Goal: Task Accomplishment & Management: Use online tool/utility

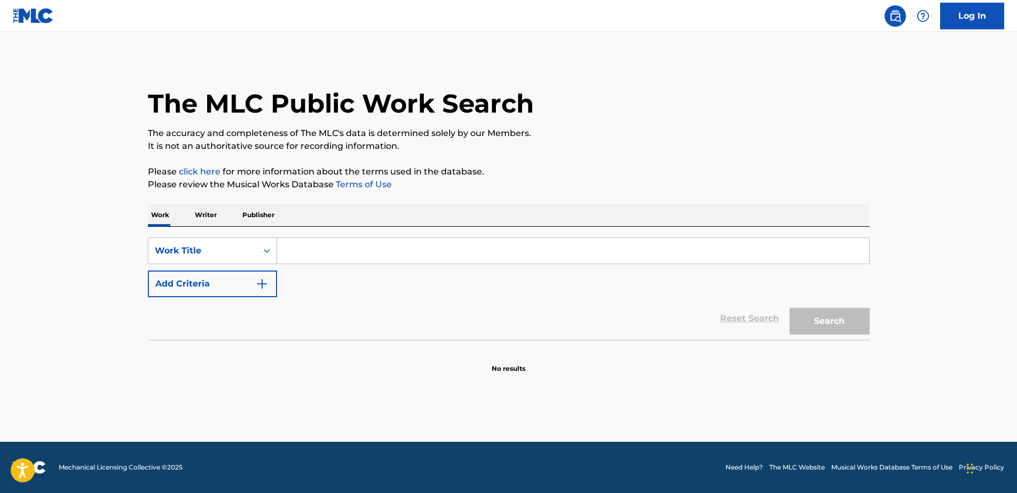
click at [217, 257] on div "Work Title" at bounding box center [203, 251] width 96 height 13
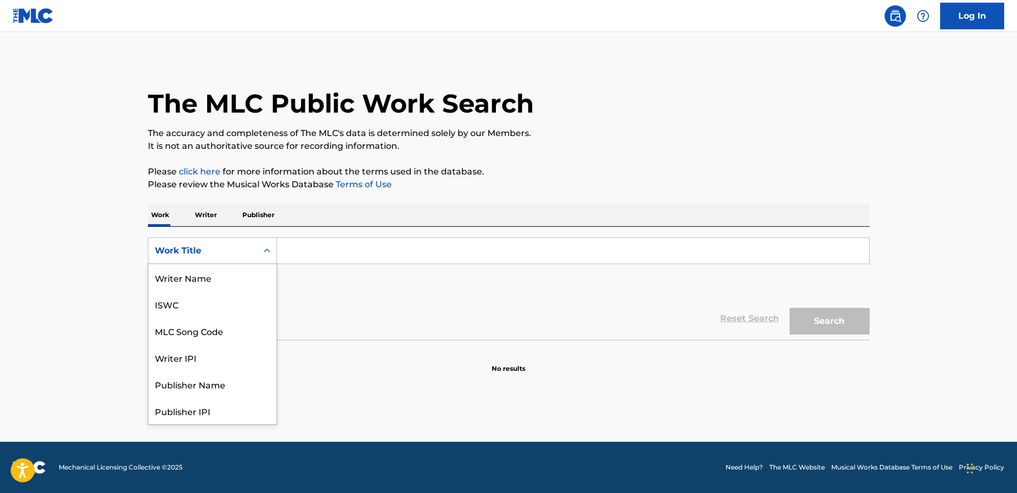
scroll to position [53, 0]
click at [218, 284] on div "MLC Song Code" at bounding box center [212, 277] width 128 height 27
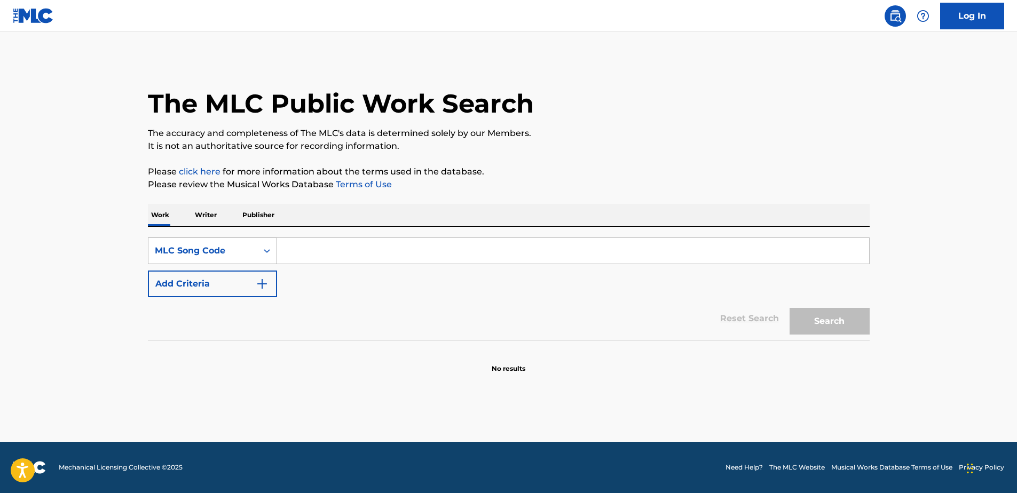
click at [257, 246] on div "Search Form" at bounding box center [266, 251] width 19 height 26
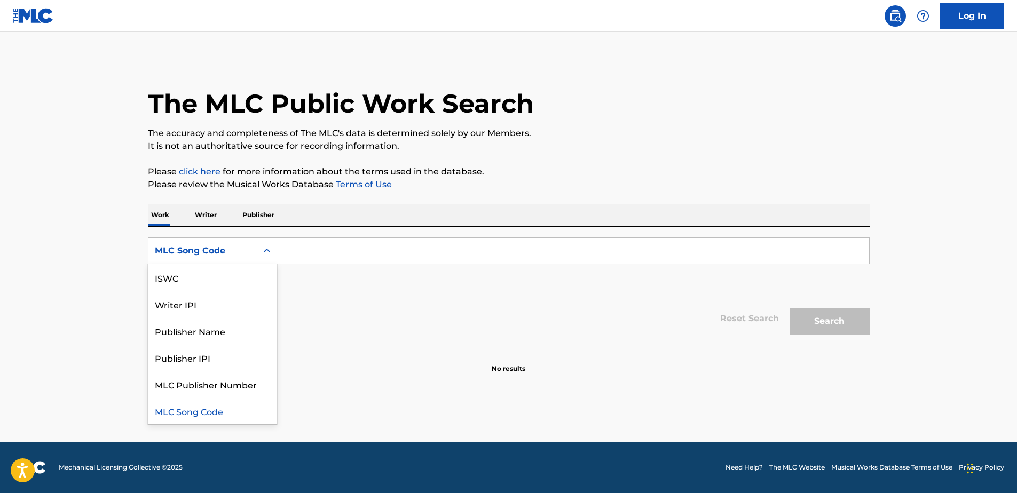
click at [342, 301] on div "Reset Search Search" at bounding box center [509, 318] width 722 height 43
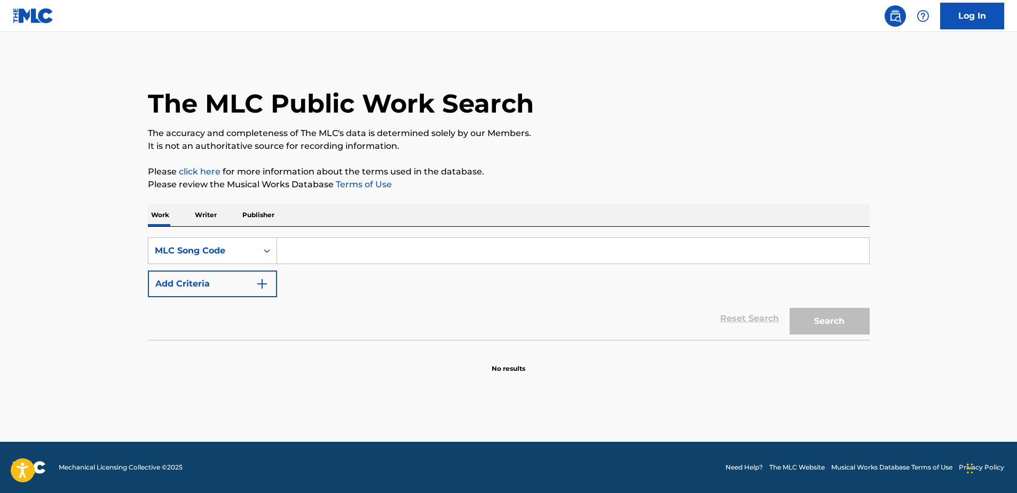
click at [331, 255] on input "Search Form" at bounding box center [573, 251] width 592 height 26
paste input "S64T0P"
type input "S64T0P"
click at [822, 327] on button "Search" at bounding box center [830, 321] width 80 height 27
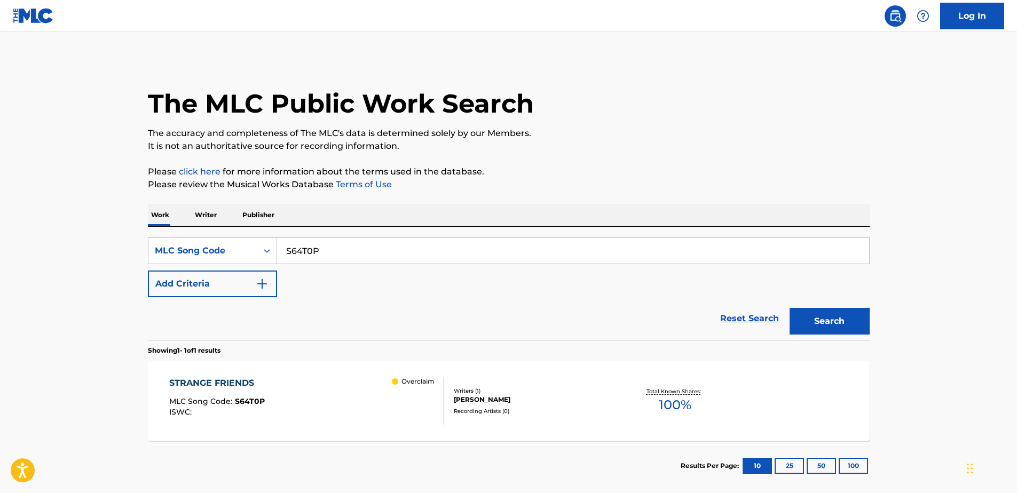
click at [404, 407] on div "Overclaim" at bounding box center [417, 401] width 51 height 48
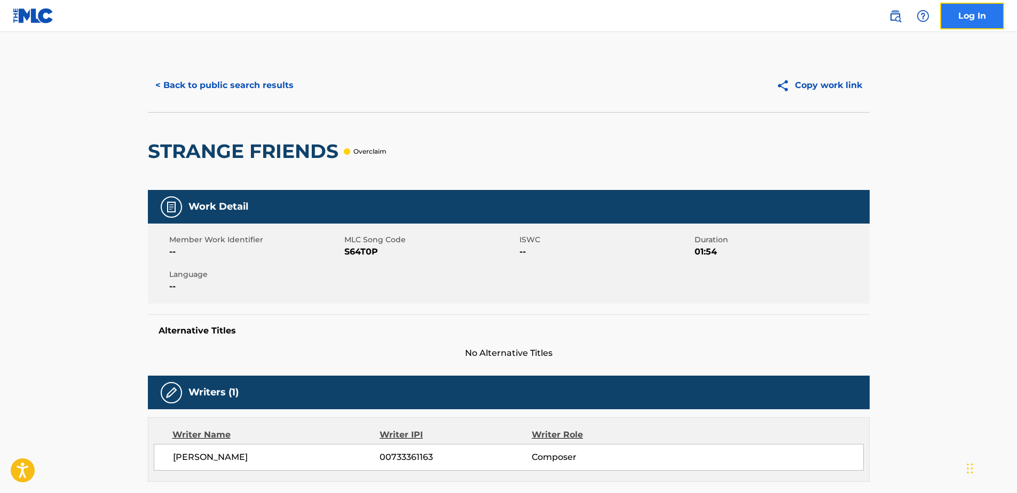
click at [961, 25] on link "Log In" at bounding box center [972, 16] width 64 height 27
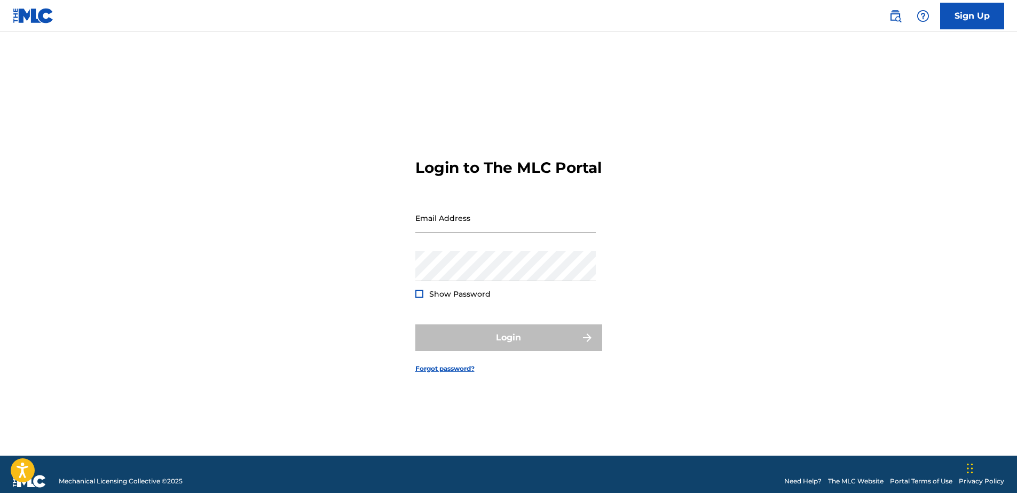
type input "[PERSON_NAME][EMAIL_ADDRESS][PERSON_NAME][DOMAIN_NAME]"
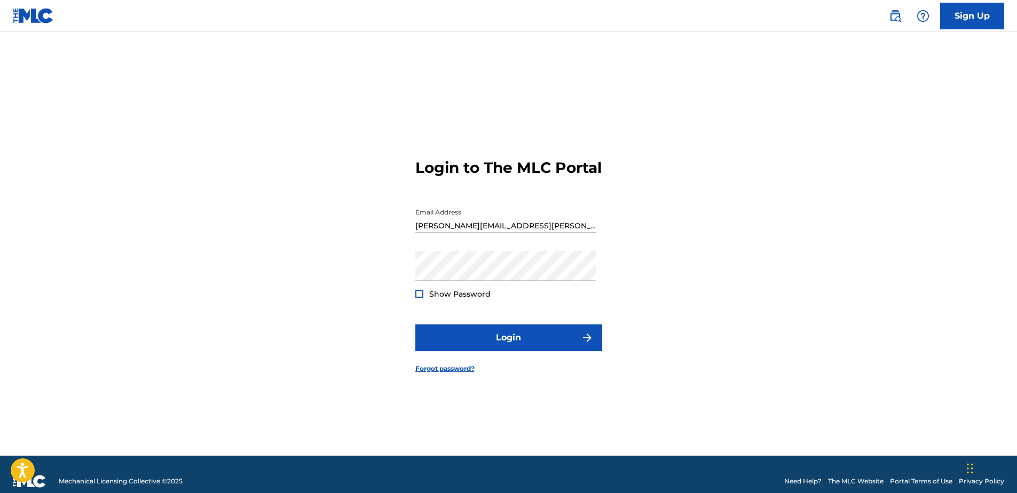
click at [504, 233] on input "[PERSON_NAME][EMAIL_ADDRESS][PERSON_NAME][DOMAIN_NAME]" at bounding box center [505, 218] width 180 height 30
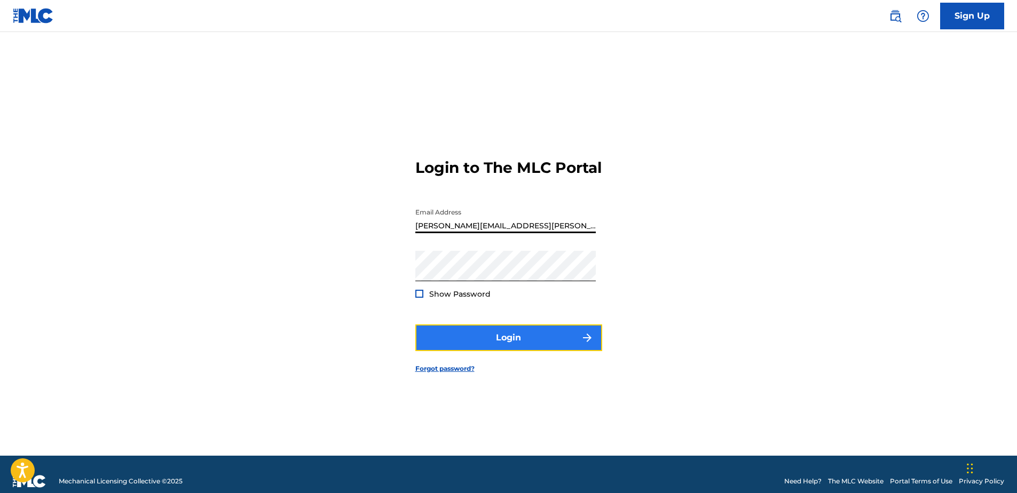
click at [497, 351] on button "Login" at bounding box center [508, 338] width 187 height 27
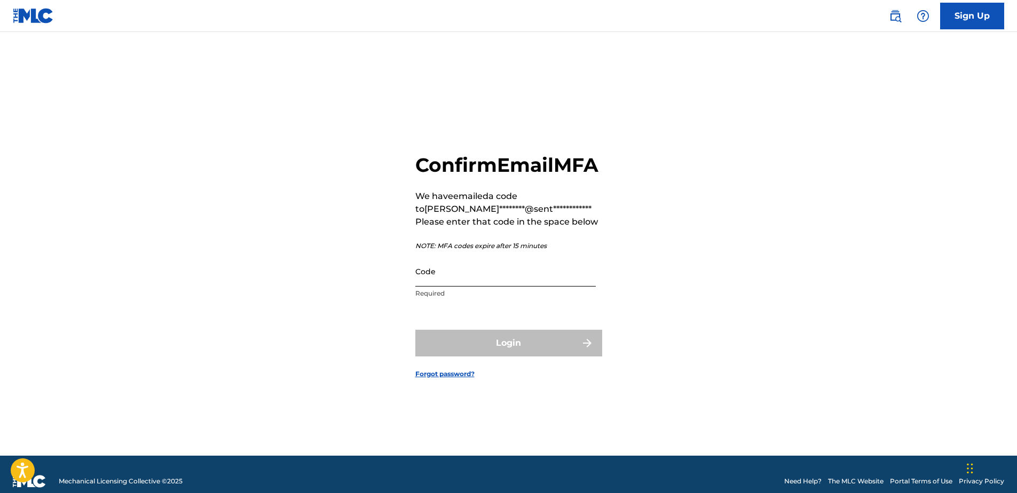
click at [494, 287] on input "Code" at bounding box center [505, 271] width 180 height 30
click at [483, 287] on input "Code" at bounding box center [505, 271] width 180 height 30
paste input "874859"
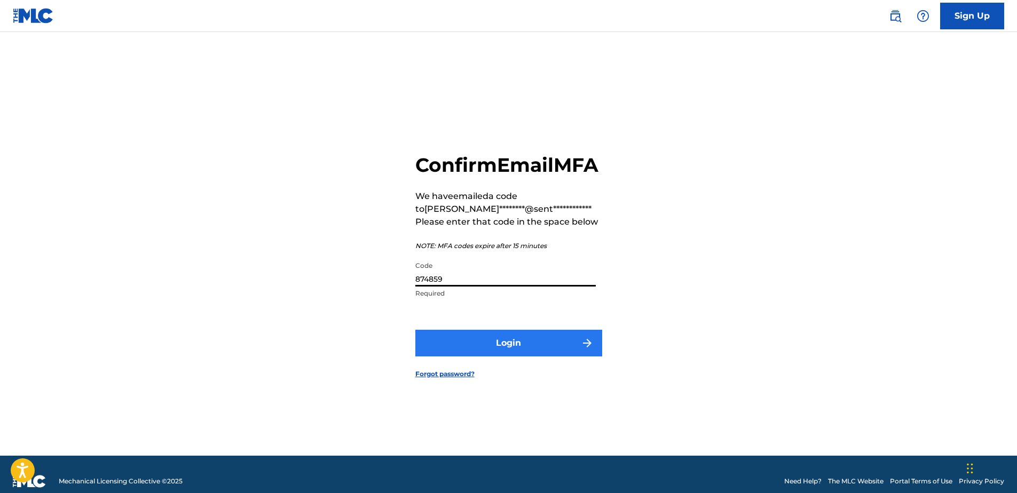
type input "874859"
click at [484, 357] on button "Login" at bounding box center [508, 343] width 187 height 27
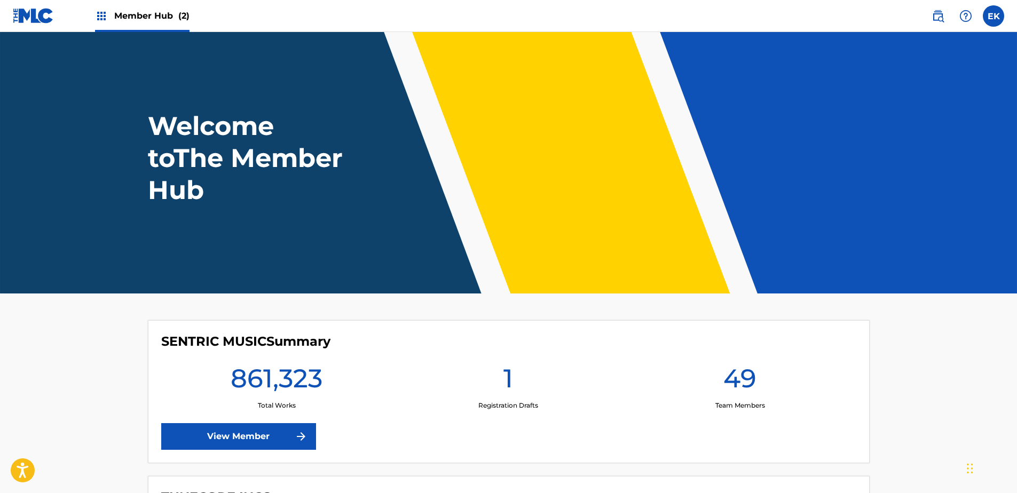
click at [153, 10] on span "Member Hub (2)" at bounding box center [151, 16] width 75 height 12
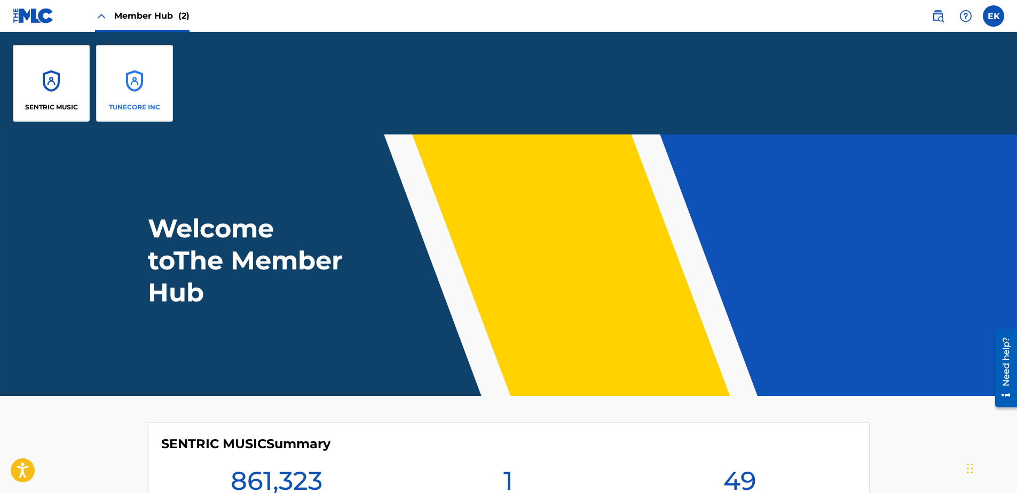
click at [132, 84] on div "TUNECORE INC" at bounding box center [134, 83] width 77 height 77
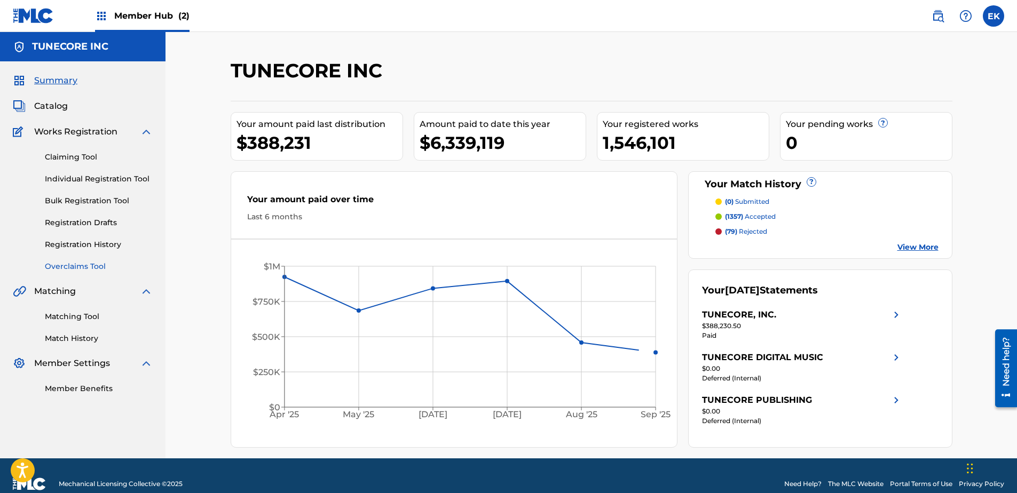
click at [90, 266] on link "Overclaims Tool" at bounding box center [99, 266] width 108 height 11
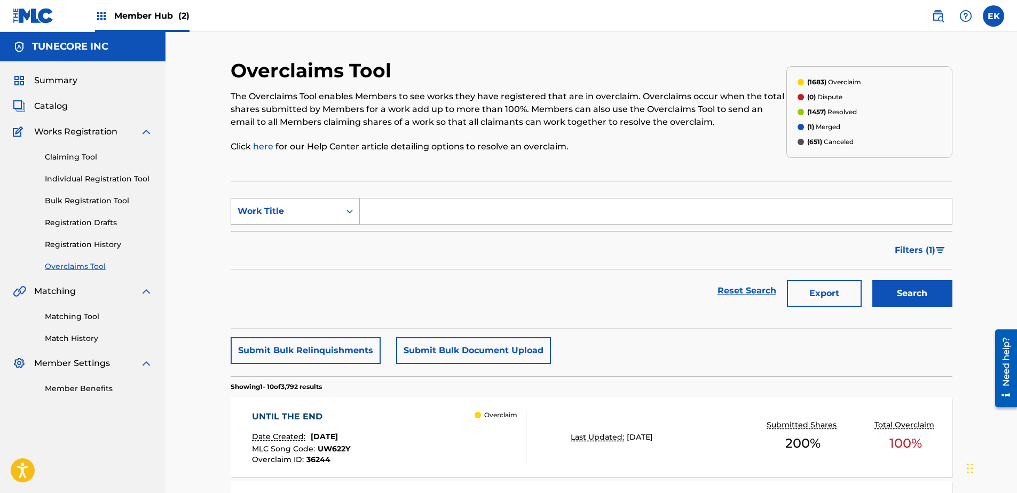
drag, startPoint x: 347, startPoint y: 206, endPoint x: 335, endPoint y: 221, distance: 19.8
click at [345, 208] on div "Search Form" at bounding box center [349, 211] width 19 height 19
drag, startPoint x: 327, startPoint y: 231, endPoint x: 333, endPoint y: 226, distance: 7.9
click at [328, 231] on div "MLC Song Code" at bounding box center [295, 238] width 128 height 27
drag, startPoint x: 333, startPoint y: 226, endPoint x: 372, endPoint y: 210, distance: 42.1
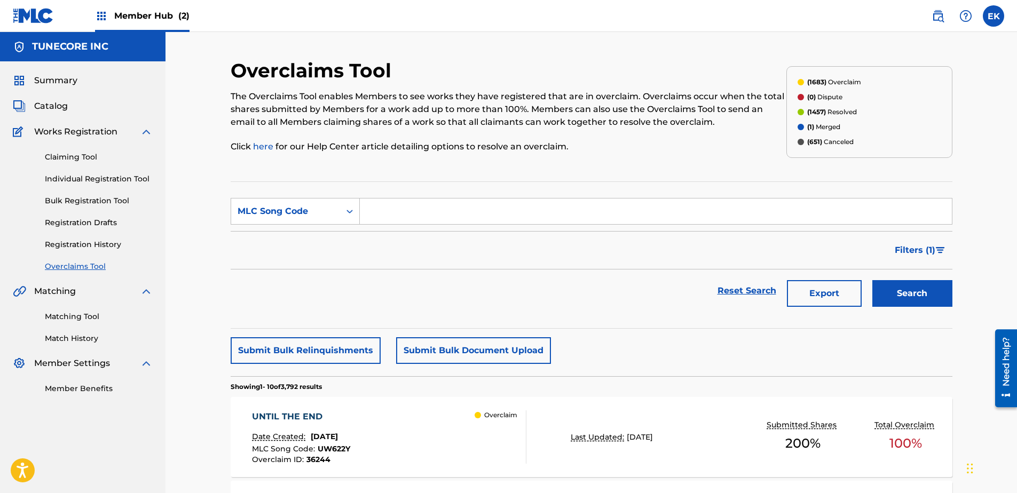
click at [372, 210] on input "Search Form" at bounding box center [656, 212] width 592 height 26
paste input "S64T0P"
type input "S64T0P"
click at [888, 294] on button "Search" at bounding box center [913, 293] width 80 height 27
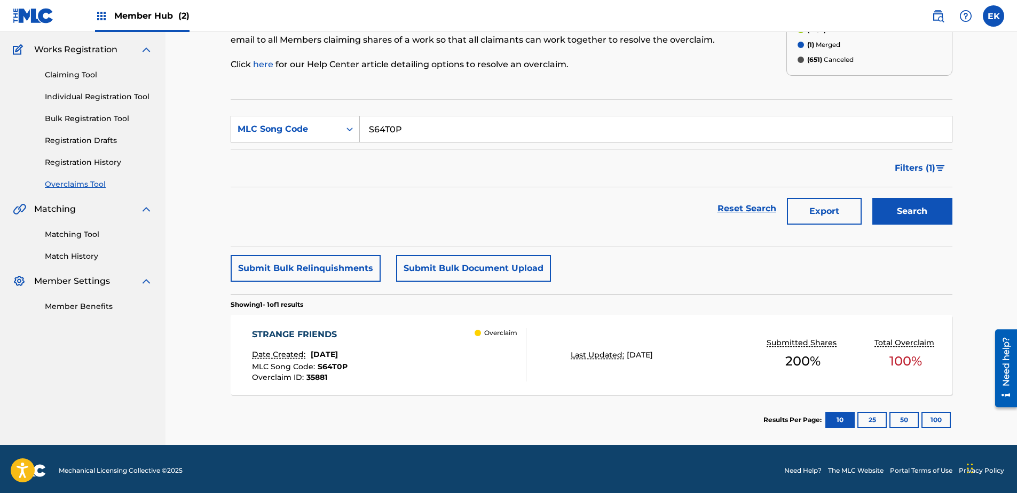
scroll to position [85, 0]
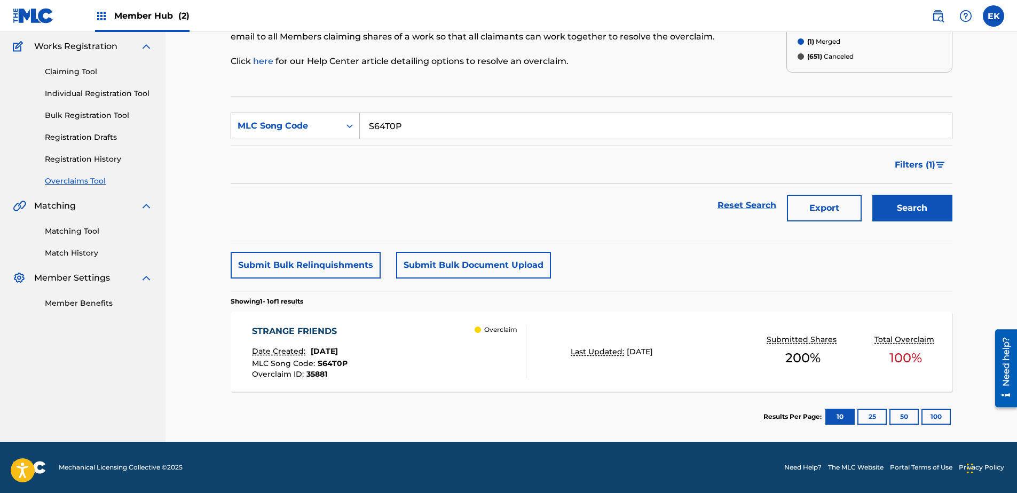
click at [434, 359] on div "STRANGE FRIENDS Date Created: [DATE] MLC Song Code : S64T0P Overclaim ID : 3588…" at bounding box center [389, 351] width 274 height 53
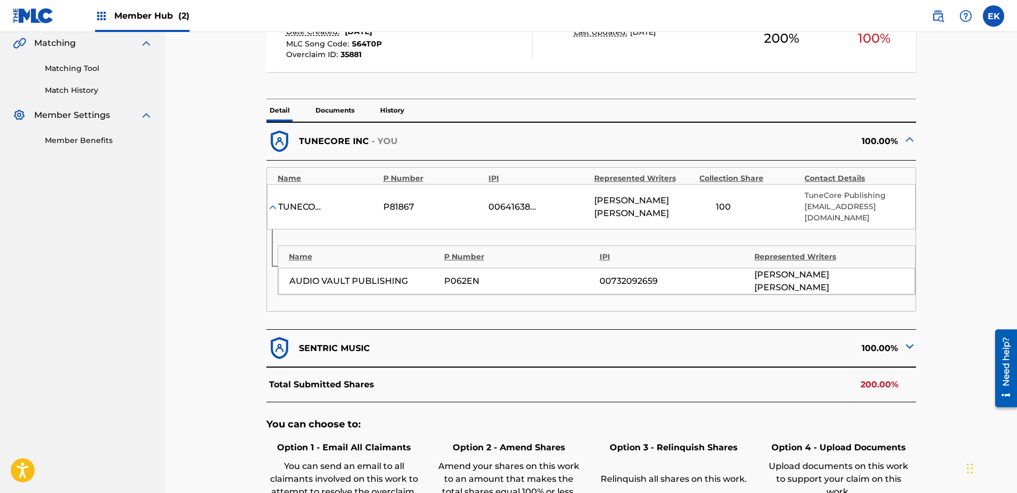
scroll to position [214, 0]
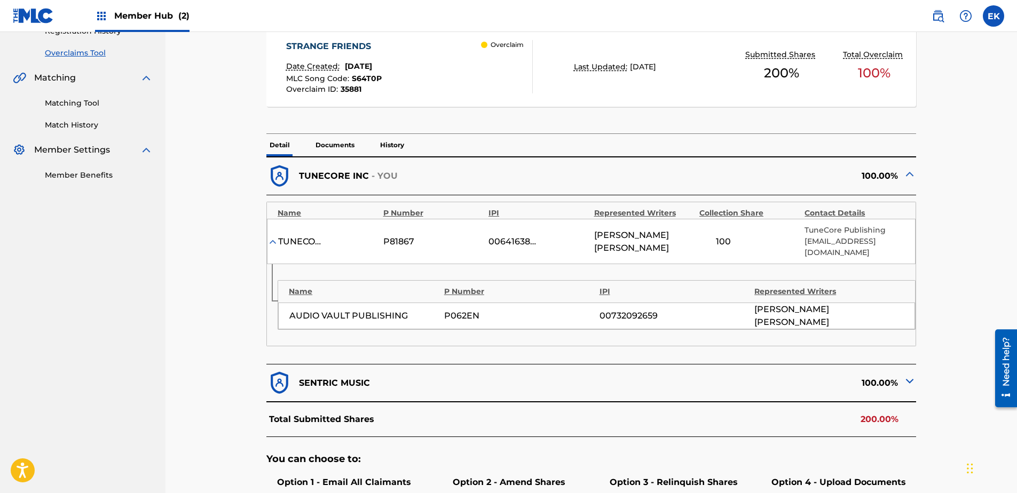
click at [907, 375] on img at bounding box center [910, 381] width 13 height 13
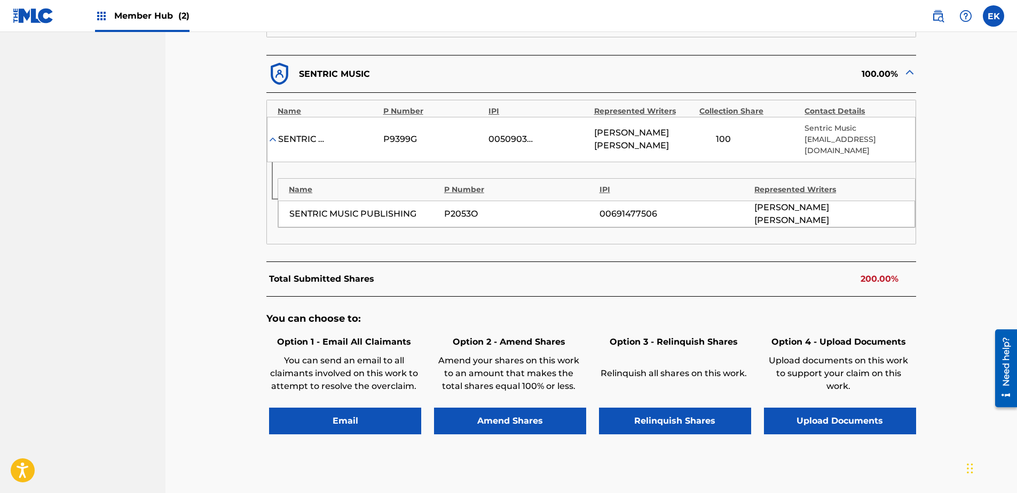
scroll to position [534, 0]
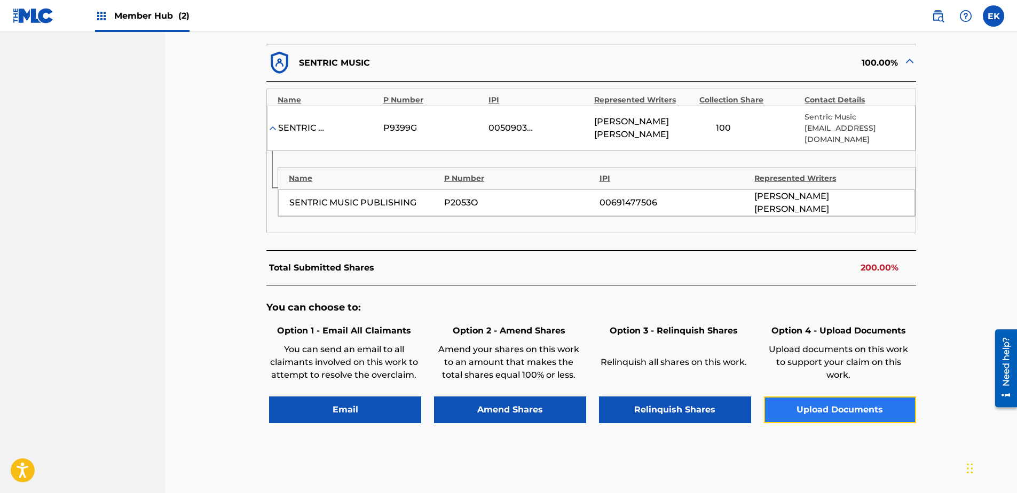
click at [821, 397] on button "Upload Documents" at bounding box center [840, 410] width 152 height 27
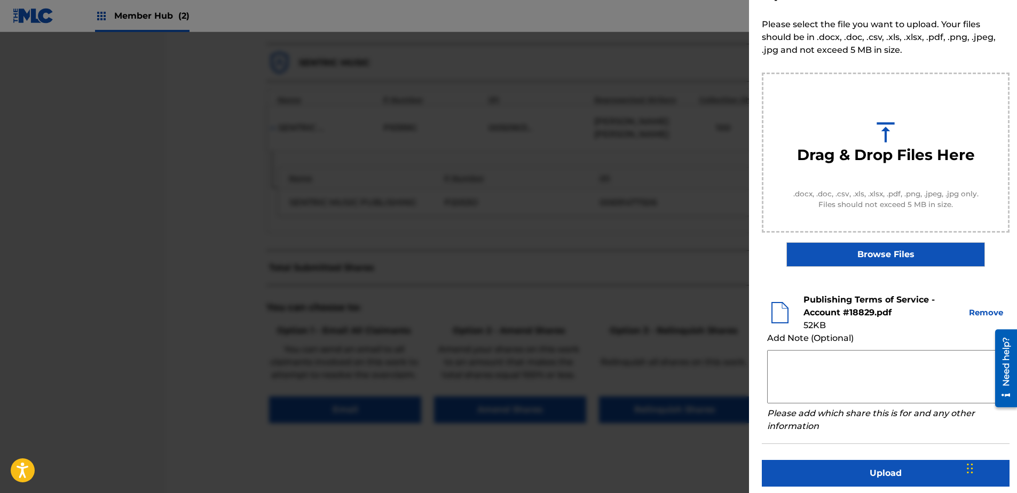
scroll to position [49, 0]
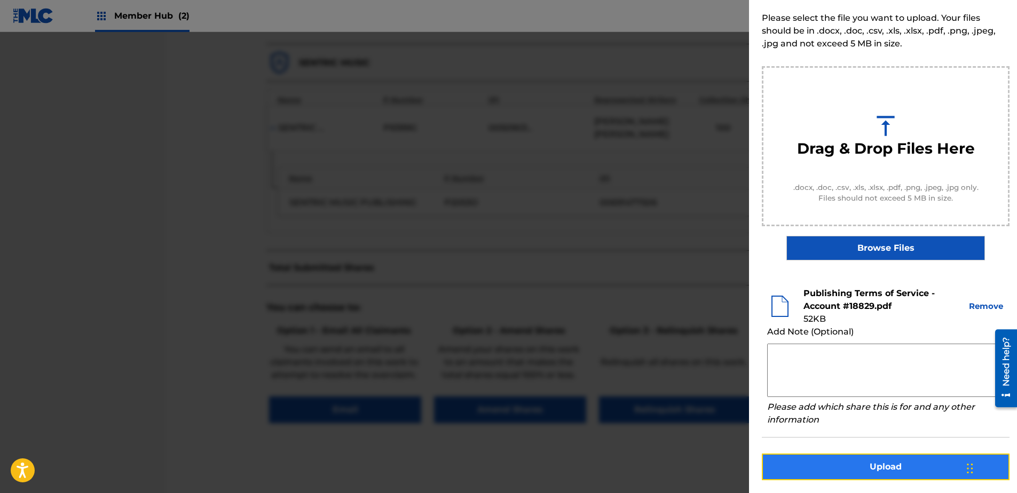
click at [878, 459] on button "Upload" at bounding box center [886, 467] width 248 height 27
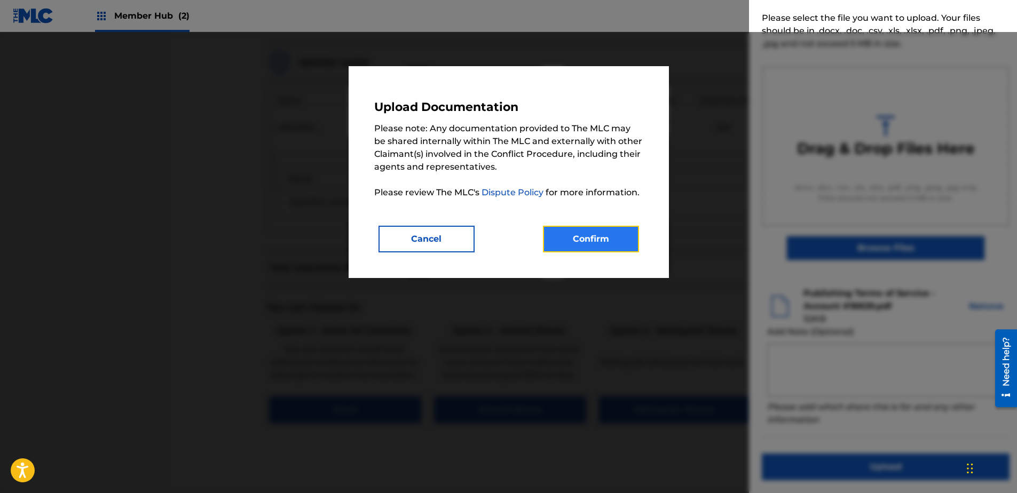
click at [621, 243] on button "Confirm" at bounding box center [591, 239] width 96 height 27
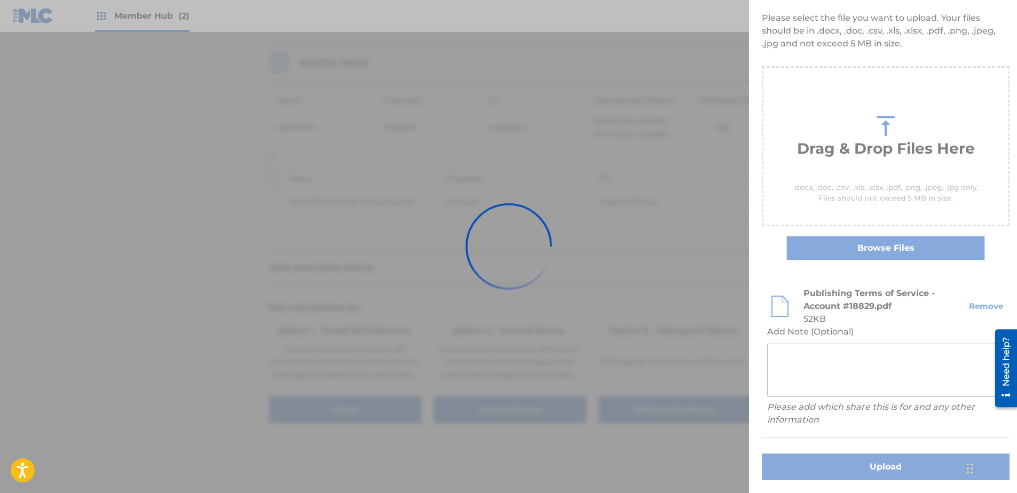
scroll to position [0, 0]
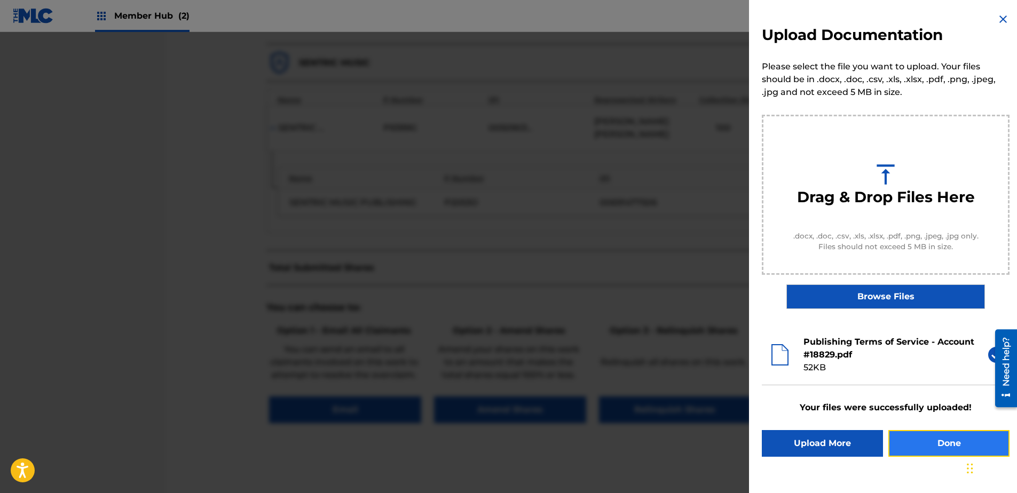
click at [952, 442] on button "Done" at bounding box center [949, 443] width 121 height 27
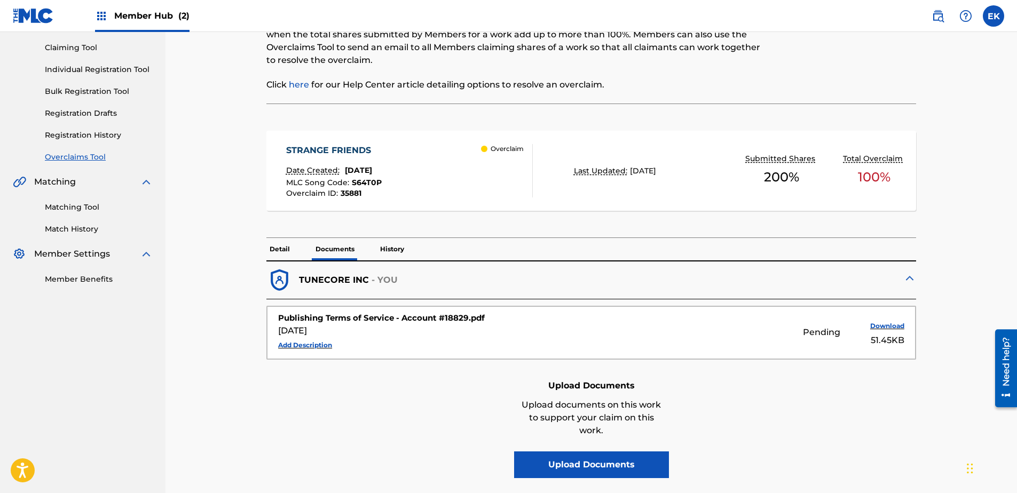
scroll to position [199, 0]
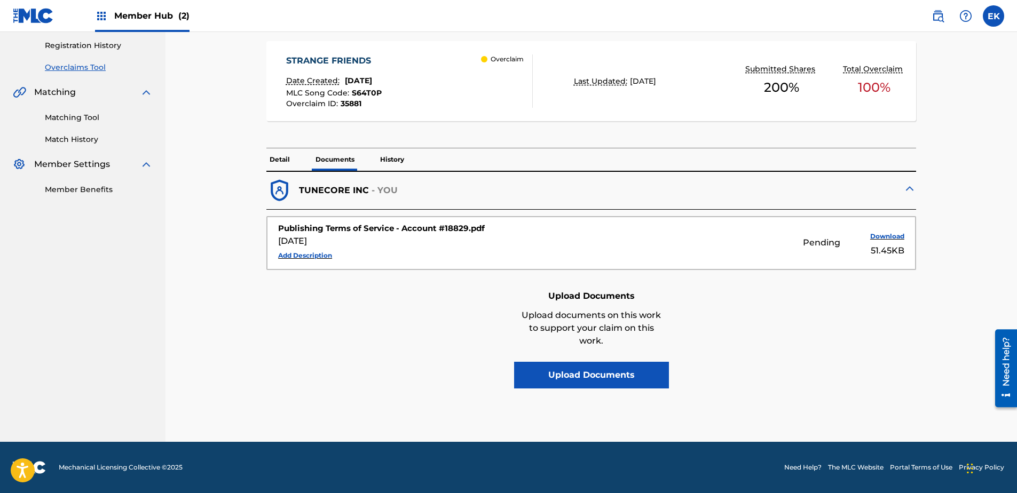
click at [407, 154] on div "Detail Documents History" at bounding box center [591, 159] width 650 height 22
click at [395, 160] on p "History" at bounding box center [392, 159] width 30 height 22
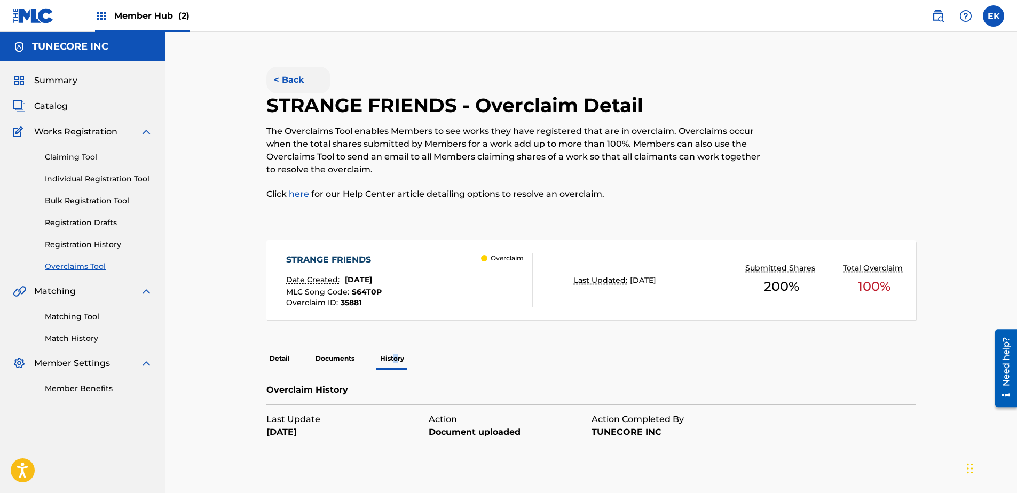
click at [301, 80] on button "< Back" at bounding box center [298, 80] width 64 height 27
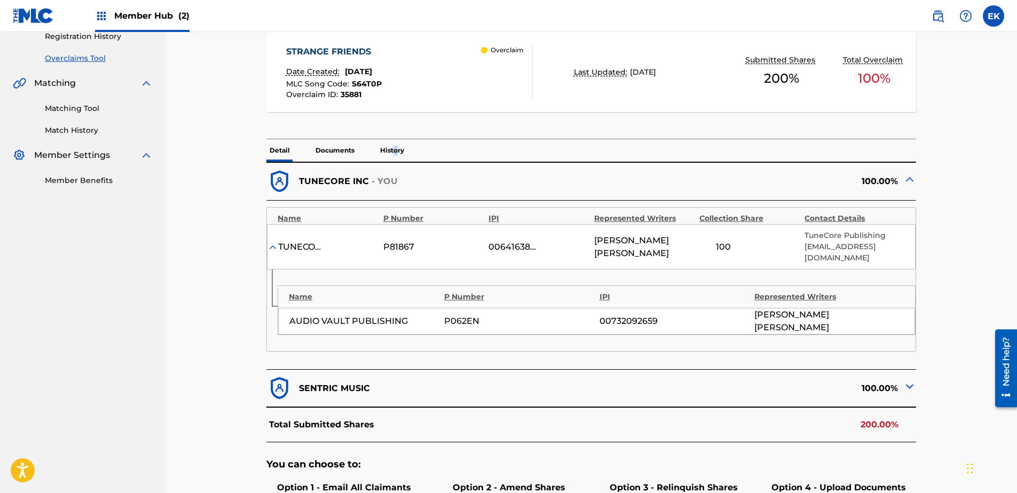
scroll to position [320, 0]
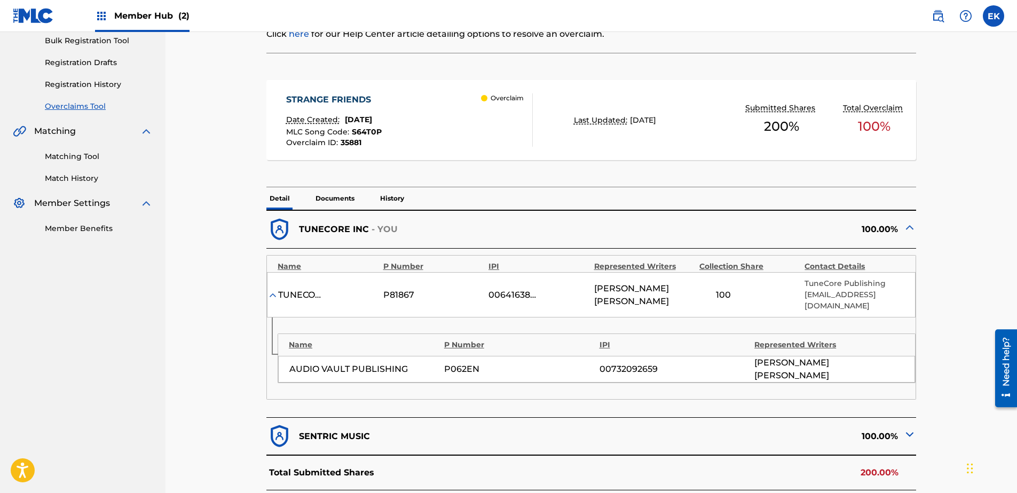
click at [343, 192] on p "Documents" at bounding box center [334, 198] width 45 height 22
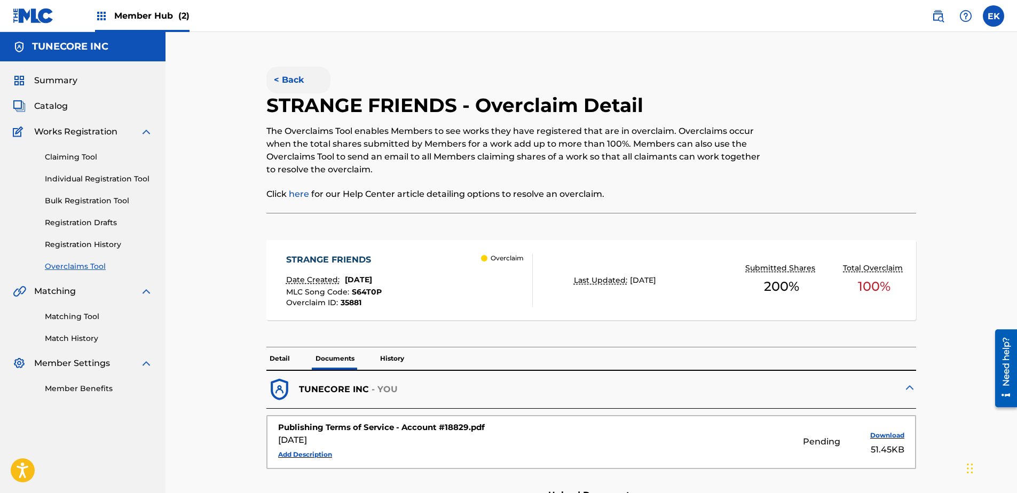
click at [293, 79] on button "< Back" at bounding box center [298, 80] width 64 height 27
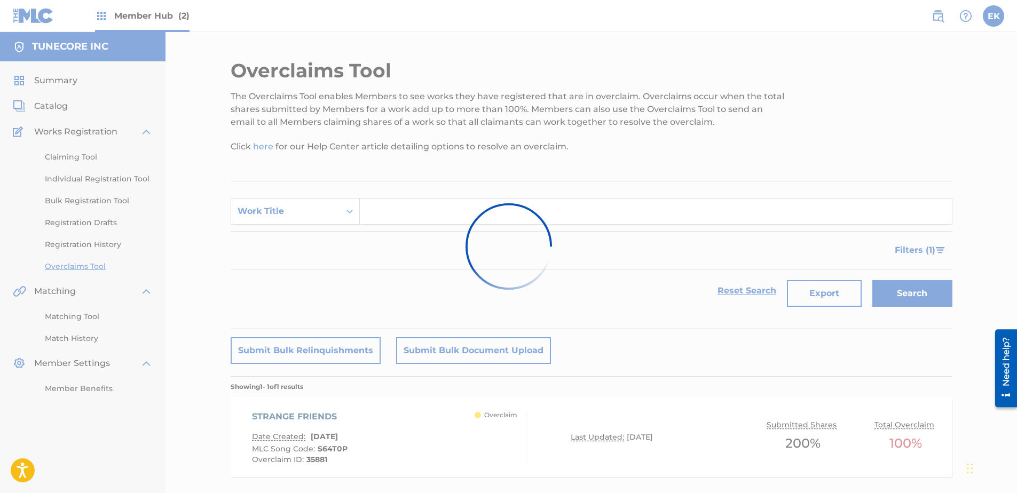
scroll to position [58, 0]
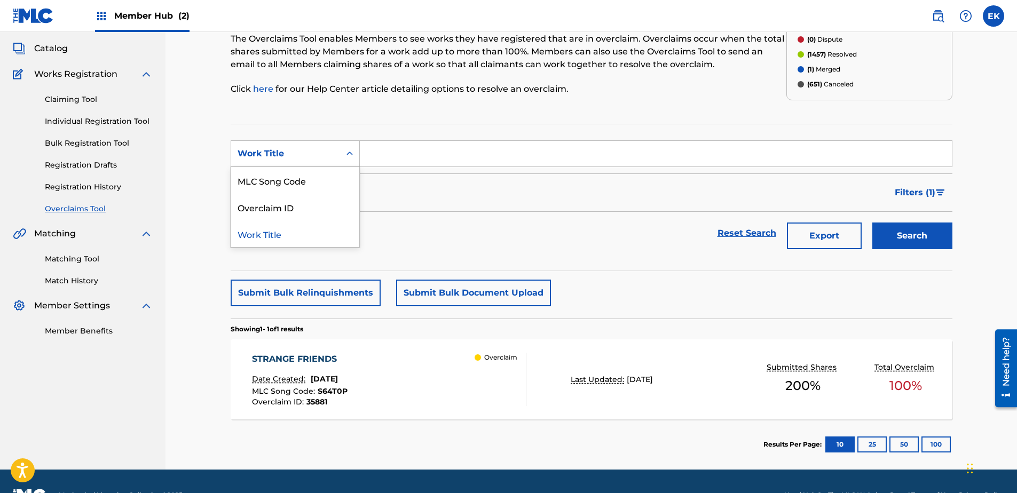
click at [337, 148] on div "Work Title" at bounding box center [285, 154] width 109 height 20
drag, startPoint x: 320, startPoint y: 180, endPoint x: 336, endPoint y: 169, distance: 20.0
click at [321, 179] on div "MLC Song Code" at bounding box center [295, 180] width 128 height 27
click at [383, 154] on input "Search Form" at bounding box center [656, 154] width 592 height 26
paste input "J5512T"
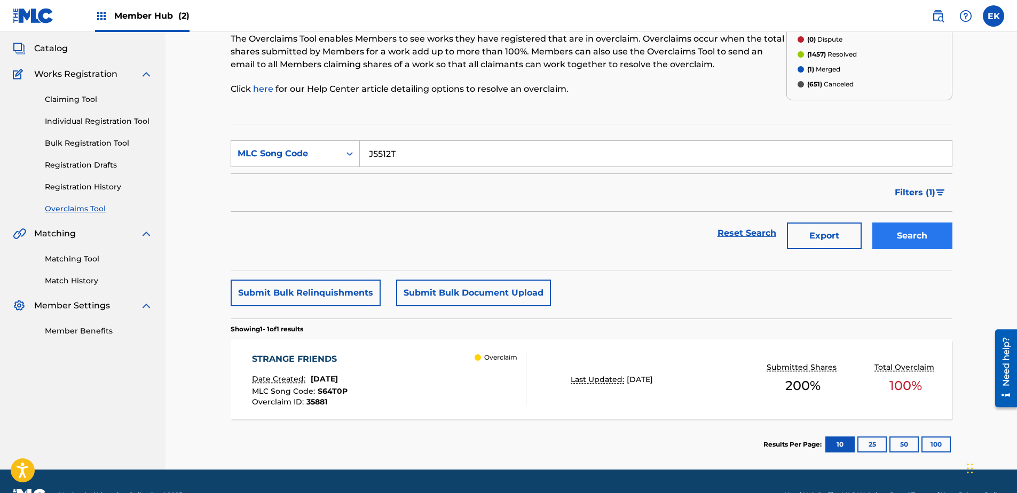
type input "J5512T"
click at [944, 225] on button "Search" at bounding box center [913, 236] width 80 height 27
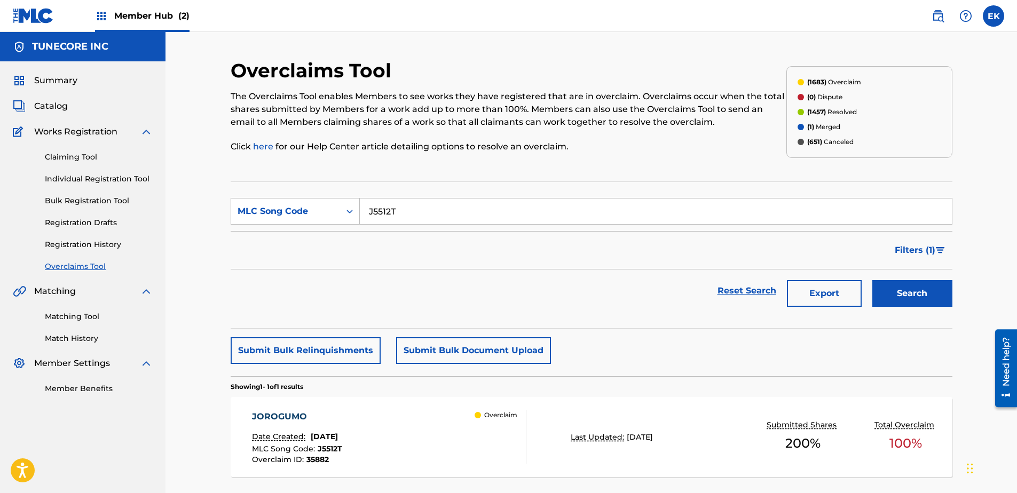
click at [342, 431] on div "JOROGUMO Date Created: [DATE] MLC Song Code : J5512T Overclaim ID : 35882" at bounding box center [297, 437] width 90 height 53
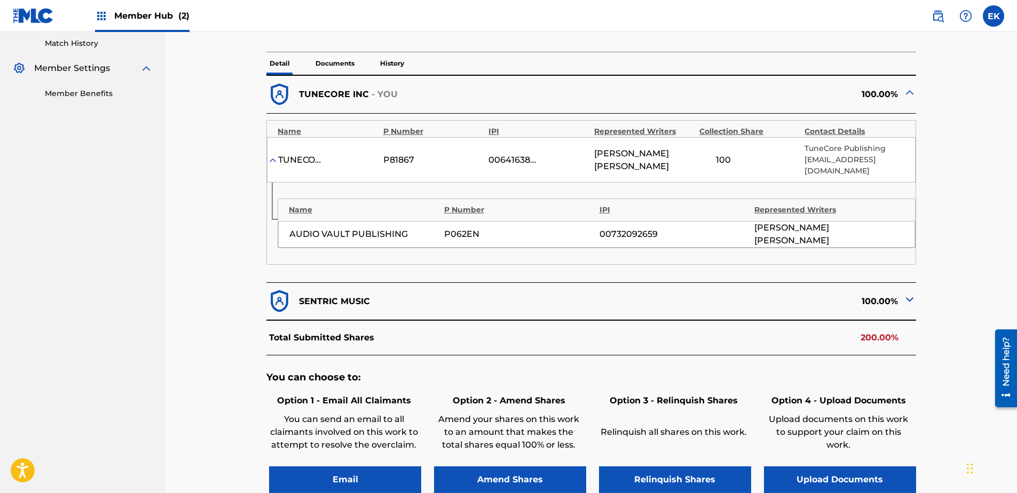
scroll to position [320, 0]
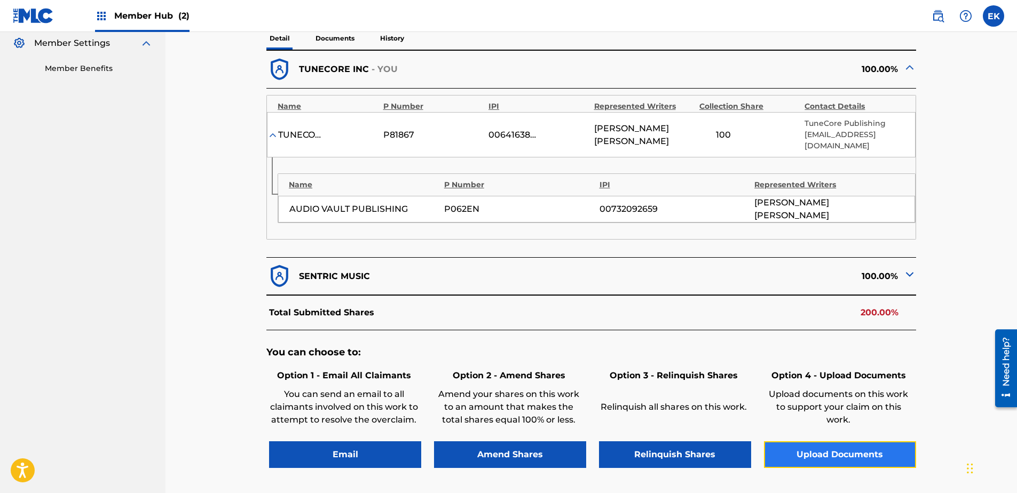
click at [863, 442] on button "Upload Documents" at bounding box center [840, 455] width 152 height 27
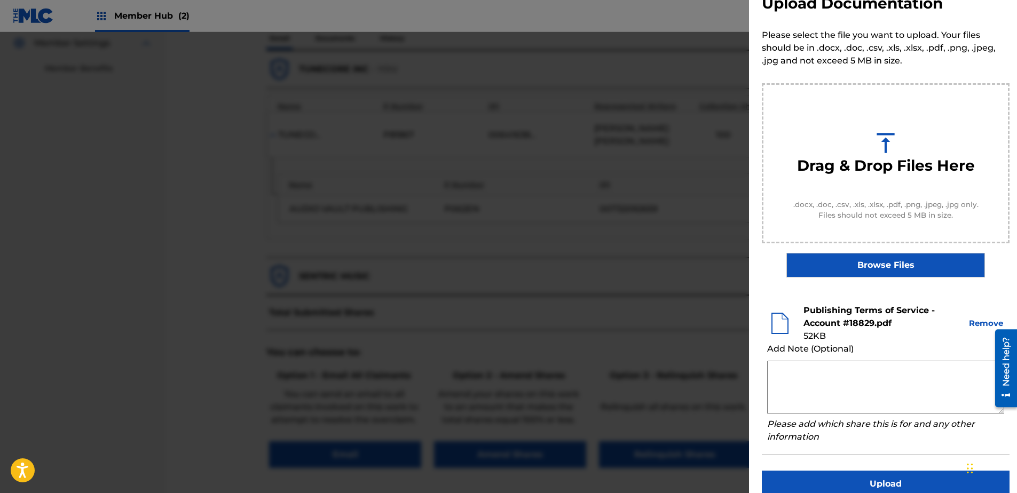
scroll to position [49, 0]
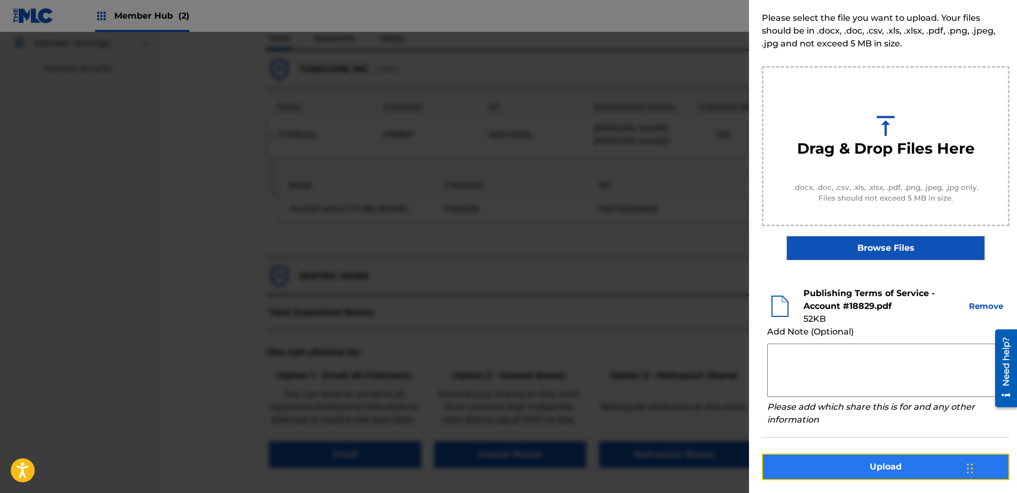
click at [871, 472] on button "Upload" at bounding box center [886, 467] width 248 height 27
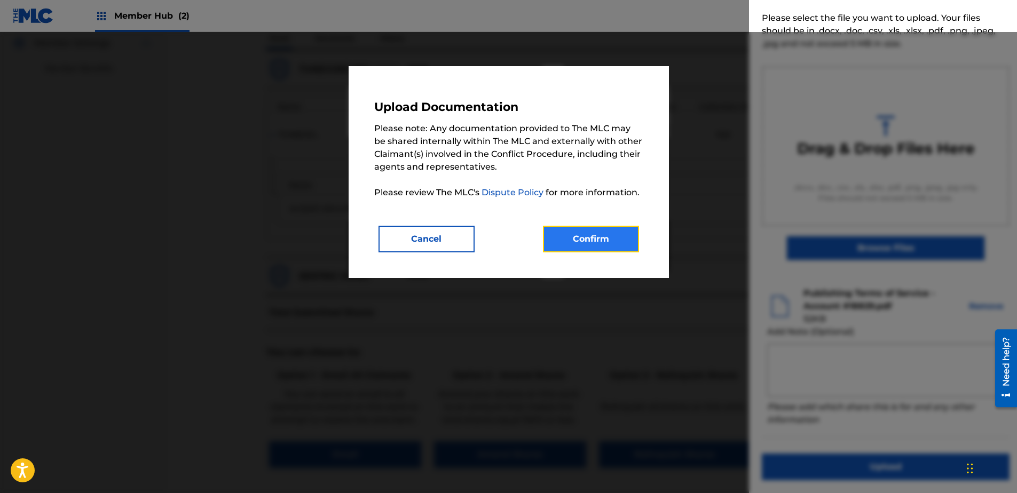
click at [576, 233] on button "Confirm" at bounding box center [591, 239] width 96 height 27
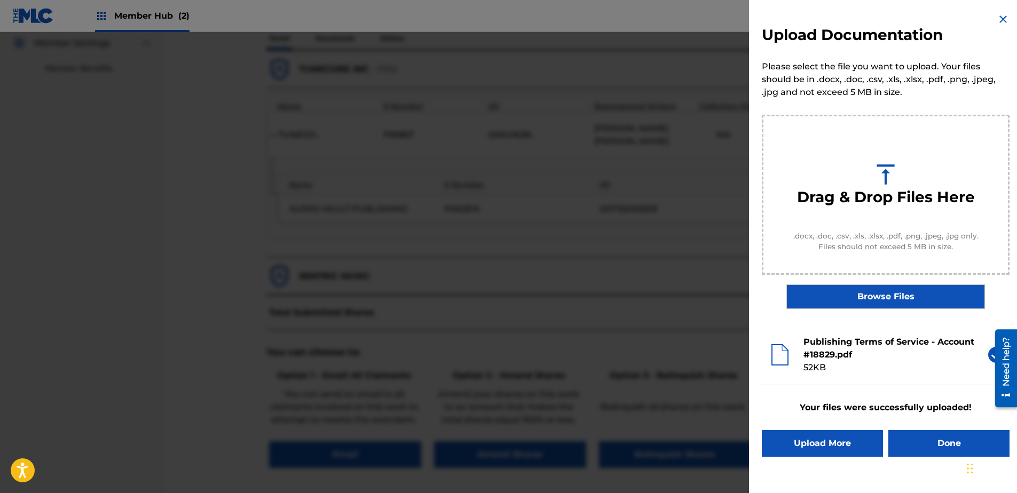
scroll to position [0, 0]
click at [926, 437] on button "Done" at bounding box center [949, 443] width 121 height 27
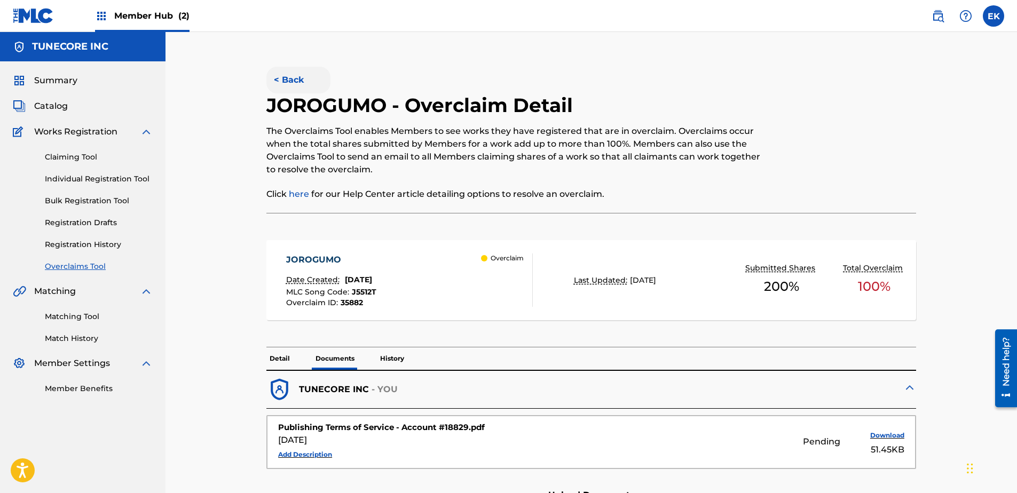
click at [285, 69] on button "< Back" at bounding box center [298, 80] width 64 height 27
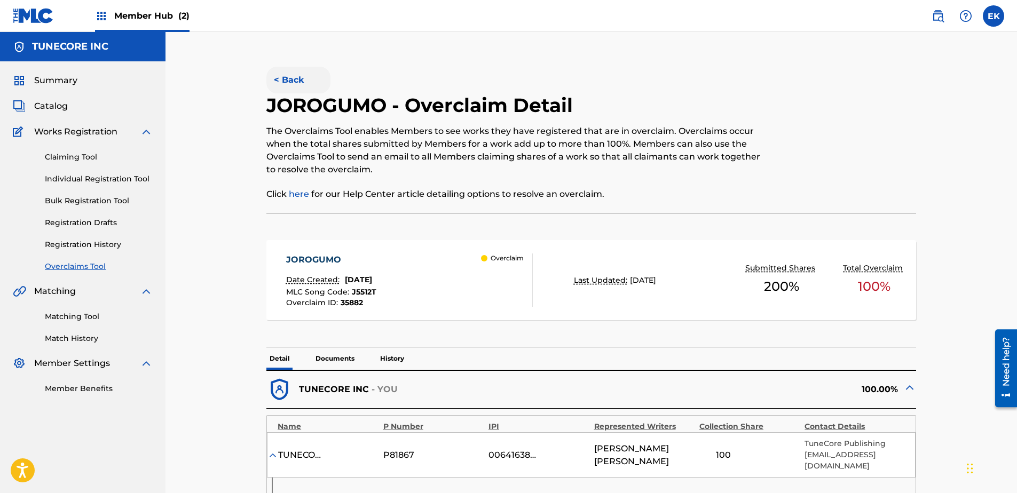
click at [297, 82] on button "< Back" at bounding box center [298, 80] width 64 height 27
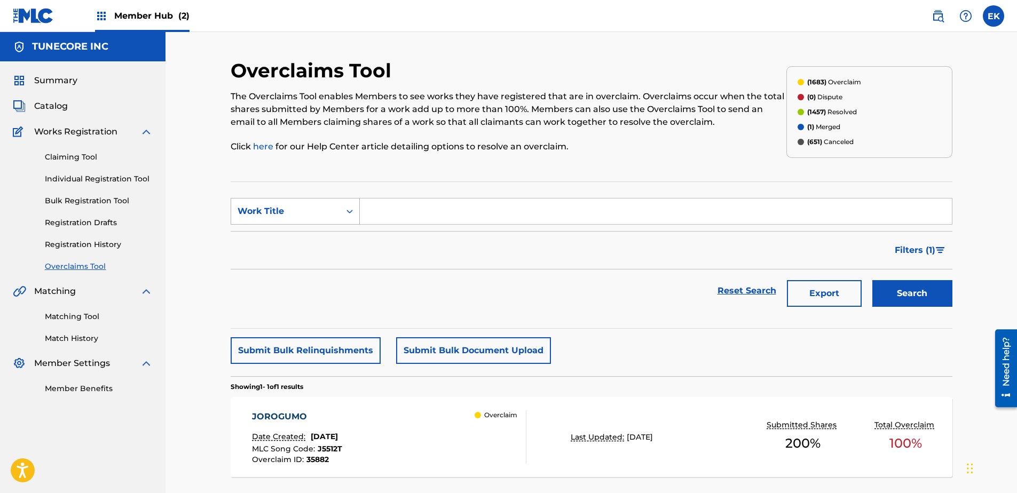
click at [310, 211] on div "Work Title" at bounding box center [286, 211] width 96 height 13
click at [308, 238] on div "MLC Song Code" at bounding box center [295, 238] width 128 height 27
click at [376, 205] on input "Search Form" at bounding box center [656, 212] width 592 height 26
paste input "S65VB5"
type input "S65VB5"
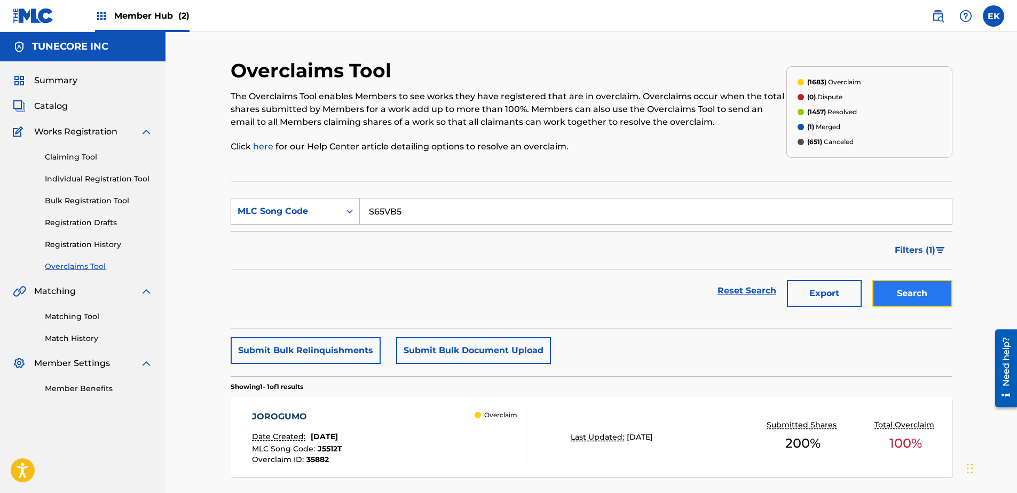
click at [924, 286] on button "Search" at bounding box center [913, 293] width 80 height 27
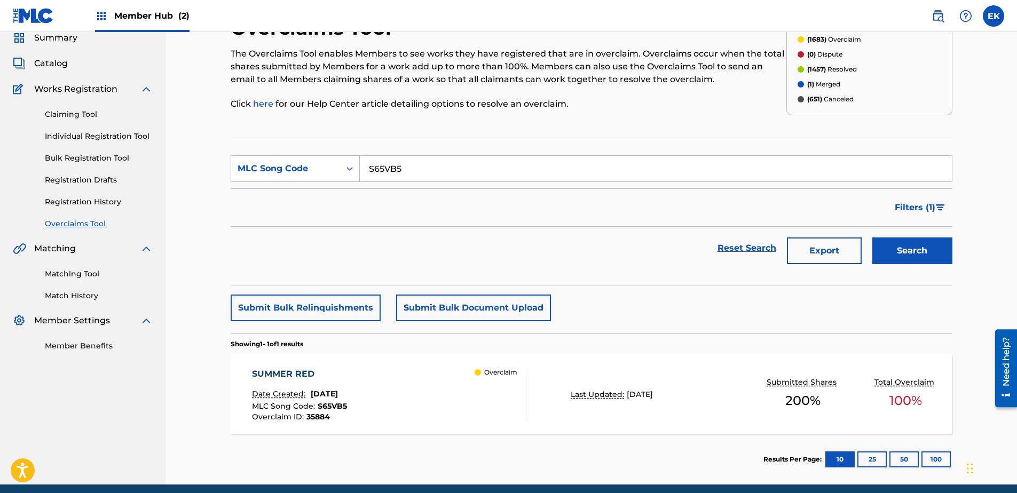
scroll to position [85, 0]
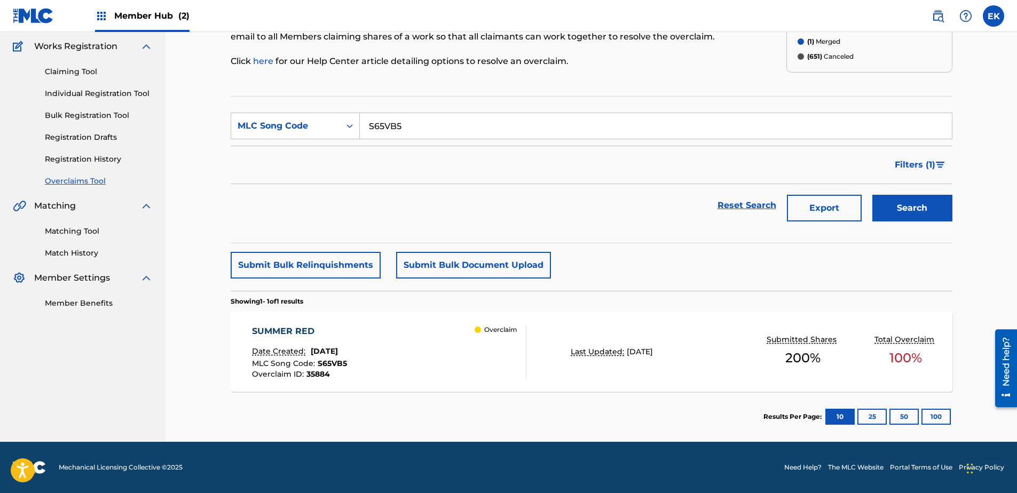
click at [415, 353] on div "SUMMER RED Date Created: [DATE] MLC Song Code : S65VB5 Overclaim ID : 35884 Ove…" at bounding box center [389, 351] width 274 height 53
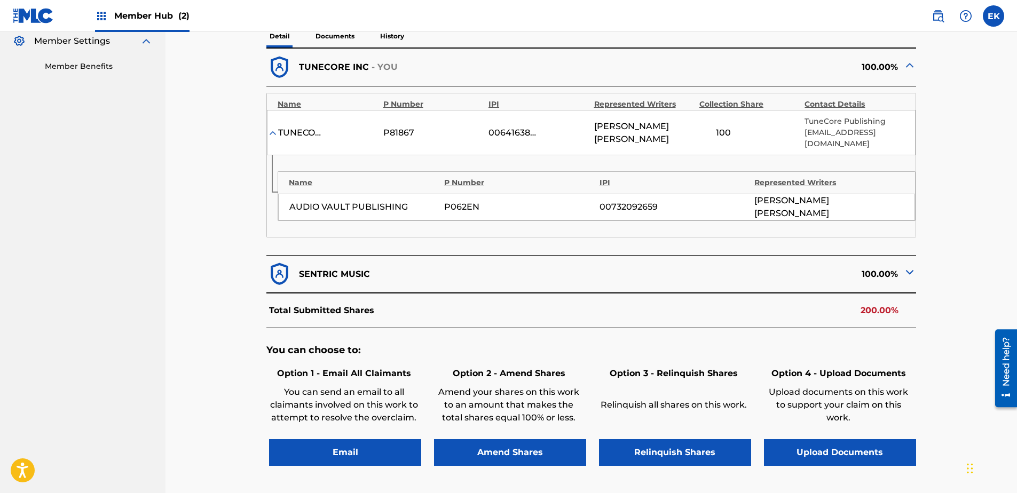
scroll to position [296, 0]
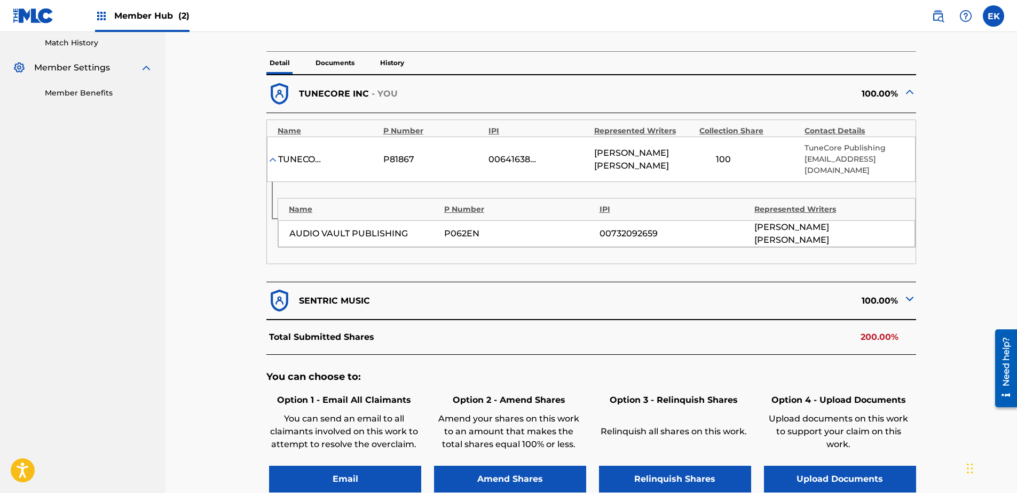
click at [909, 293] on img at bounding box center [910, 299] width 13 height 13
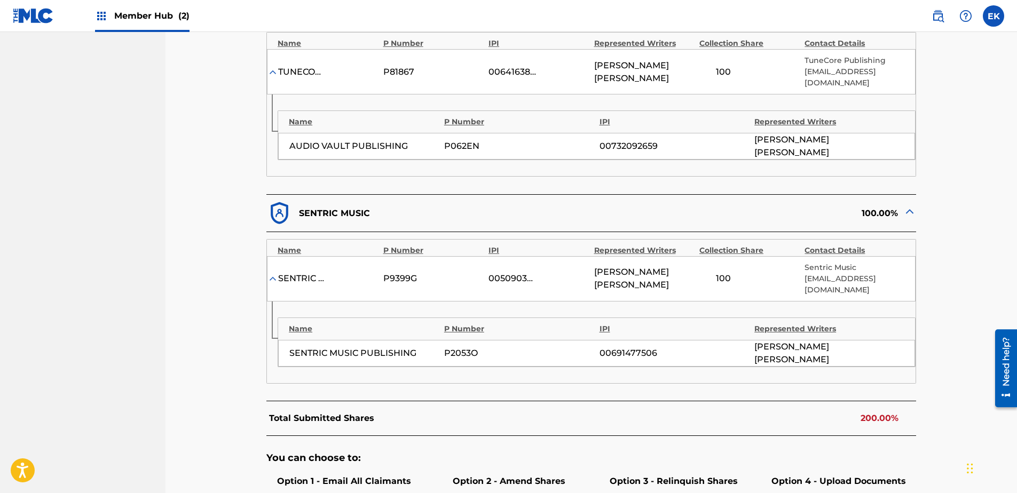
scroll to position [481, 0]
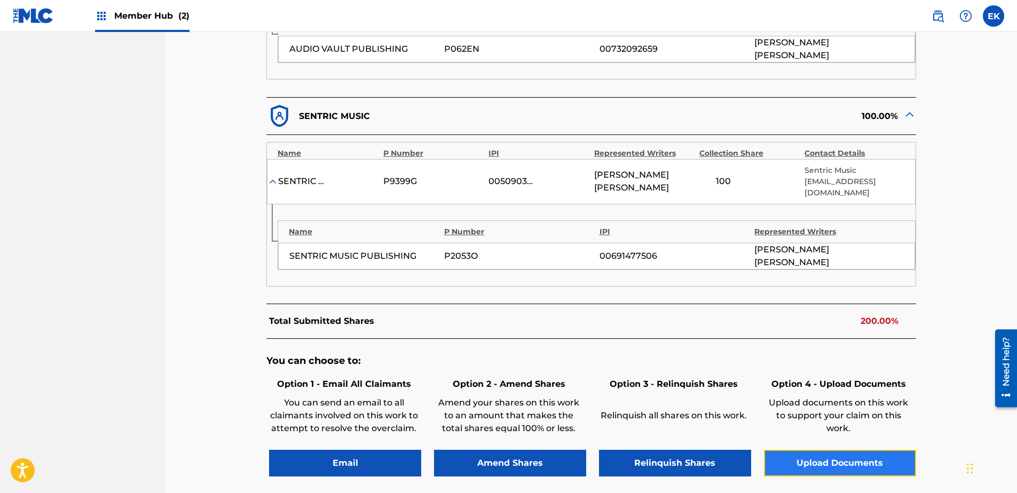
click at [815, 450] on button "Upload Documents" at bounding box center [840, 463] width 152 height 27
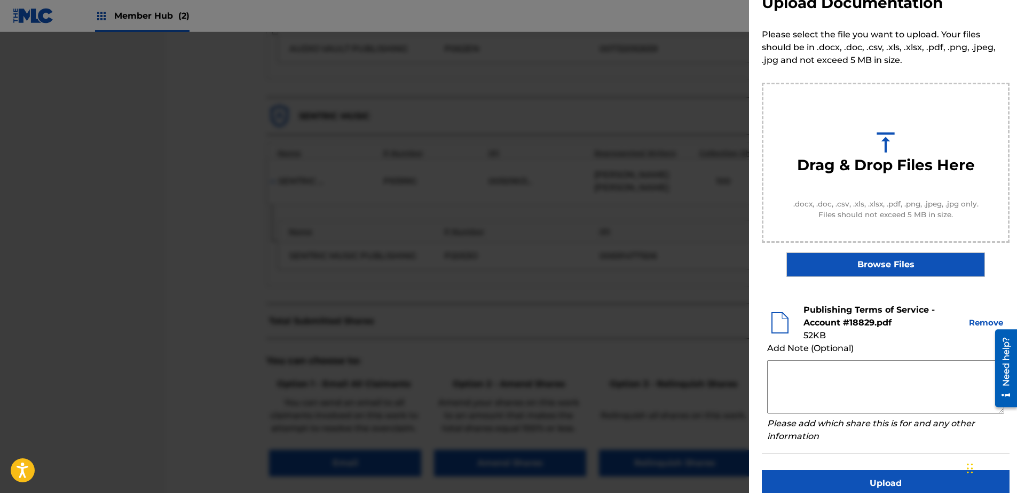
scroll to position [49, 0]
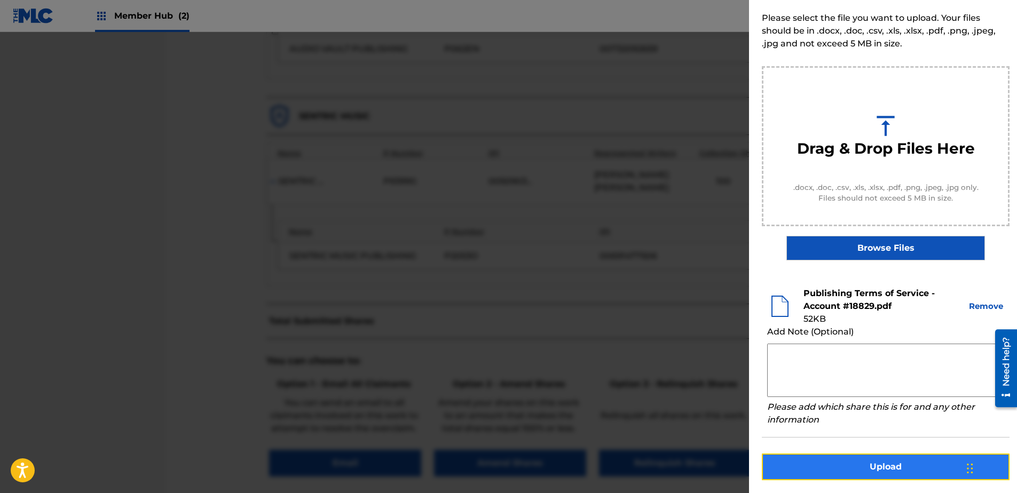
click at [883, 470] on button "Upload" at bounding box center [886, 467] width 248 height 27
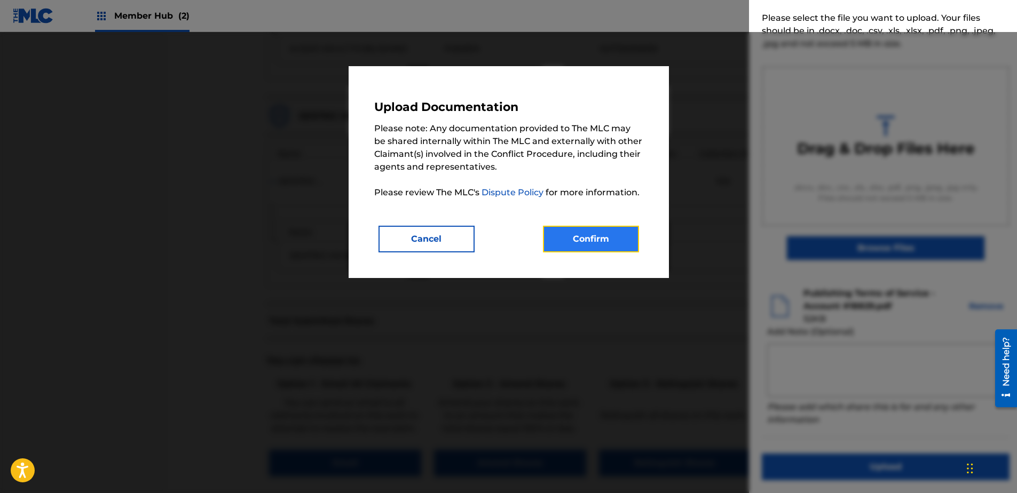
click at [622, 247] on button "Confirm" at bounding box center [591, 239] width 96 height 27
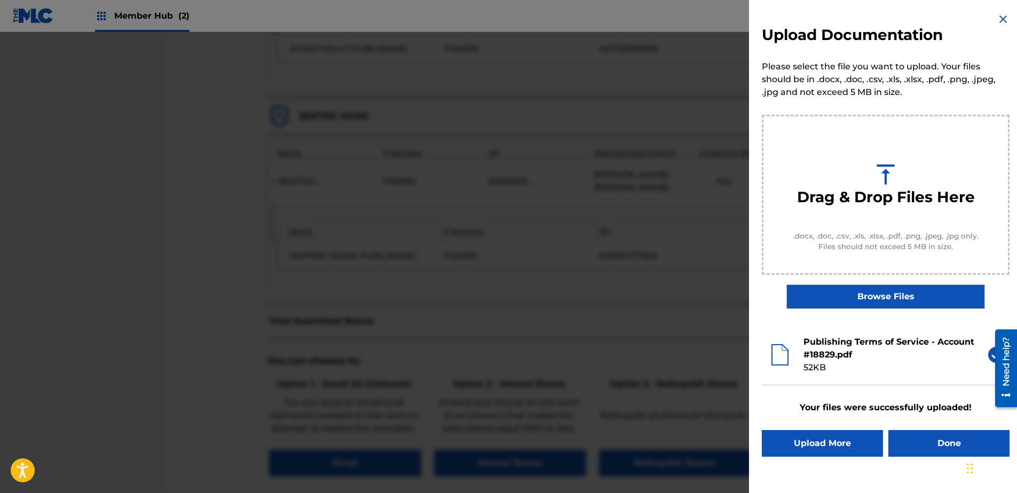
scroll to position [0, 0]
click at [914, 441] on button "Done" at bounding box center [949, 443] width 121 height 27
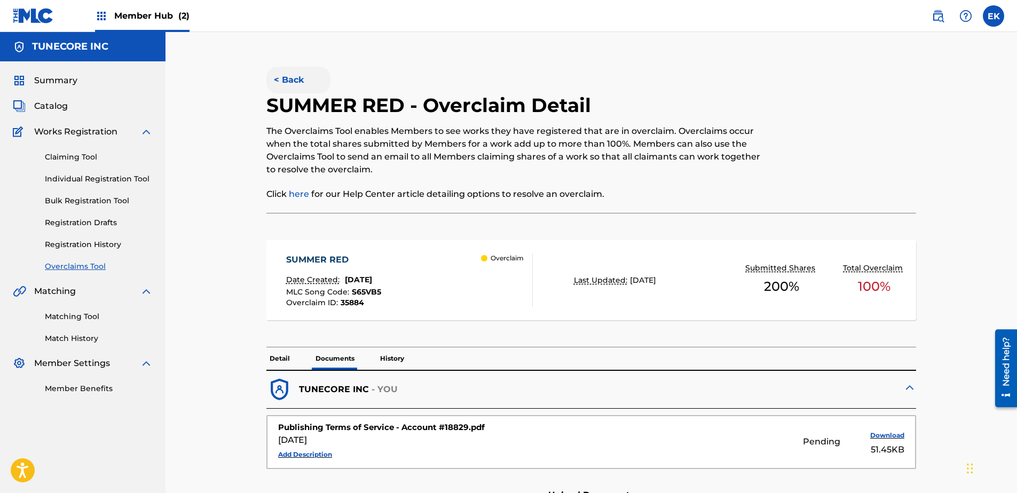
click at [287, 76] on button "< Back" at bounding box center [298, 80] width 64 height 27
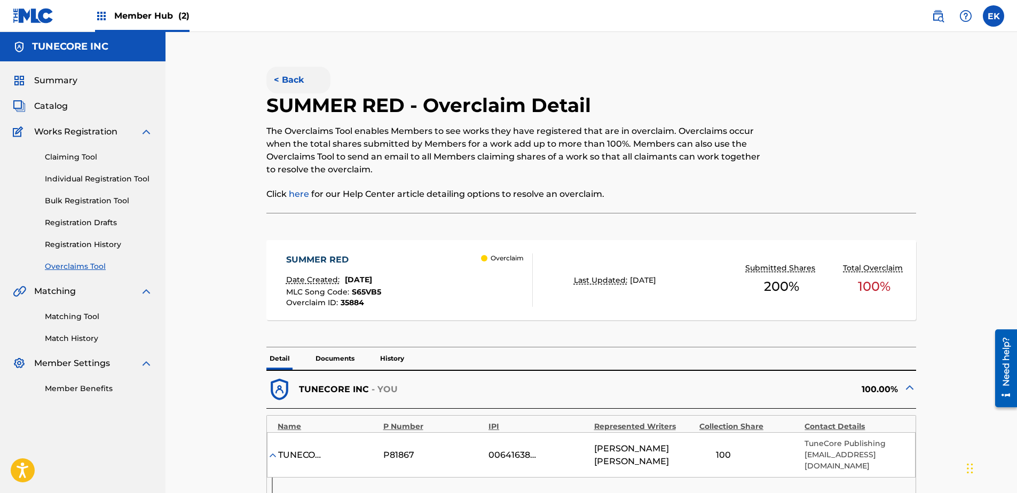
click at [285, 75] on button "< Back" at bounding box center [298, 80] width 64 height 27
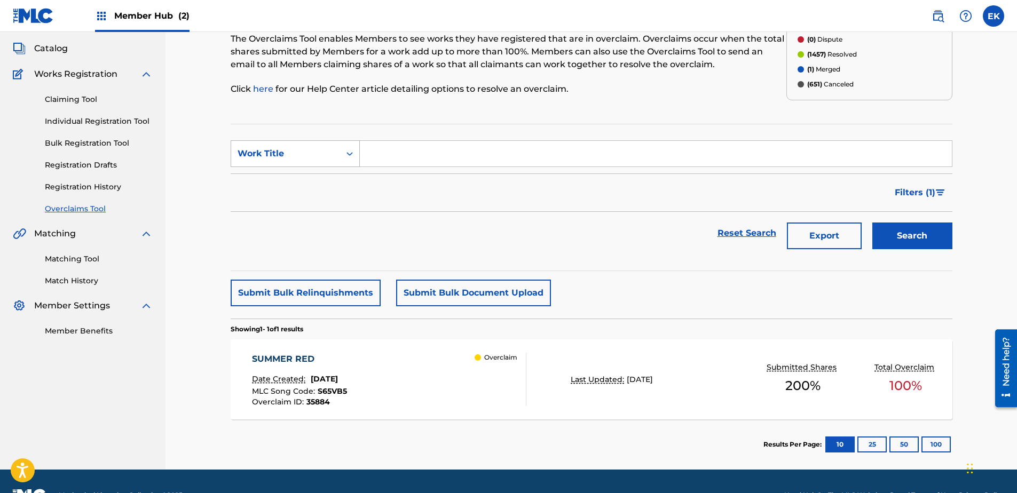
click at [295, 156] on div "Work Title" at bounding box center [286, 153] width 96 height 13
click at [301, 175] on div "MLC Song Code" at bounding box center [295, 180] width 128 height 27
click at [383, 145] on input "Search Form" at bounding box center [656, 154] width 592 height 26
paste input "RO2RGO"
type input "RO2RGO"
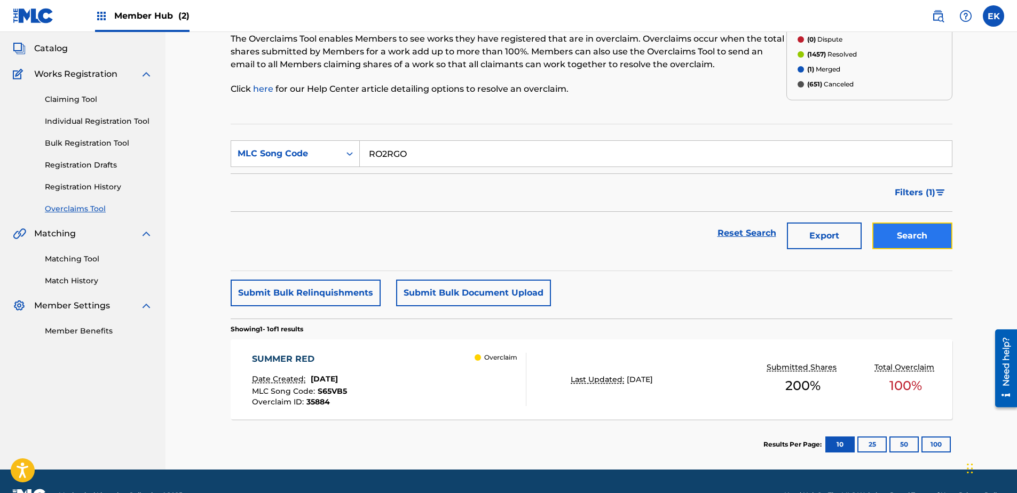
click at [906, 234] on button "Search" at bounding box center [913, 236] width 80 height 27
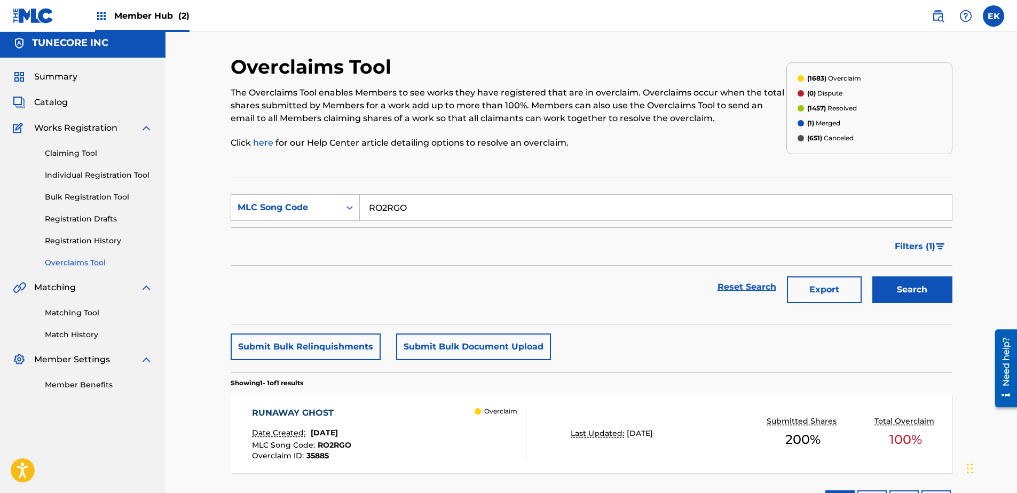
scroll to position [0, 0]
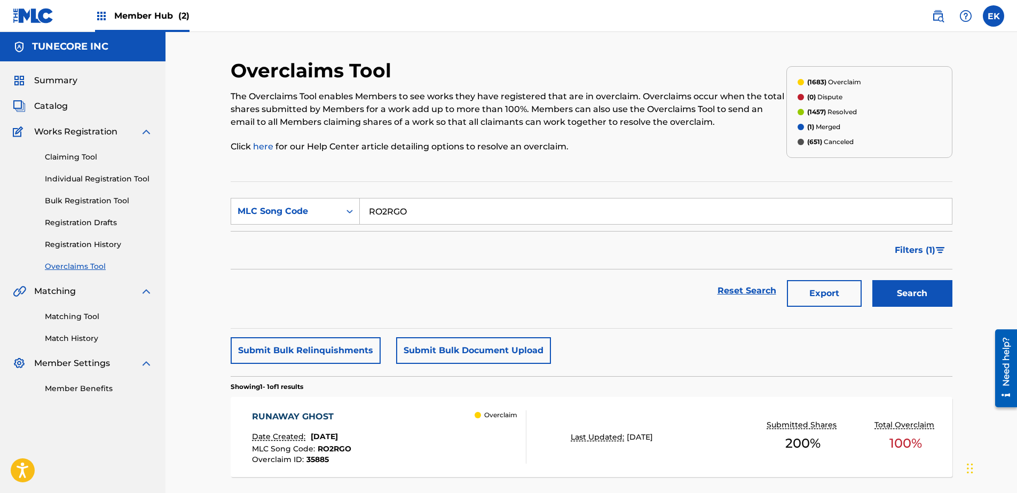
click at [386, 421] on div "RUNAWAY GHOST Date Created: [DATE] MLC Song Code : RO2RGO Overclaim ID : 35885 …" at bounding box center [389, 437] width 274 height 53
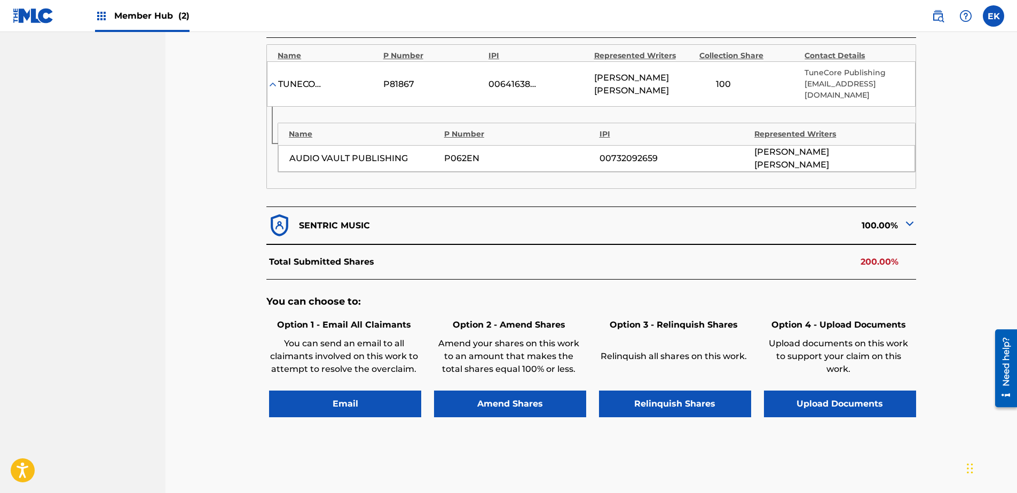
scroll to position [374, 0]
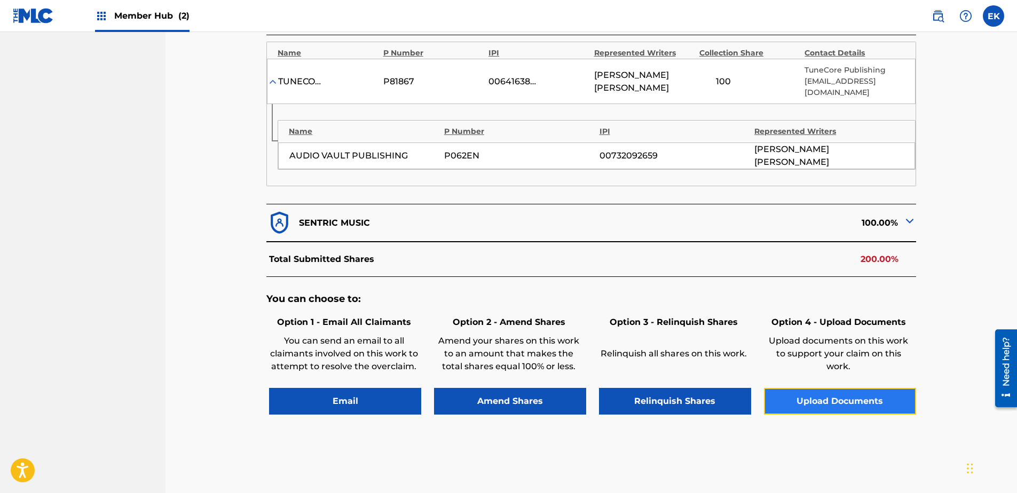
click at [826, 388] on button "Upload Documents" at bounding box center [840, 401] width 152 height 27
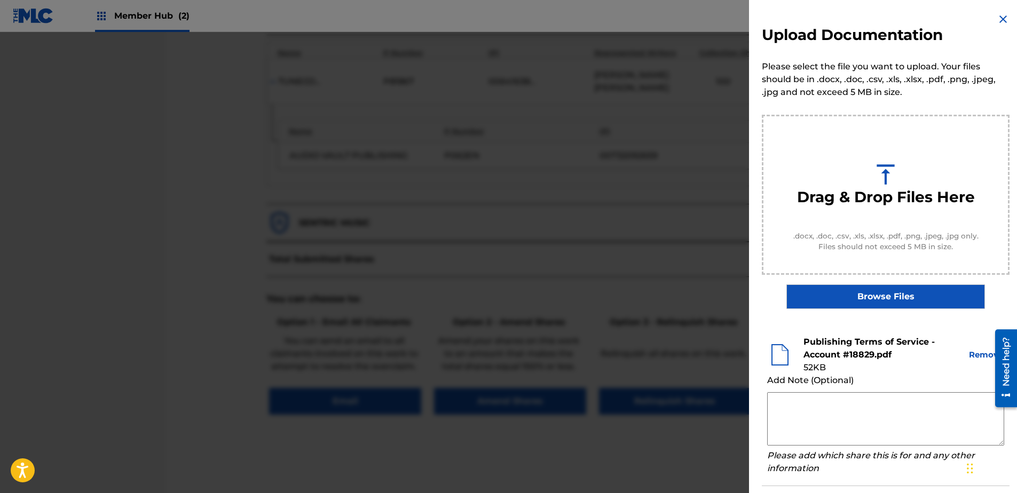
scroll to position [49, 0]
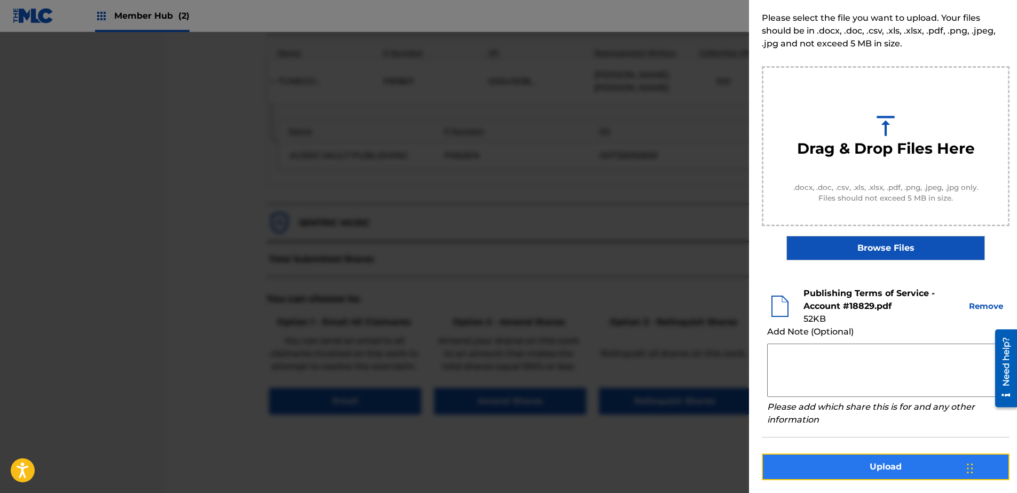
click at [870, 474] on button "Upload" at bounding box center [886, 467] width 248 height 27
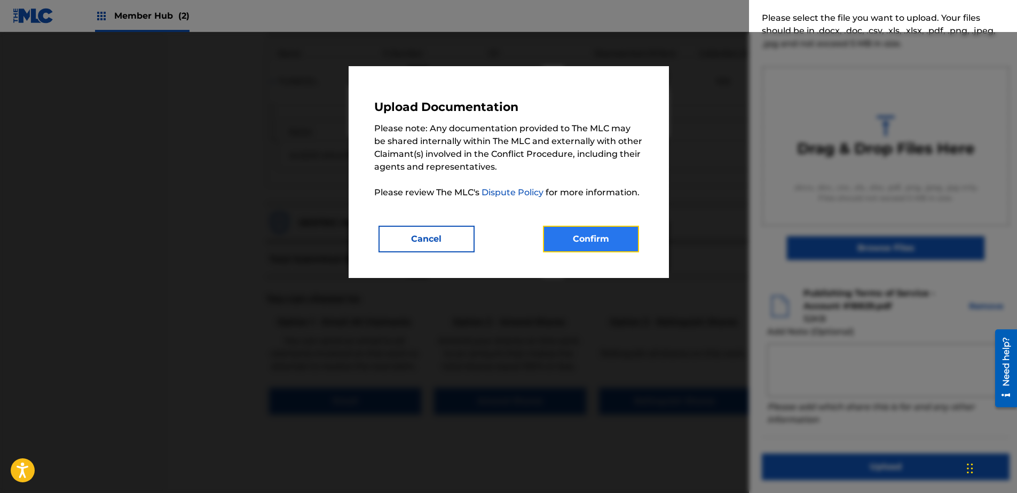
click at [617, 241] on button "Confirm" at bounding box center [591, 239] width 96 height 27
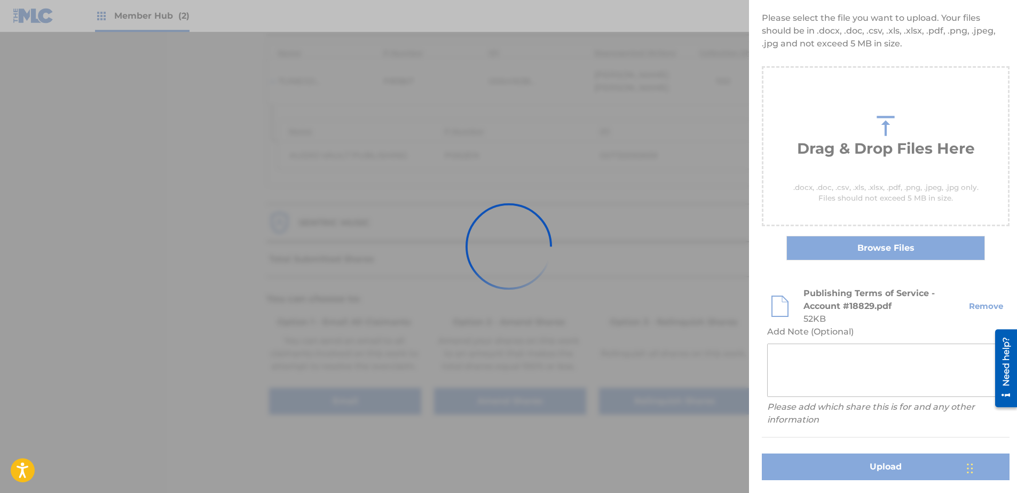
scroll to position [0, 0]
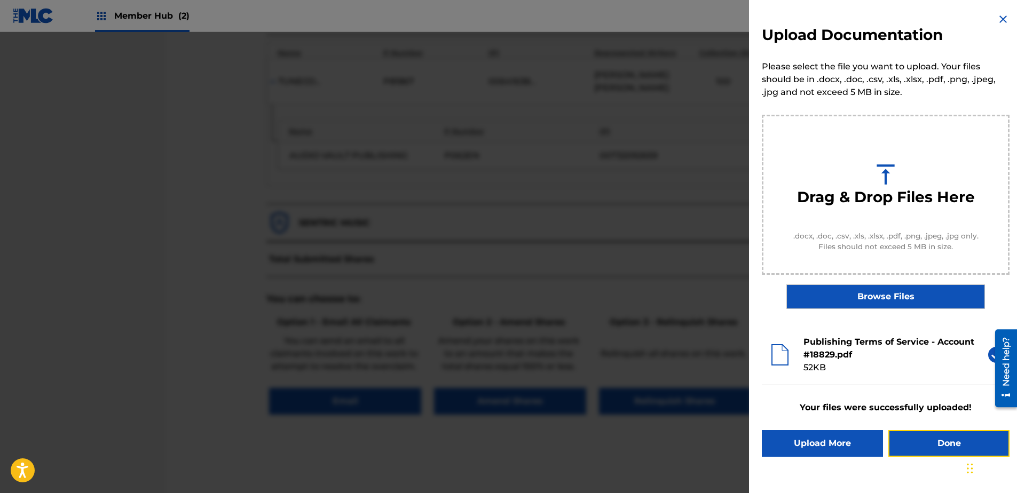
click at [908, 445] on button "Done" at bounding box center [949, 443] width 121 height 27
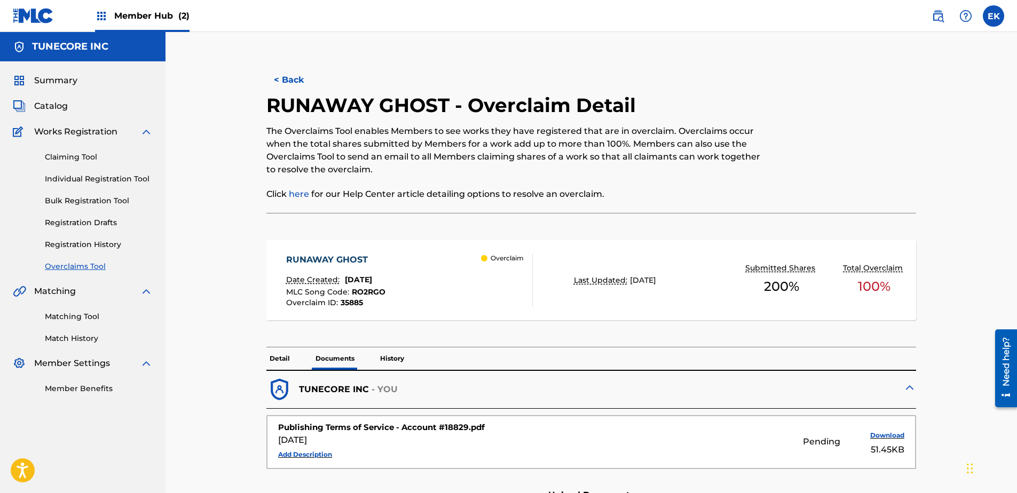
drag, startPoint x: 290, startPoint y: 89, endPoint x: 289, endPoint y: 82, distance: 7.0
click at [290, 88] on button "< Back" at bounding box center [298, 80] width 64 height 27
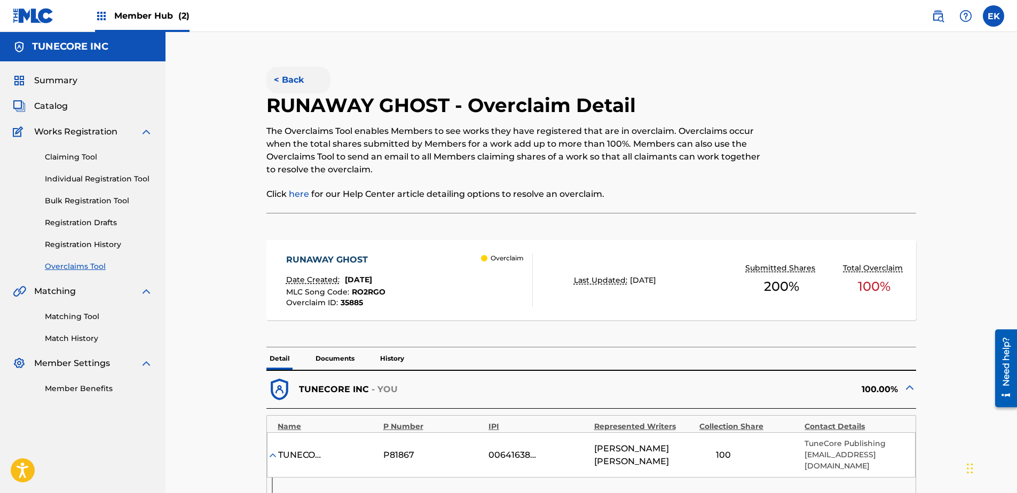
click at [280, 78] on button "< Back" at bounding box center [298, 80] width 64 height 27
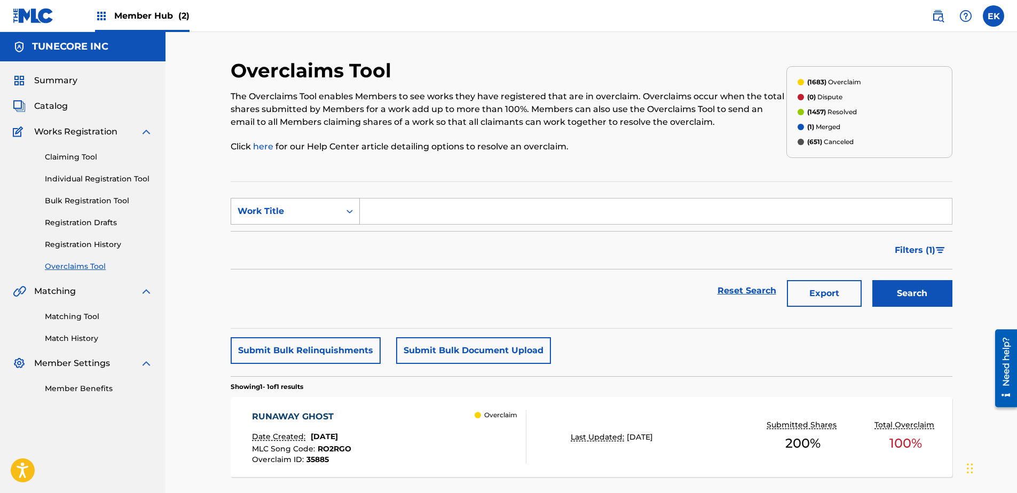
click at [321, 199] on div "Work Title" at bounding box center [295, 211] width 129 height 27
drag, startPoint x: 313, startPoint y: 239, endPoint x: 326, endPoint y: 234, distance: 13.7
click at [313, 239] on div "MLC Song Code" at bounding box center [295, 238] width 128 height 27
click at [402, 212] on input "Search Form" at bounding box center [656, 212] width 592 height 26
paste input "LT7XK9"
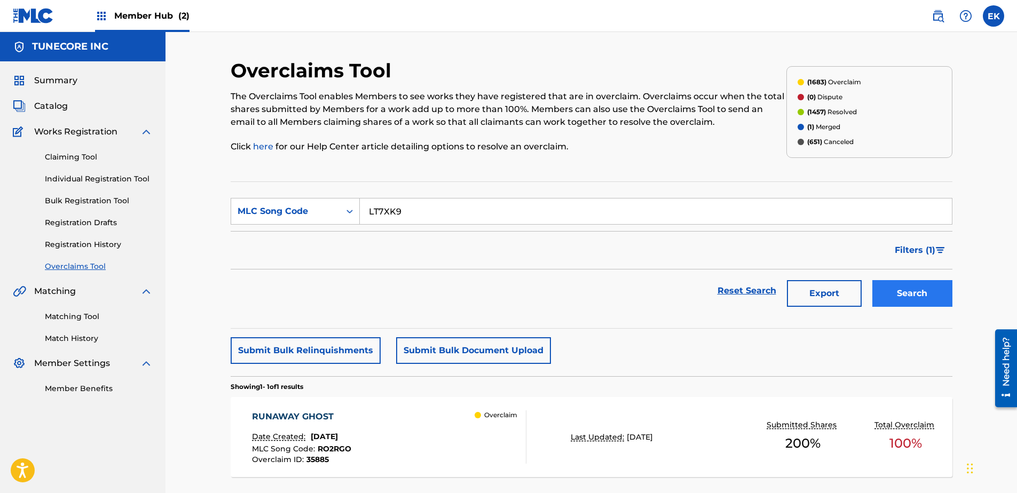
type input "LT7XK9"
click at [883, 295] on button "Search" at bounding box center [913, 293] width 80 height 27
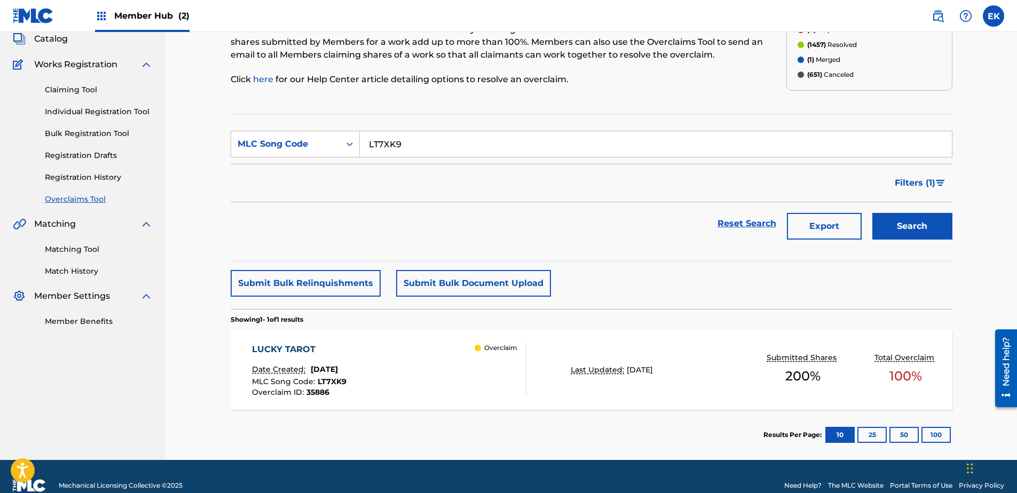
scroll to position [85, 0]
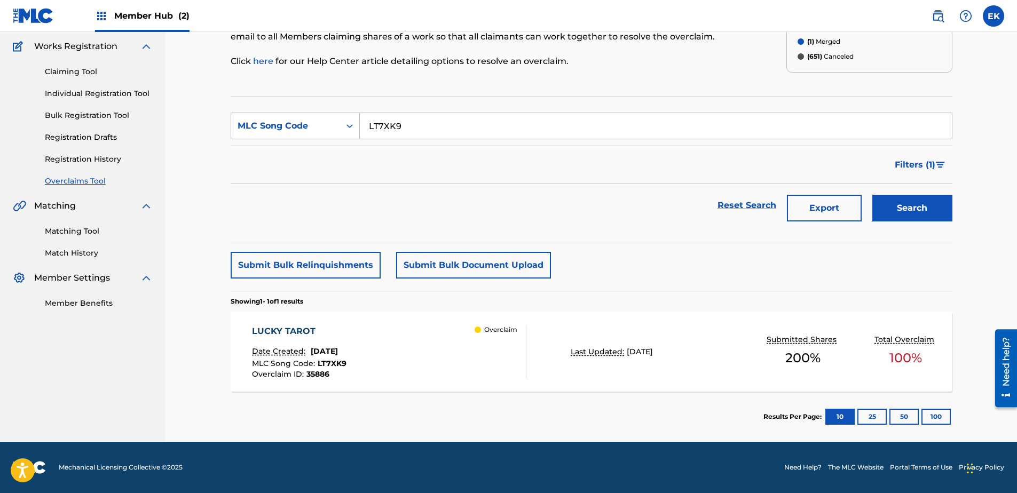
click at [441, 323] on div "LUCKY TAROT Date Created: [DATE] MLC Song Code : LT7XK9 Overclaim ID : 35886 Ov…" at bounding box center [592, 352] width 722 height 80
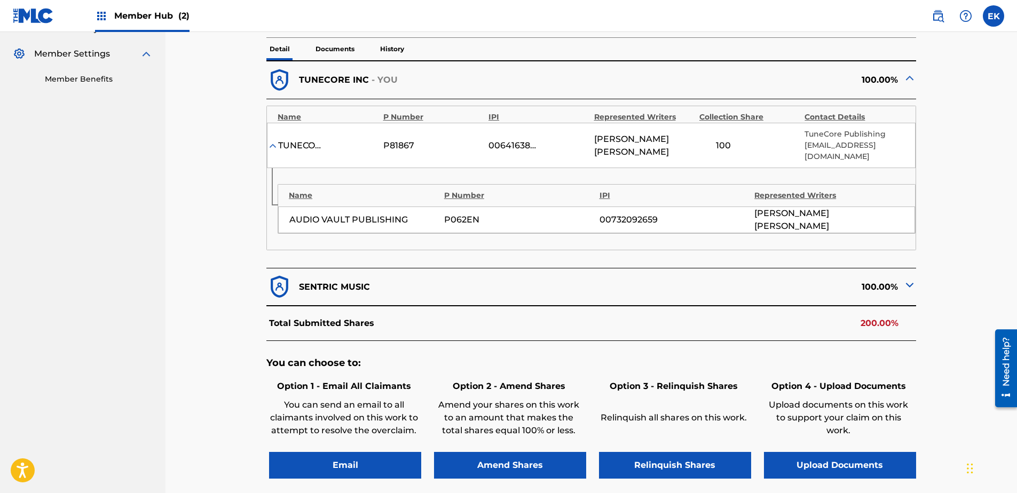
scroll to position [320, 0]
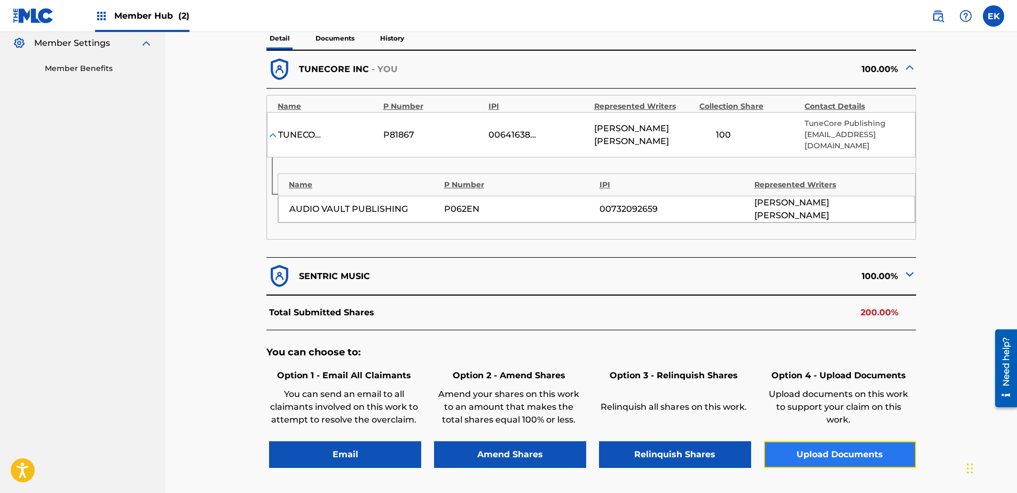
click at [847, 442] on button "Upload Documents" at bounding box center [840, 455] width 152 height 27
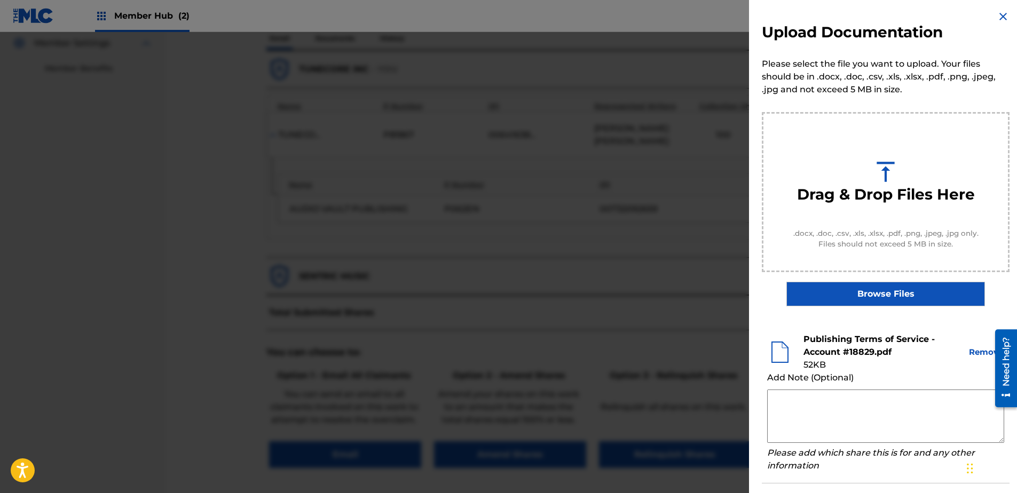
scroll to position [0, 0]
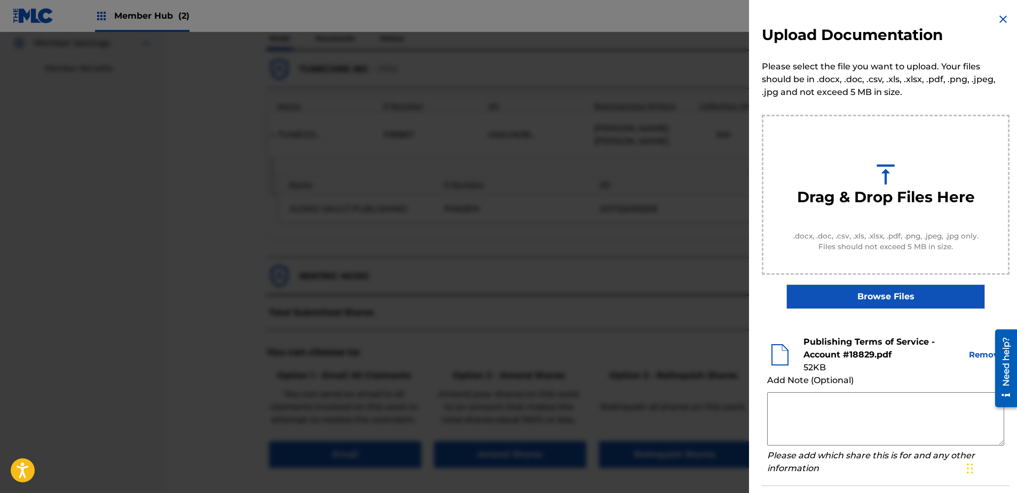
click at [999, 18] on img at bounding box center [1003, 19] width 13 height 13
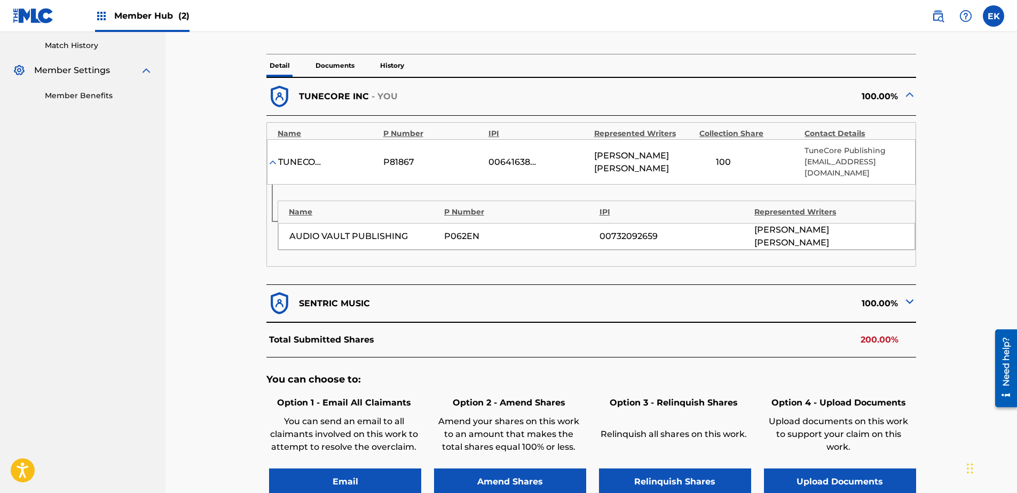
scroll to position [320, 0]
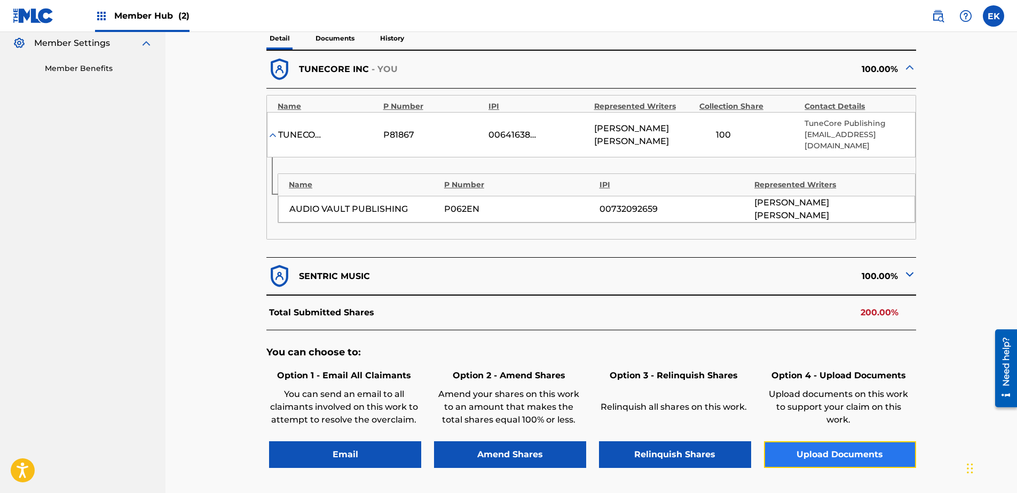
click at [831, 442] on button "Upload Documents" at bounding box center [840, 455] width 152 height 27
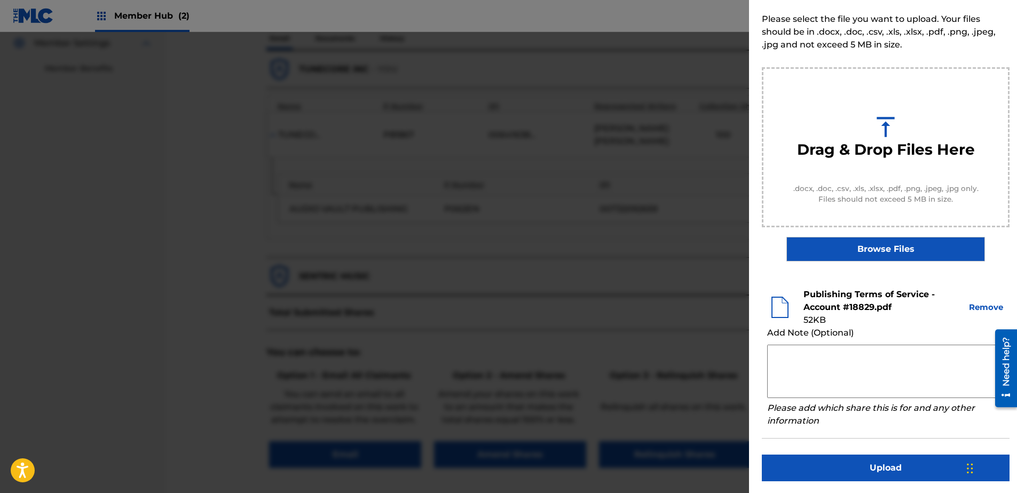
scroll to position [49, 0]
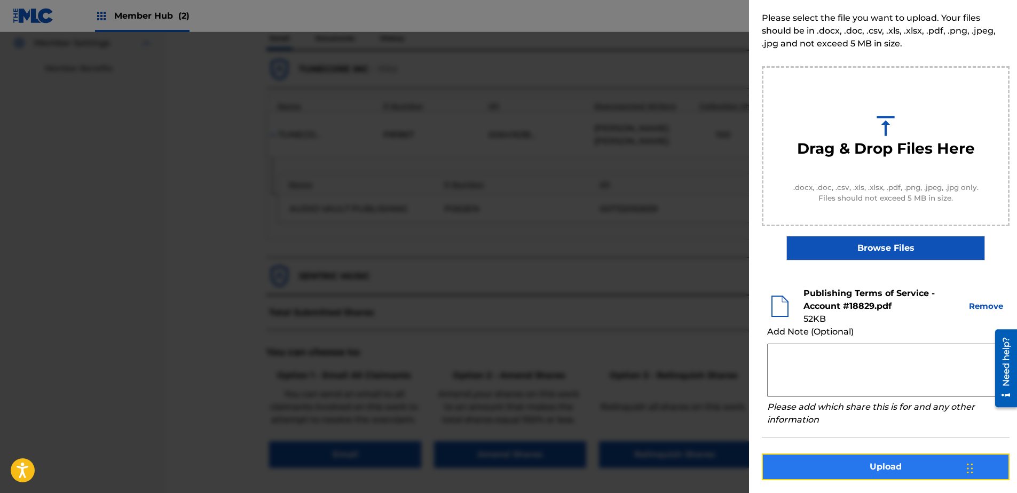
click at [897, 469] on button "Upload" at bounding box center [886, 467] width 248 height 27
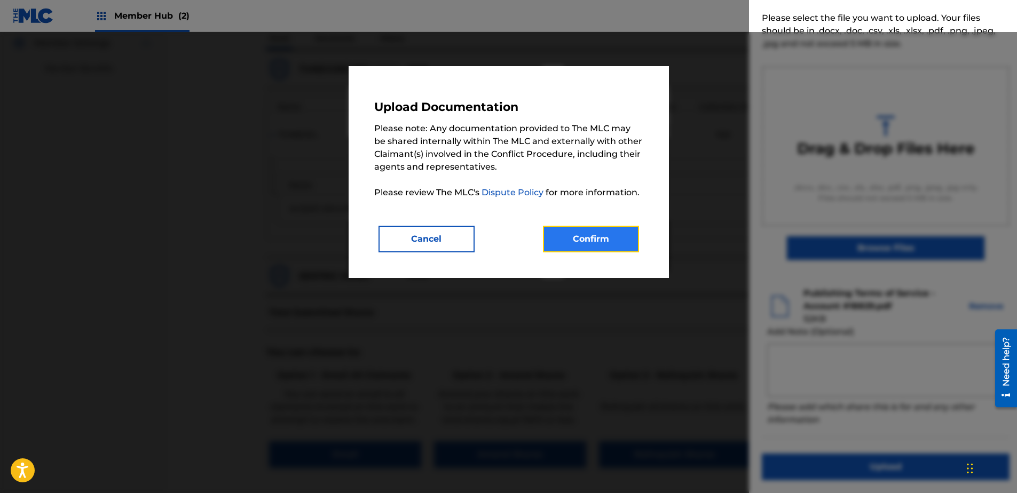
click at [598, 233] on button "Confirm" at bounding box center [591, 239] width 96 height 27
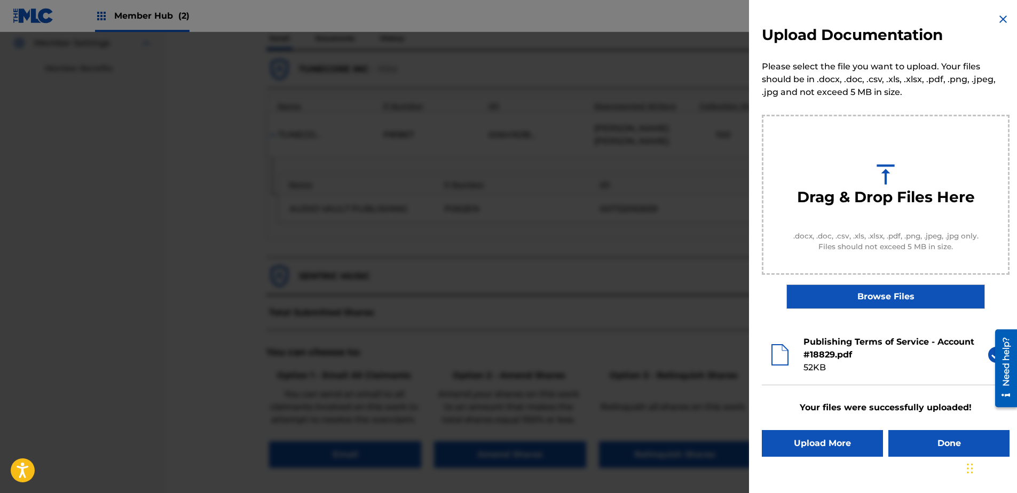
scroll to position [0, 0]
click at [908, 445] on button "Done" at bounding box center [949, 443] width 121 height 27
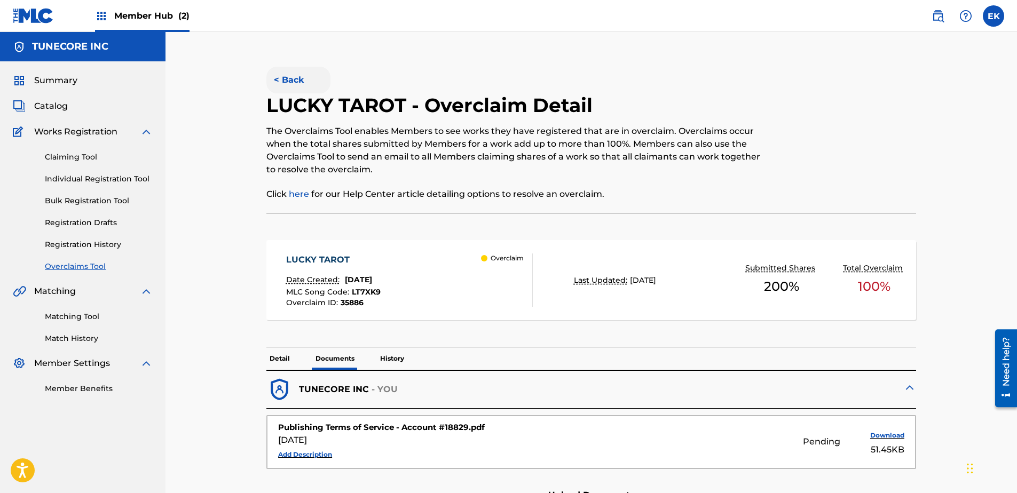
click at [290, 73] on button "< Back" at bounding box center [298, 80] width 64 height 27
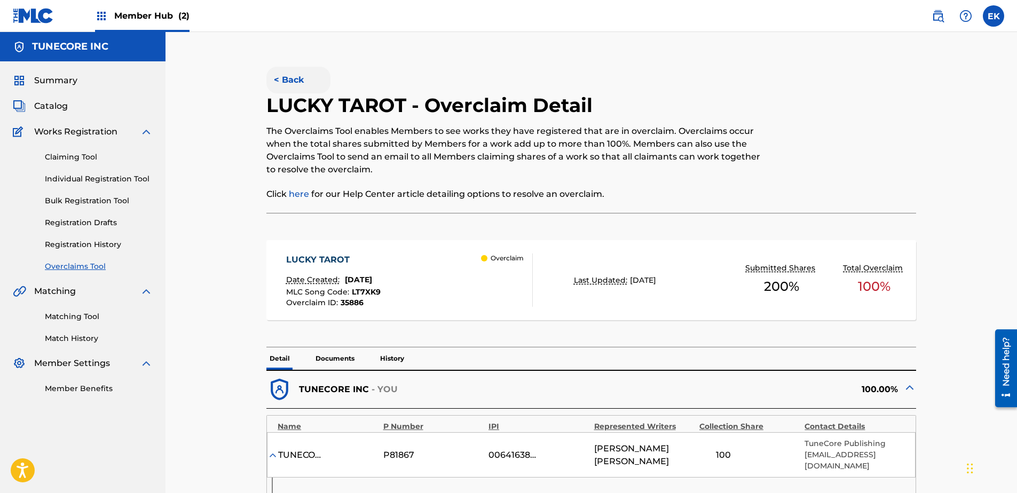
click at [300, 78] on button "< Back" at bounding box center [298, 80] width 64 height 27
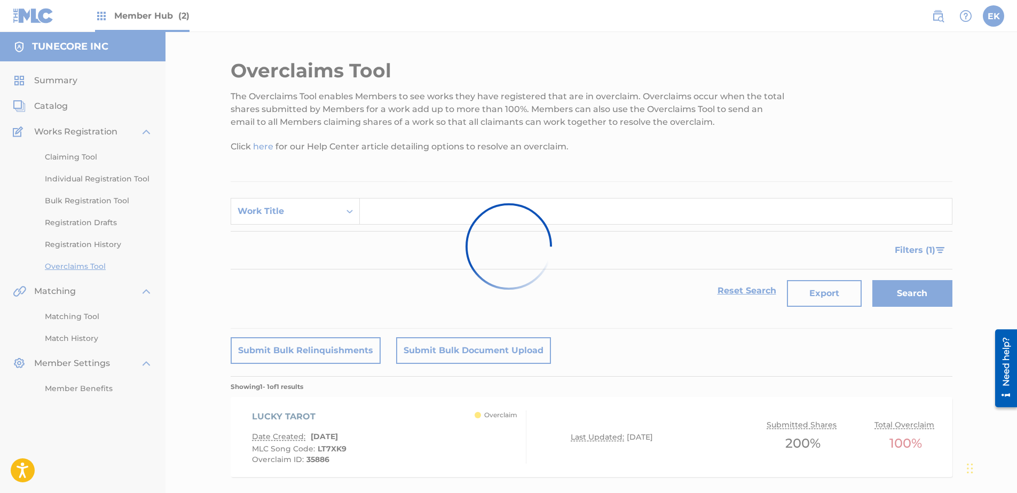
scroll to position [58, 0]
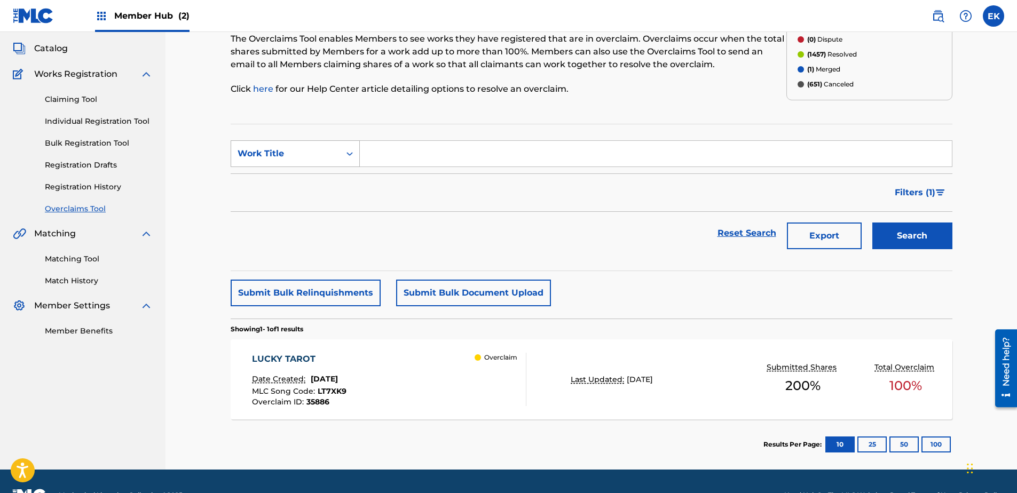
click at [354, 147] on div "Search Form" at bounding box center [349, 153] width 19 height 19
click at [334, 182] on div "MLC Song Code" at bounding box center [295, 180] width 128 height 27
click at [418, 157] on input "Search Form" at bounding box center [656, 154] width 592 height 26
paste input "T461LJ"
type input "T461LJ"
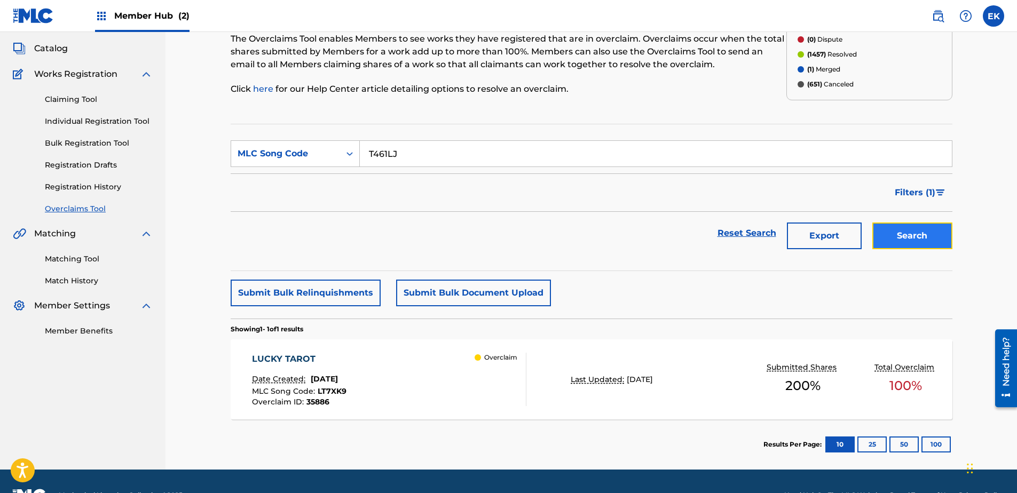
click at [910, 233] on button "Search" at bounding box center [913, 236] width 80 height 27
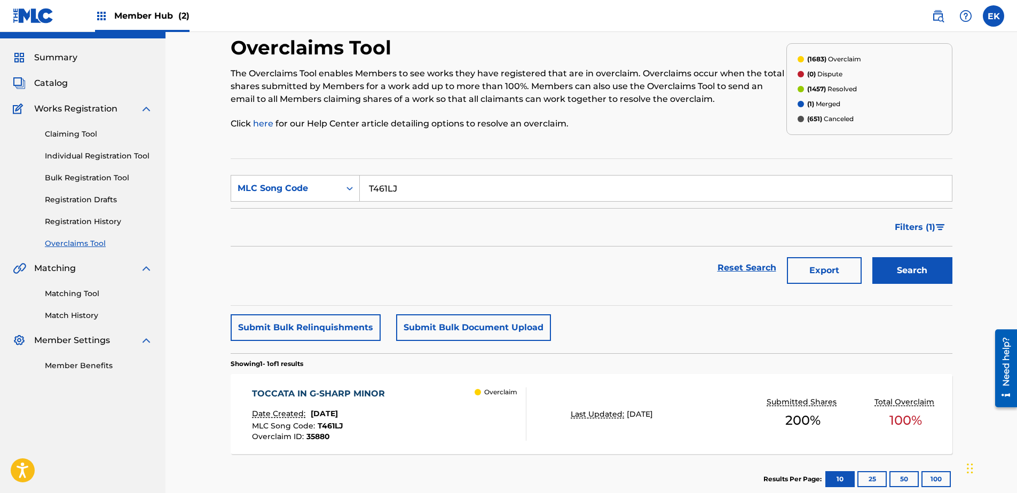
scroll to position [0, 0]
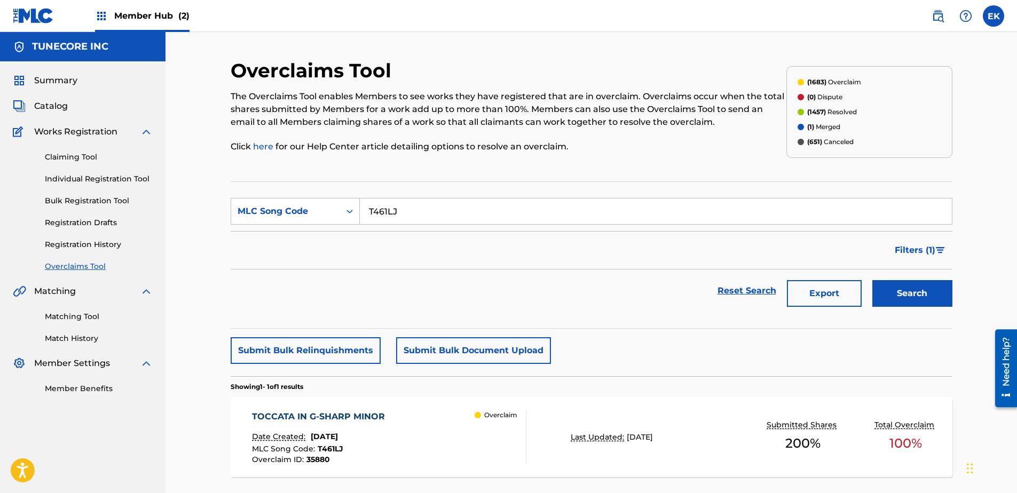
click at [432, 429] on div "TOCCATA IN G-SHARP MINOR Date Created: [DATE] MLC Song Code : T461LJ Overclaim …" at bounding box center [389, 437] width 274 height 53
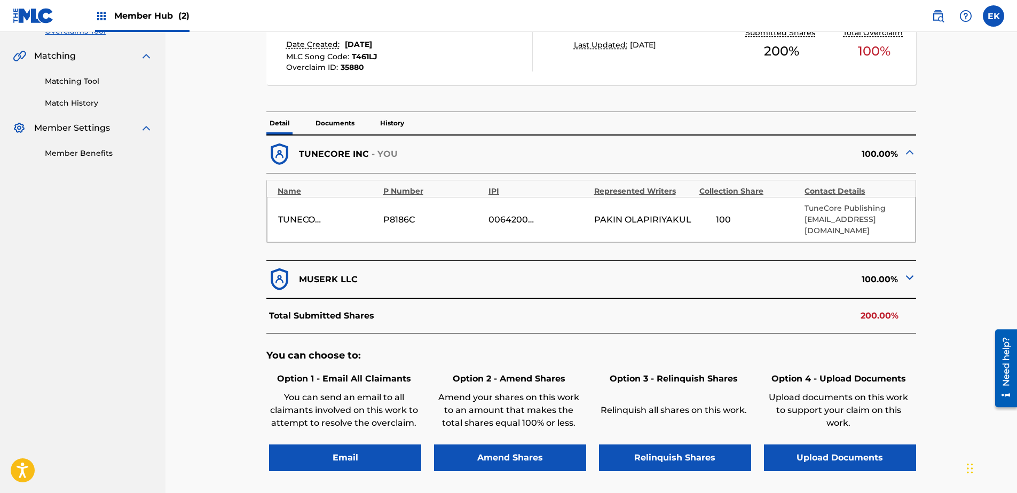
scroll to position [214, 0]
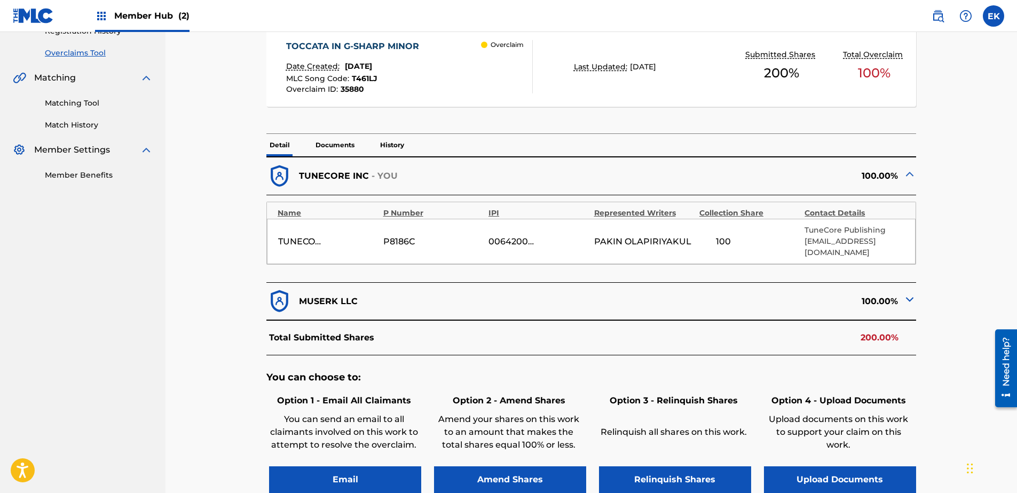
click at [908, 293] on img at bounding box center [910, 299] width 13 height 13
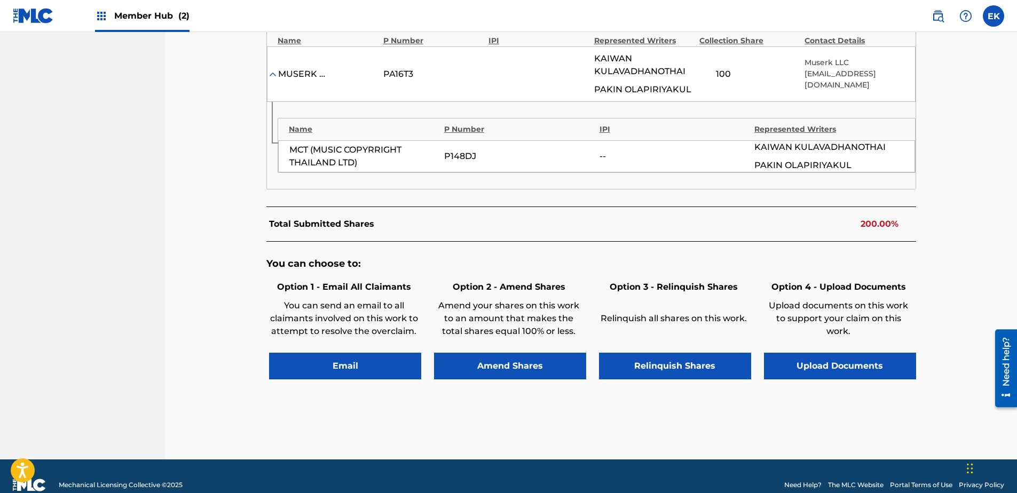
scroll to position [518, 0]
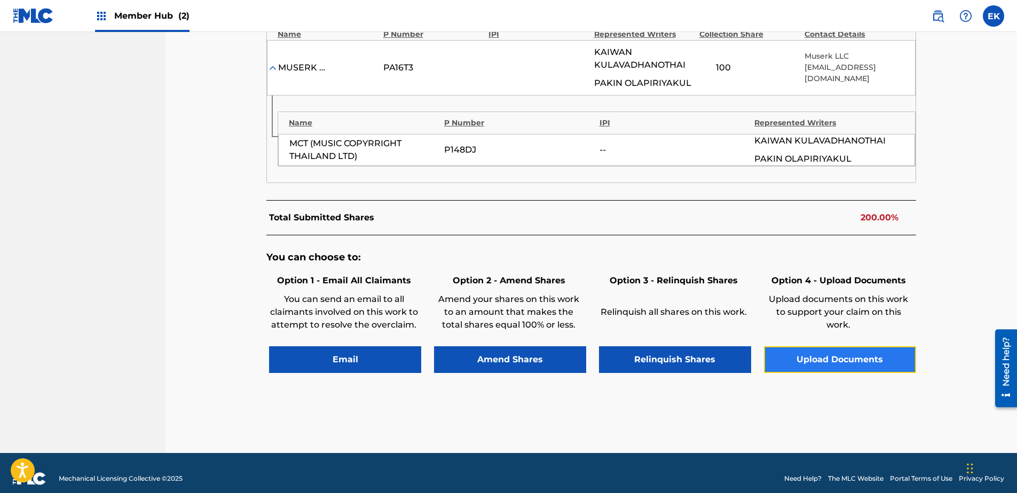
click at [871, 348] on button "Upload Documents" at bounding box center [840, 360] width 152 height 27
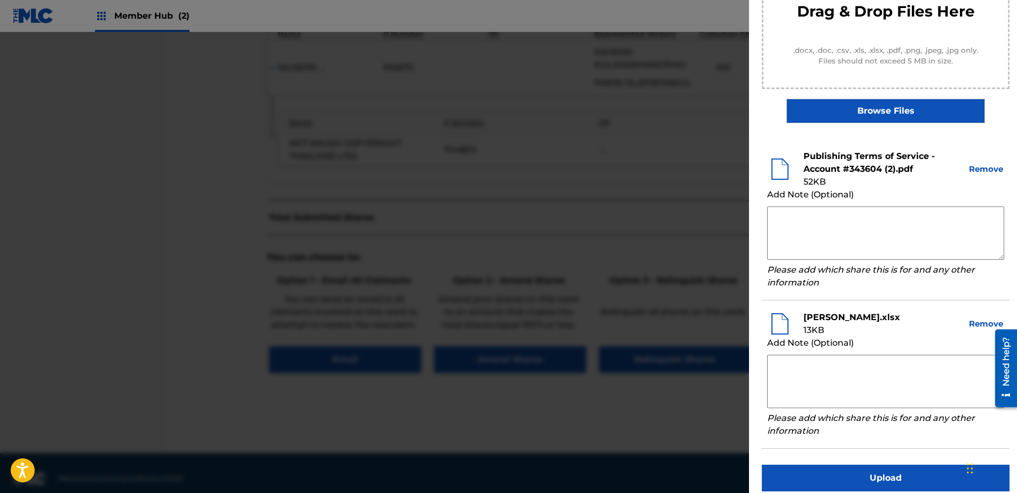
scroll to position [197, 0]
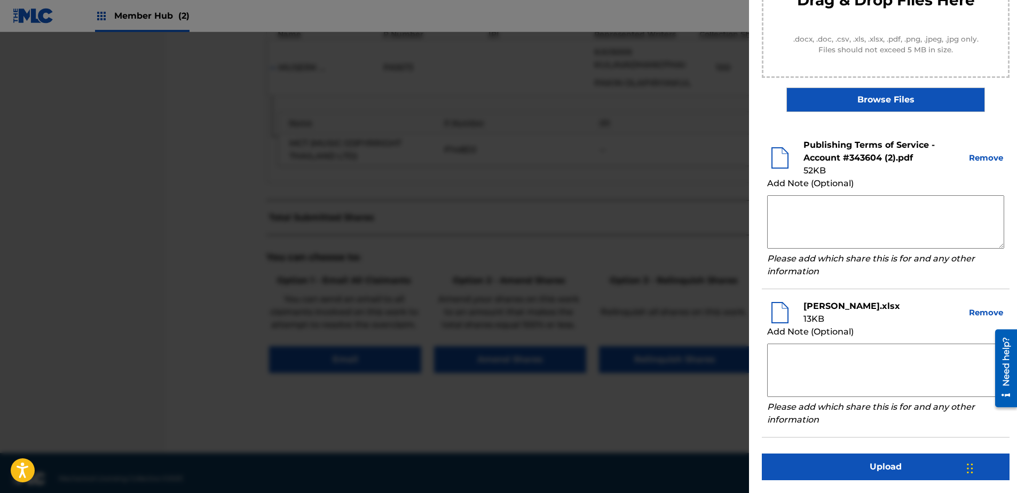
click at [827, 223] on textarea at bounding box center [885, 221] width 237 height 53
click at [803, 206] on textarea at bounding box center [885, 221] width 237 height 53
paste textarea "By clicking to agree to the terms of the agreement ACCOUNT NAME is declaring th…"
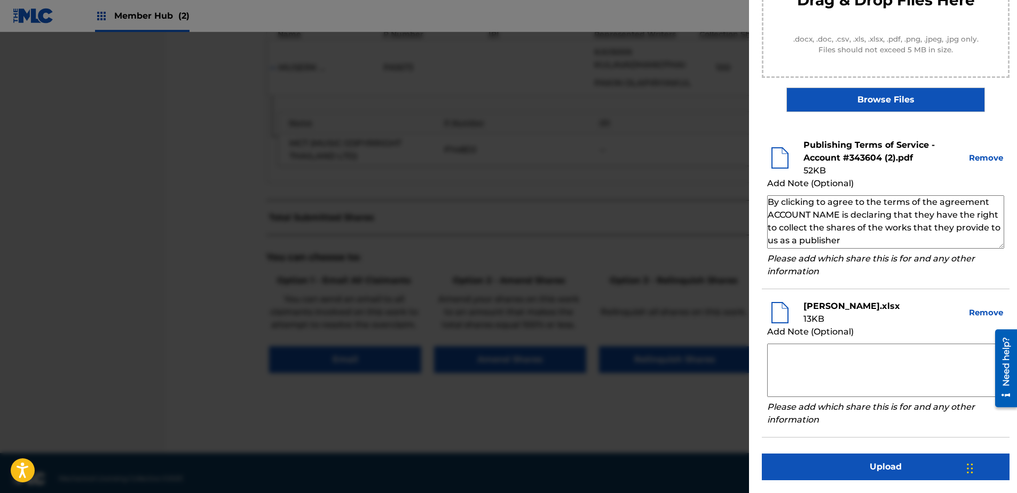
drag, startPoint x: 768, startPoint y: 215, endPoint x: 840, endPoint y: 218, distance: 72.2
click at [840, 218] on textarea "By clicking to agree to the terms of the agreement ACCOUNT NAME is declaring th…" at bounding box center [885, 221] width 237 height 53
paste textarea "MR. NANCHAKORN PHANARITHNAWIN"
type textarea "By clicking to agree to the terms of the agreement MR. [PERSON_NAME] is declari…"
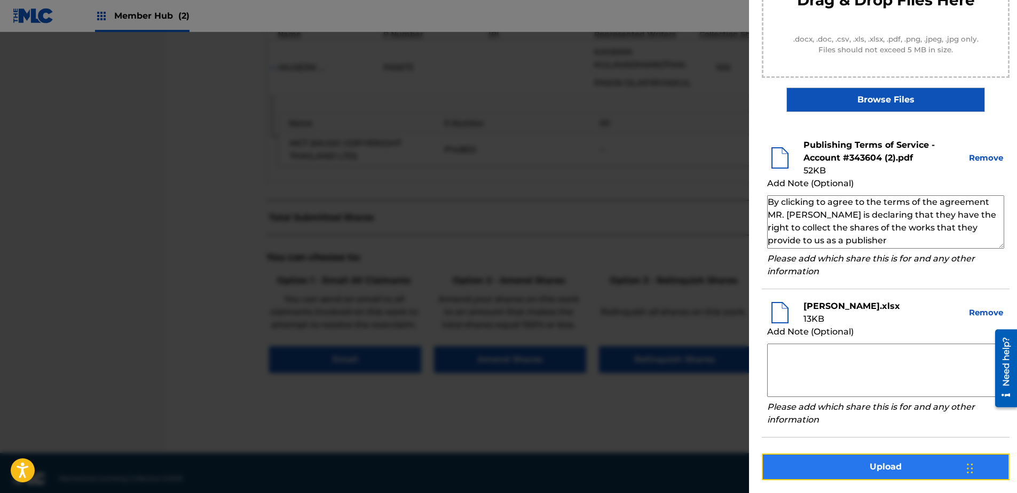
click at [896, 468] on button "Upload" at bounding box center [886, 467] width 248 height 27
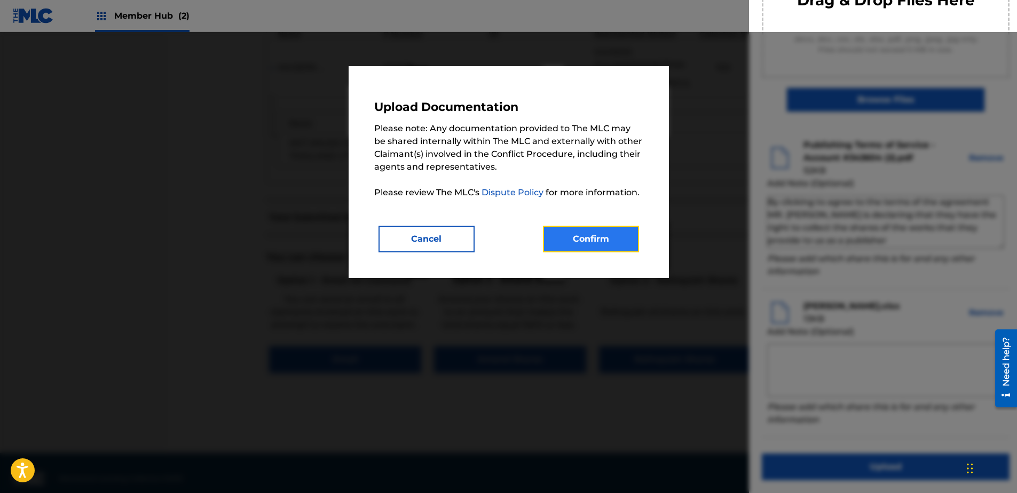
click at [570, 233] on button "Confirm" at bounding box center [591, 239] width 96 height 27
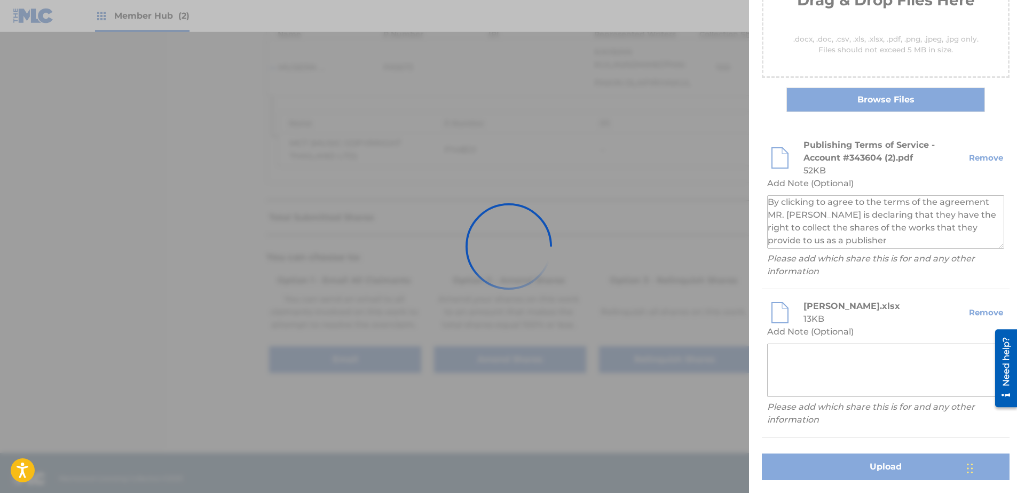
scroll to position [24, 0]
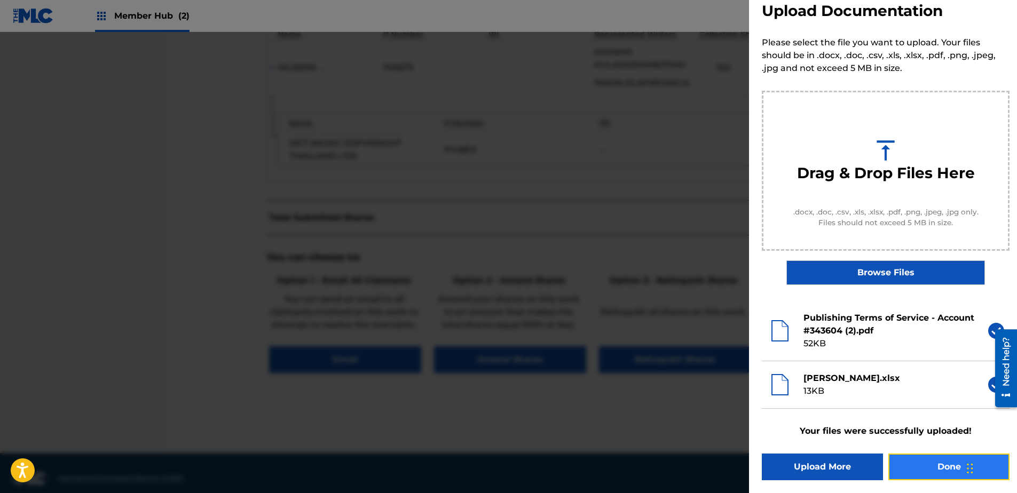
click at [947, 462] on button "Done" at bounding box center [949, 467] width 121 height 27
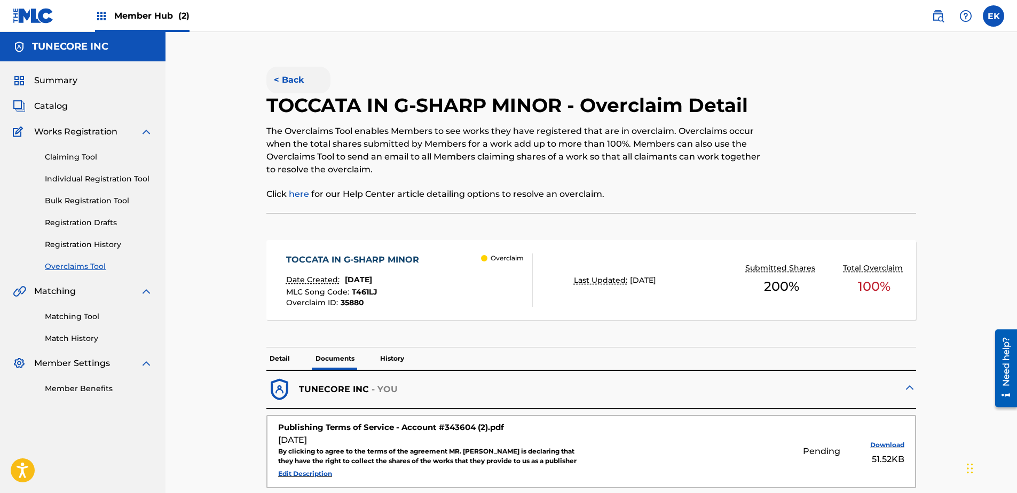
click at [303, 76] on button "< Back" at bounding box center [298, 80] width 64 height 27
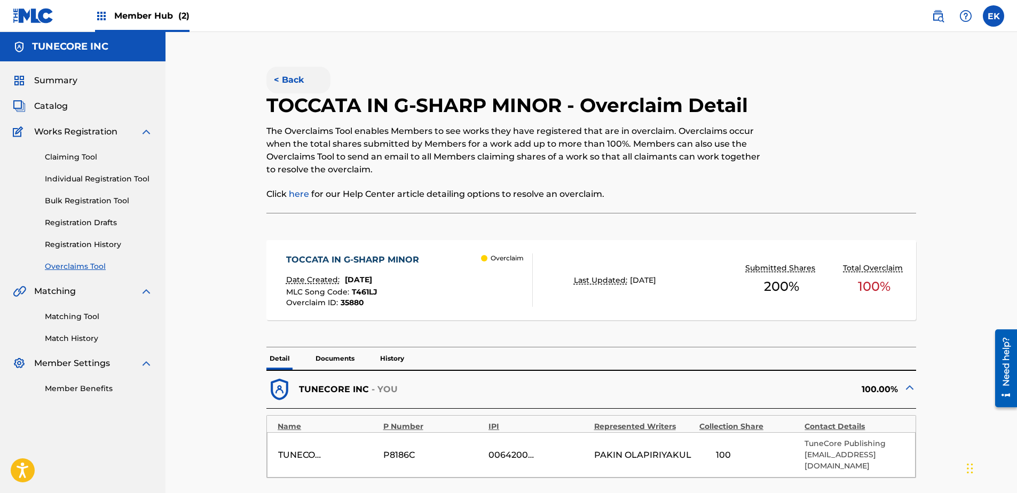
click at [301, 81] on button "< Back" at bounding box center [298, 80] width 64 height 27
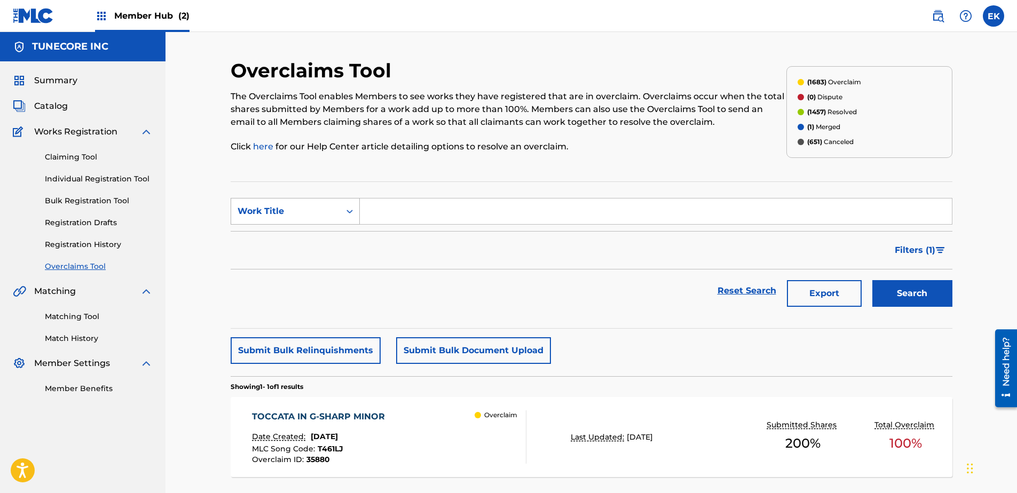
click at [302, 221] on div "Work Title" at bounding box center [285, 211] width 109 height 20
drag, startPoint x: 298, startPoint y: 242, endPoint x: 363, endPoint y: 226, distance: 66.6
click at [298, 242] on div "MLC Song Code" at bounding box center [295, 238] width 128 height 27
drag, startPoint x: 363, startPoint y: 226, endPoint x: 445, endPoint y: 206, distance: 84.6
click at [445, 206] on input "Search Form" at bounding box center [656, 212] width 592 height 26
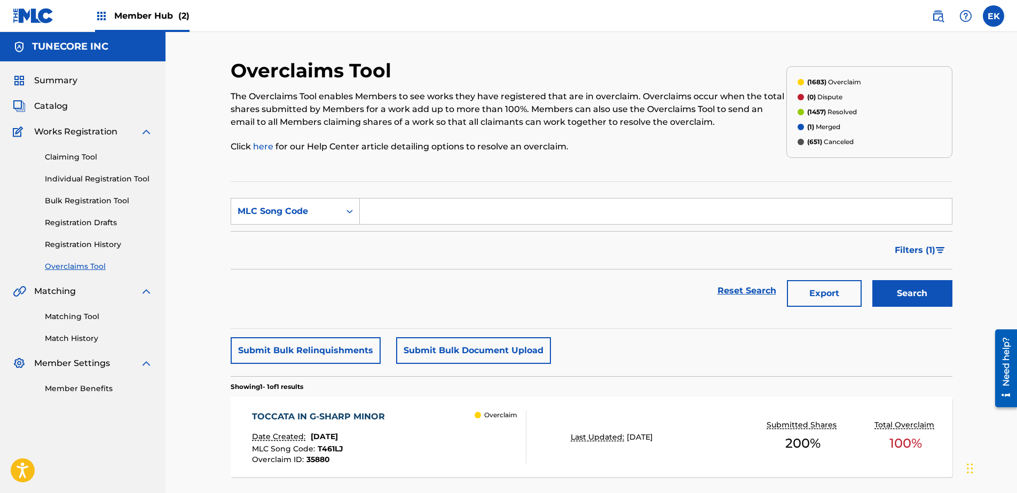
drag, startPoint x: 445, startPoint y: 206, endPoint x: 441, endPoint y: 211, distance: 6.4
paste input "LS6TRU"
type input "LS6TRU"
click at [894, 294] on button "Search" at bounding box center [913, 293] width 80 height 27
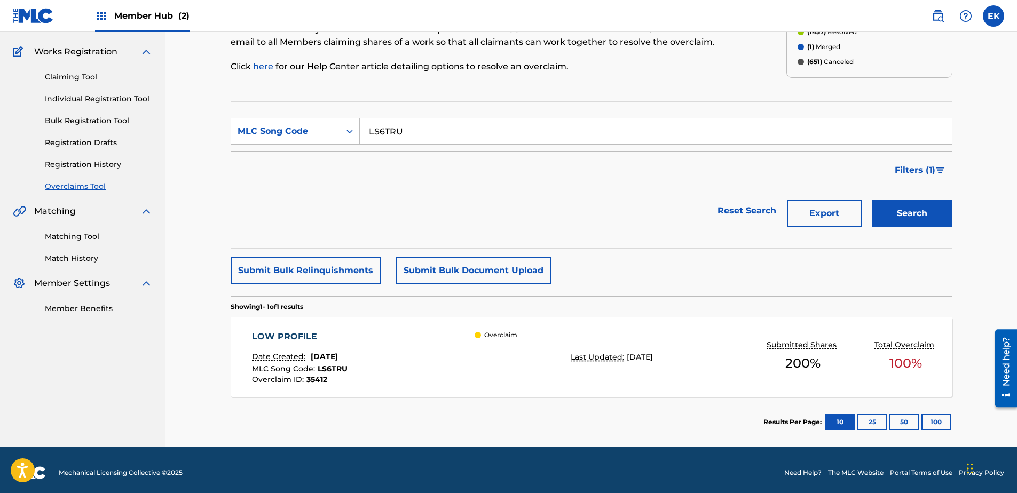
scroll to position [85, 0]
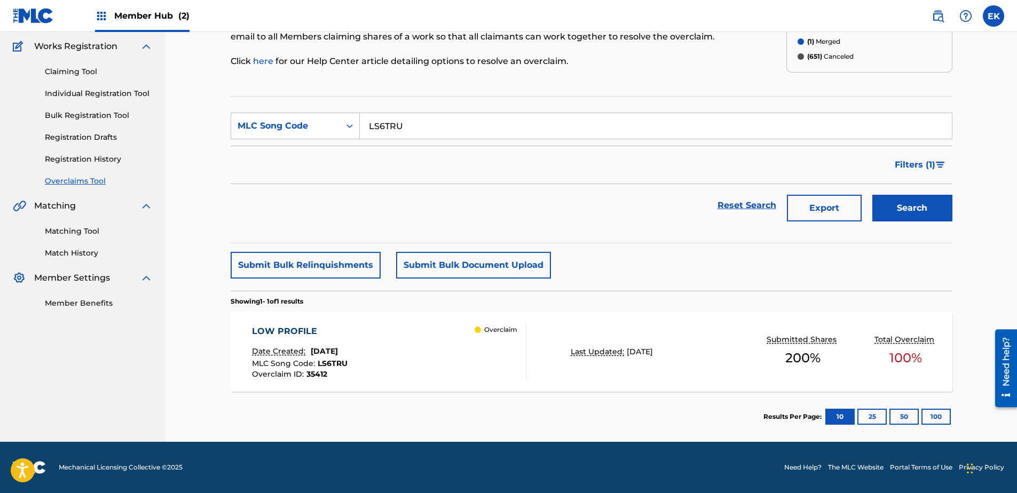
click at [348, 328] on div "LOW PROFILE" at bounding box center [300, 331] width 96 height 13
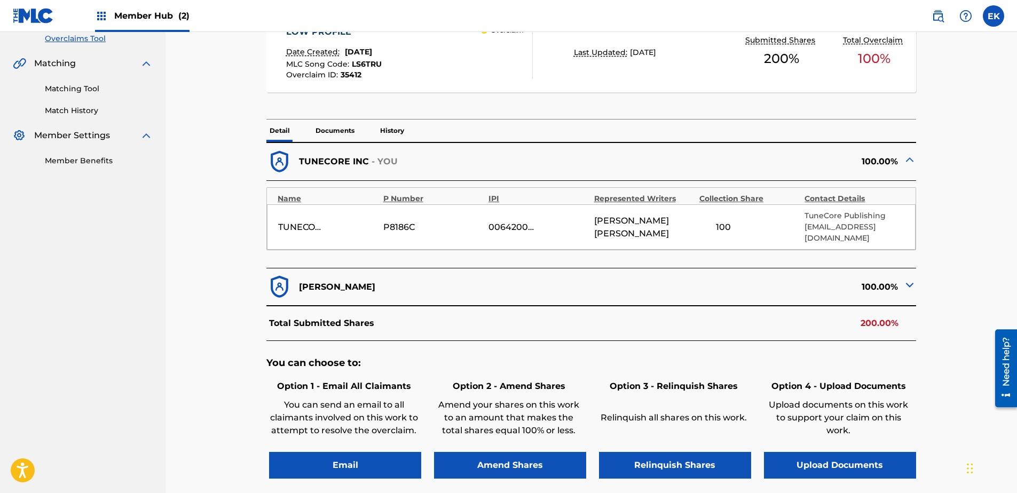
scroll to position [267, 0]
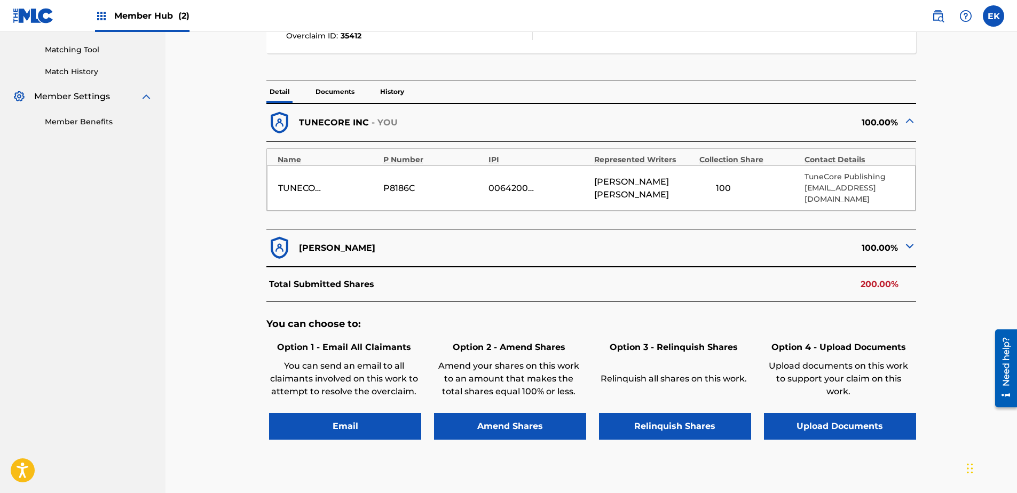
click at [910, 240] on img at bounding box center [910, 246] width 13 height 13
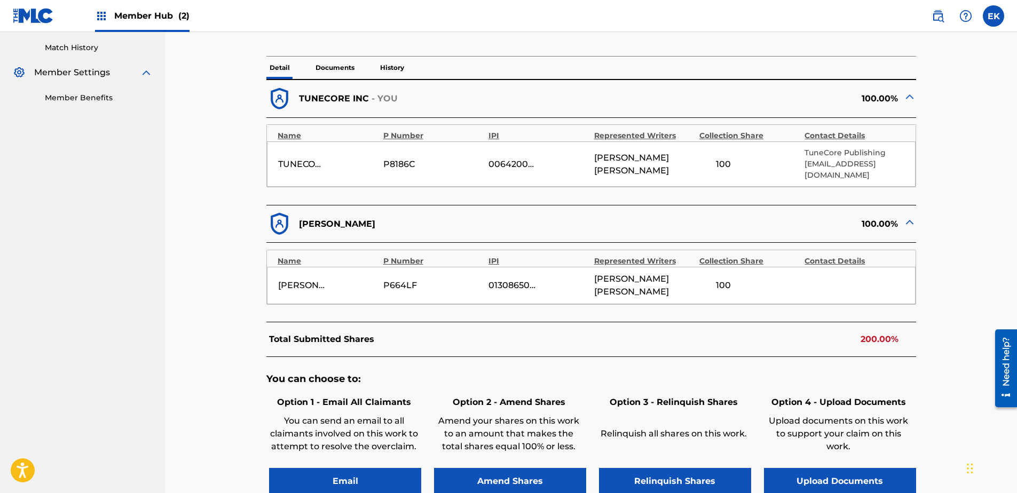
scroll to position [320, 0]
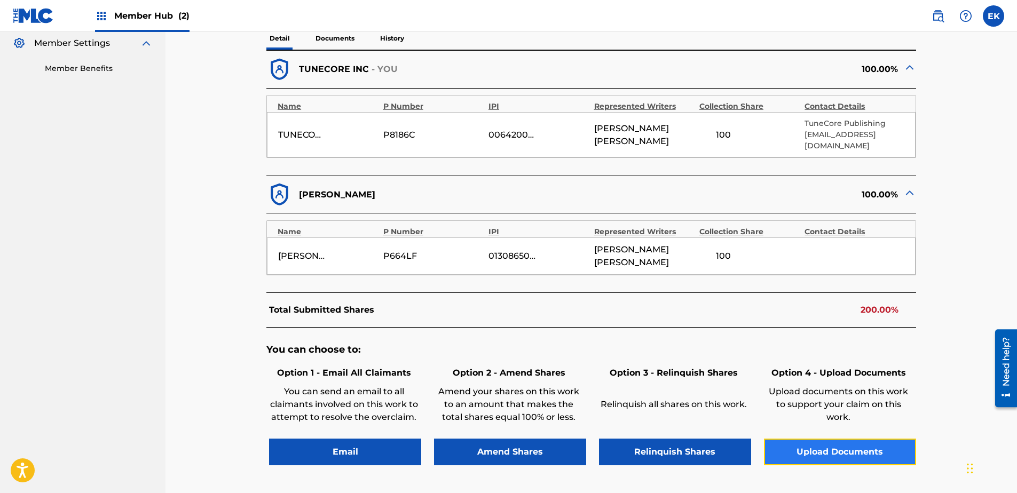
click at [881, 439] on button "Upload Documents" at bounding box center [840, 452] width 152 height 27
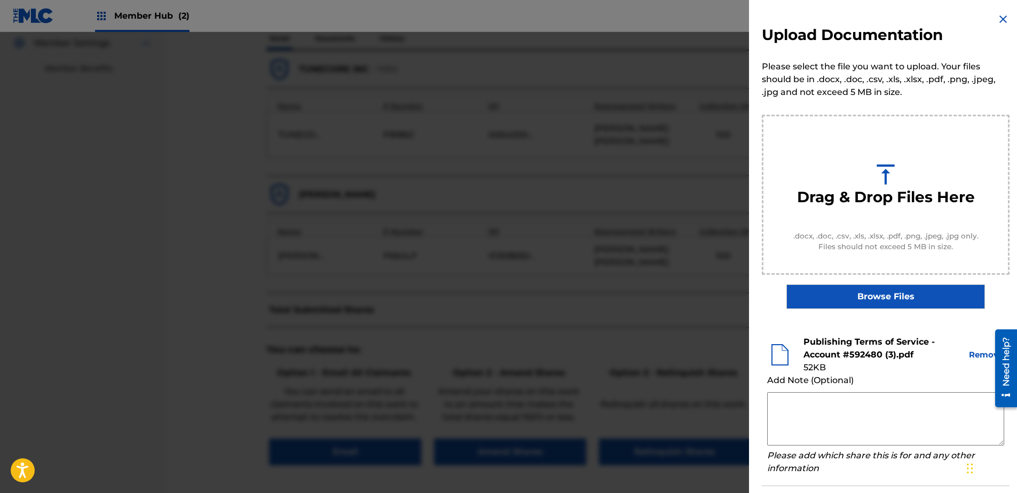
click at [999, 20] on img at bounding box center [1003, 19] width 13 height 13
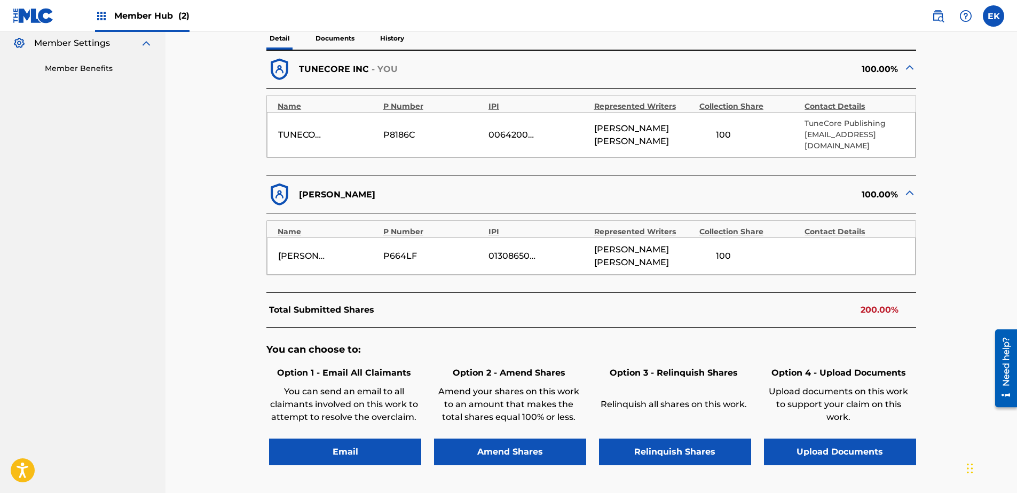
click at [810, 412] on div "Option 4 - Upload Documents Upload documents on this work to support your claim…" at bounding box center [838, 414] width 155 height 101
click at [815, 439] on button "Upload Documents" at bounding box center [840, 452] width 152 height 27
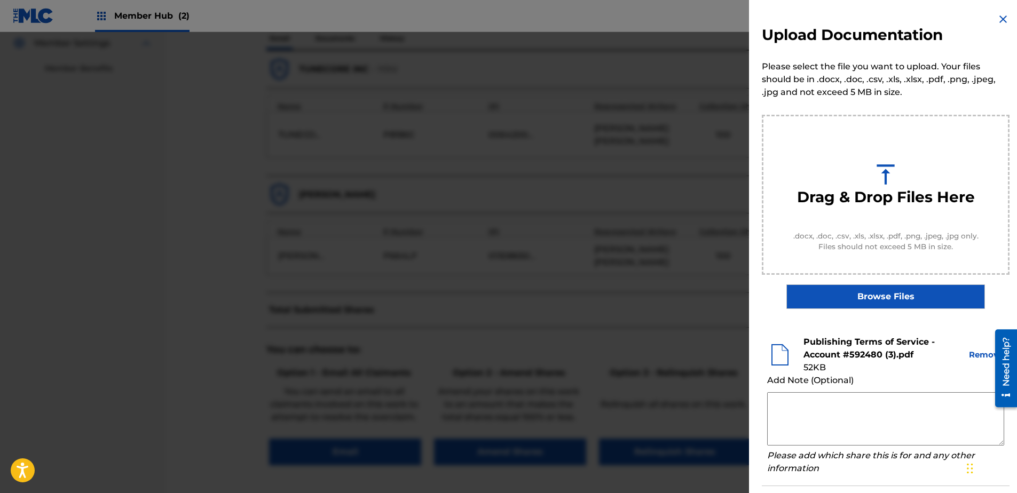
scroll to position [49, 0]
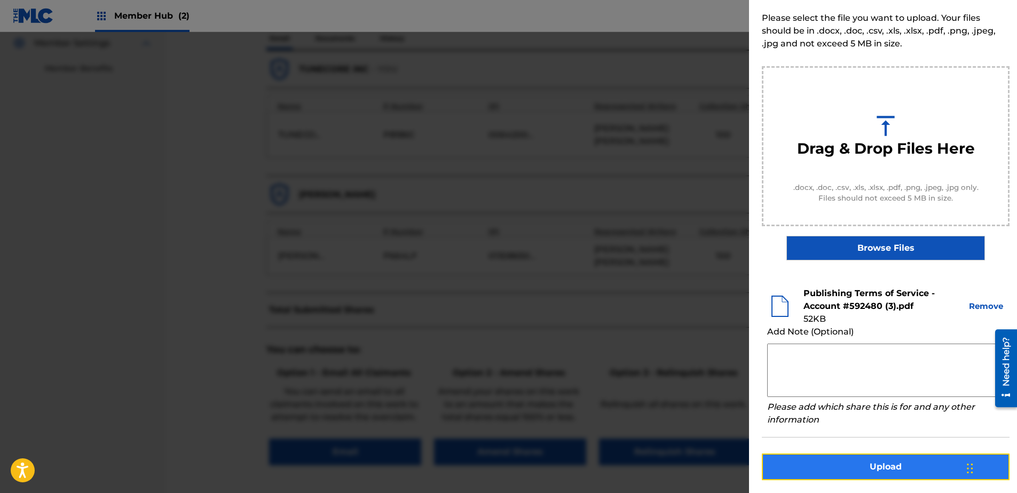
click at [870, 469] on button "Upload" at bounding box center [886, 467] width 248 height 27
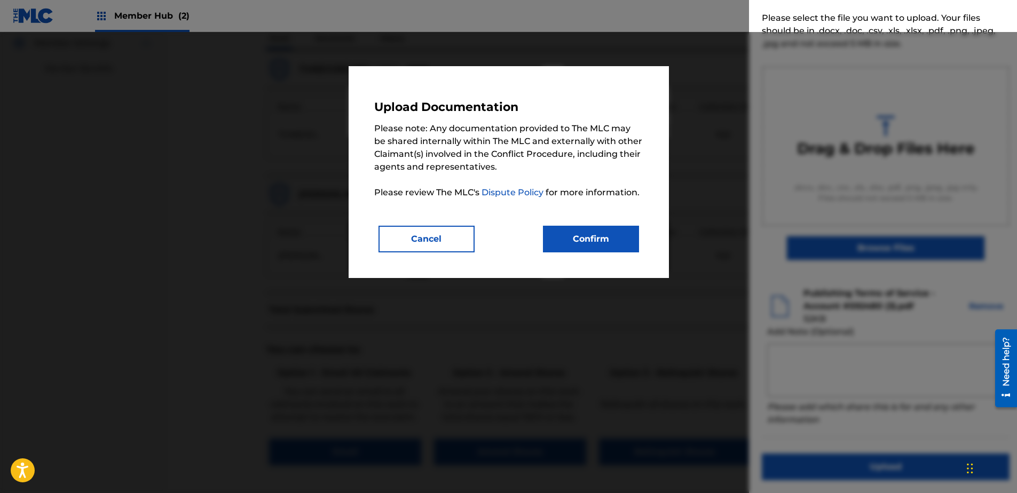
click at [567, 223] on div "Upload Documentation Please note: Any documentation provided to The MLC may be …" at bounding box center [508, 172] width 269 height 161
click at [569, 227] on button "Confirm" at bounding box center [591, 239] width 96 height 27
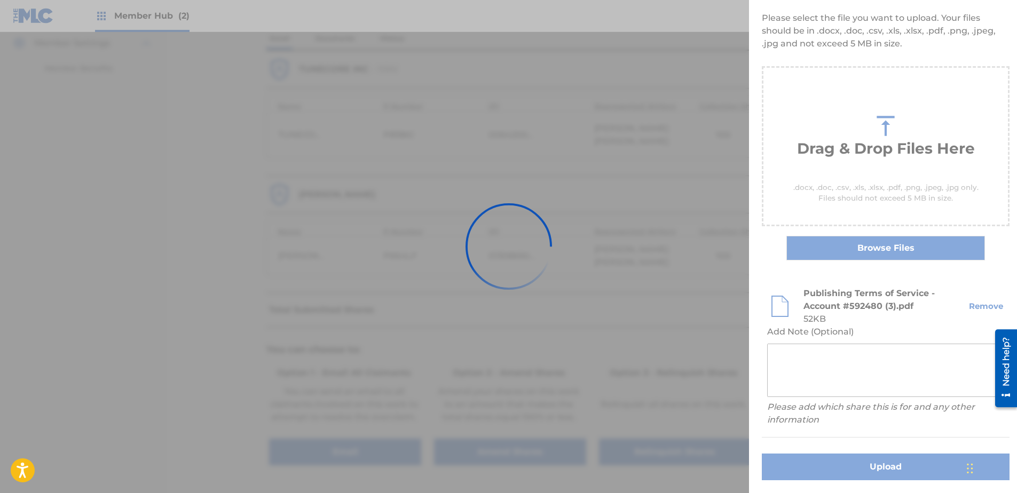
scroll to position [0, 0]
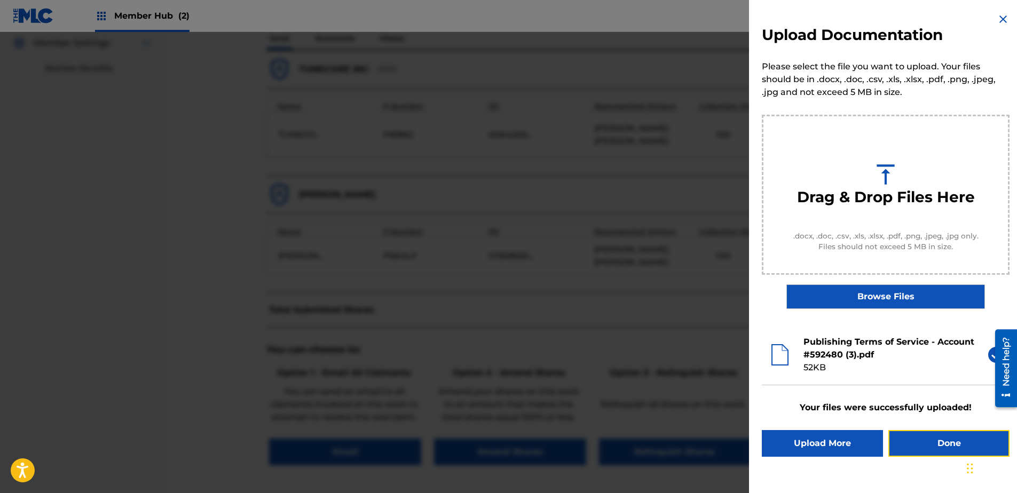
click at [939, 450] on button "Done" at bounding box center [949, 443] width 121 height 27
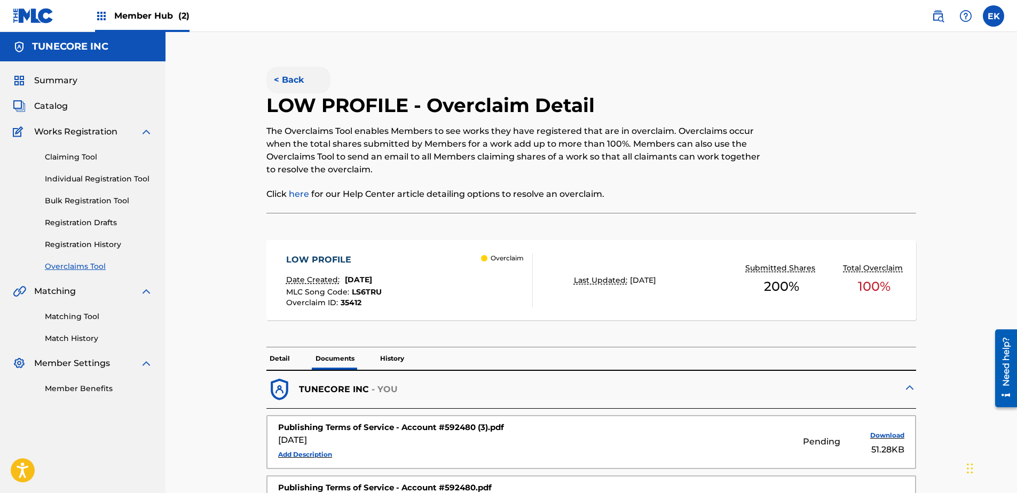
click at [295, 73] on button "< Back" at bounding box center [298, 80] width 64 height 27
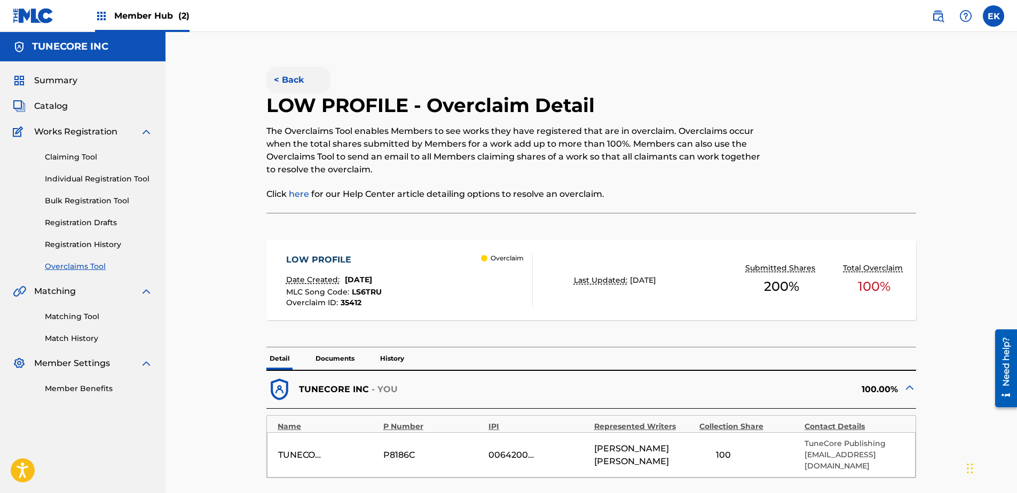
click at [309, 78] on button "< Back" at bounding box center [298, 80] width 64 height 27
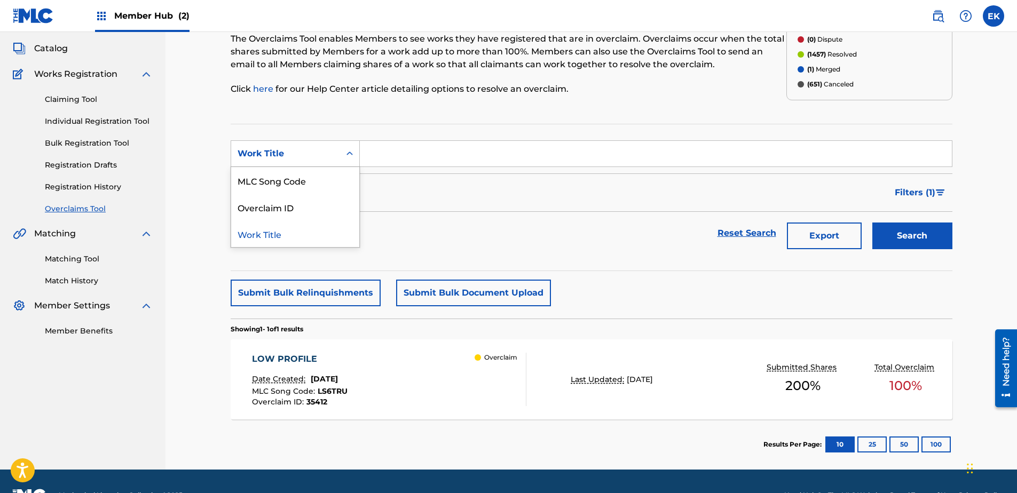
click at [316, 154] on div "Work Title" at bounding box center [286, 153] width 96 height 13
drag, startPoint x: 307, startPoint y: 184, endPoint x: 335, endPoint y: 167, distance: 33.1
click at [307, 184] on div "MLC Song Code" at bounding box center [295, 180] width 128 height 27
click at [385, 156] on input "Search Form" at bounding box center [656, 154] width 592 height 26
paste input "MO1RDA"
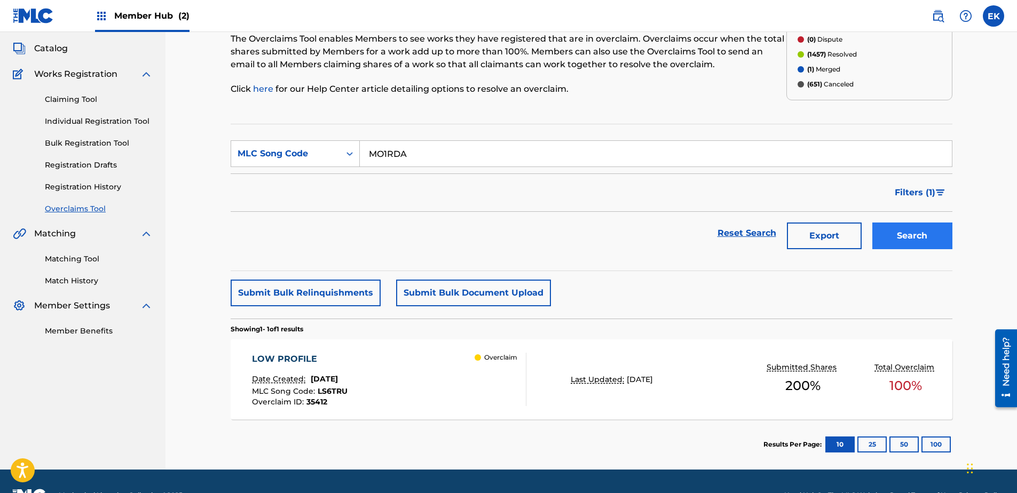
type input "MO1RDA"
click at [896, 240] on button "Search" at bounding box center [913, 236] width 80 height 27
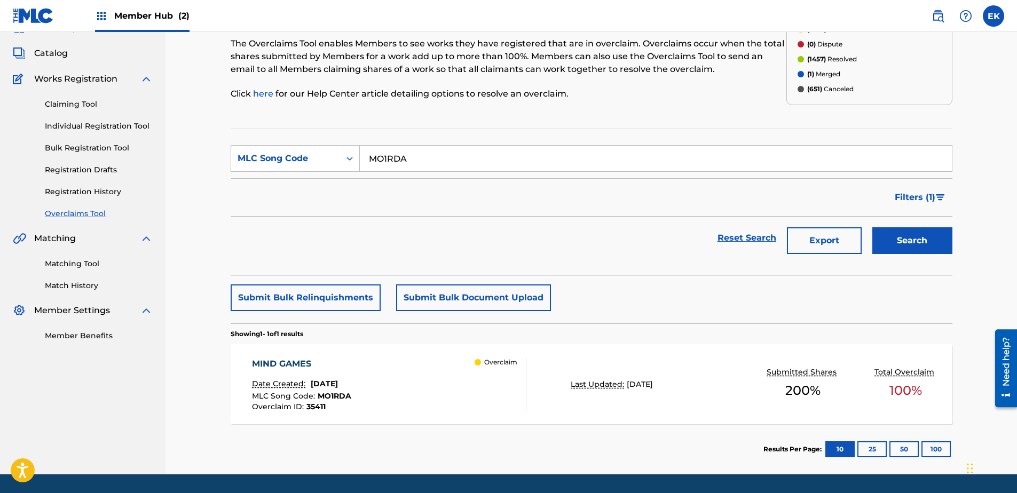
scroll to position [53, 0]
click at [403, 369] on div "MIND GAMES Date Created: [DATE] MLC Song Code : MO1RDA Overclaim ID : 35411 Ove…" at bounding box center [389, 383] width 274 height 53
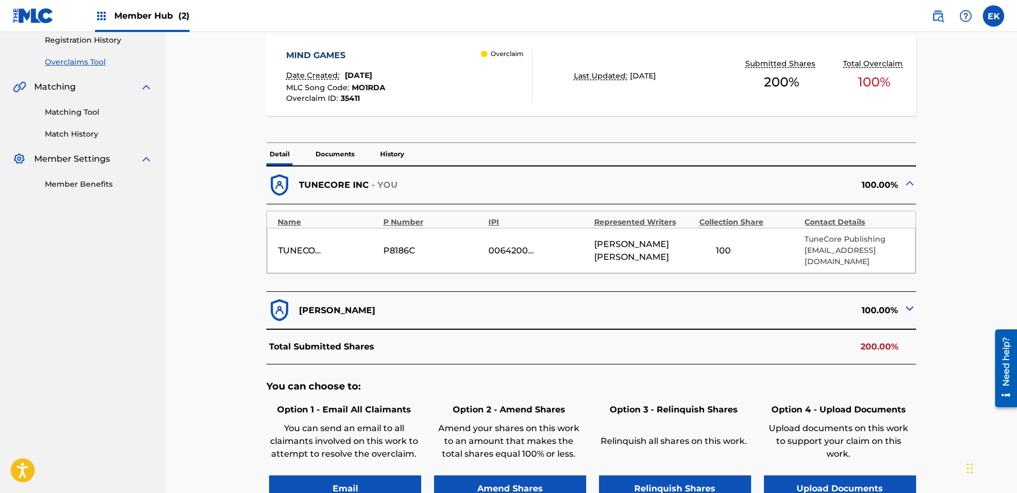
scroll to position [214, 0]
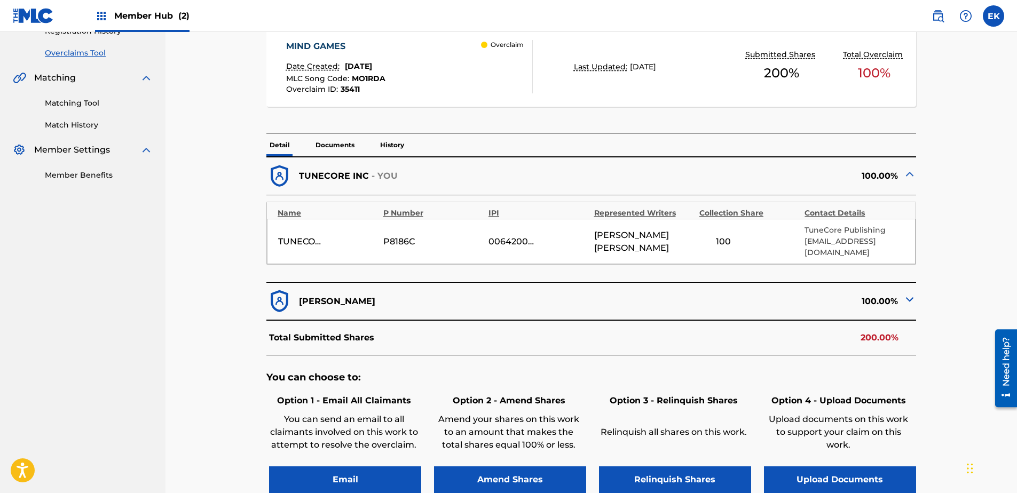
click at [909, 293] on img at bounding box center [910, 299] width 13 height 13
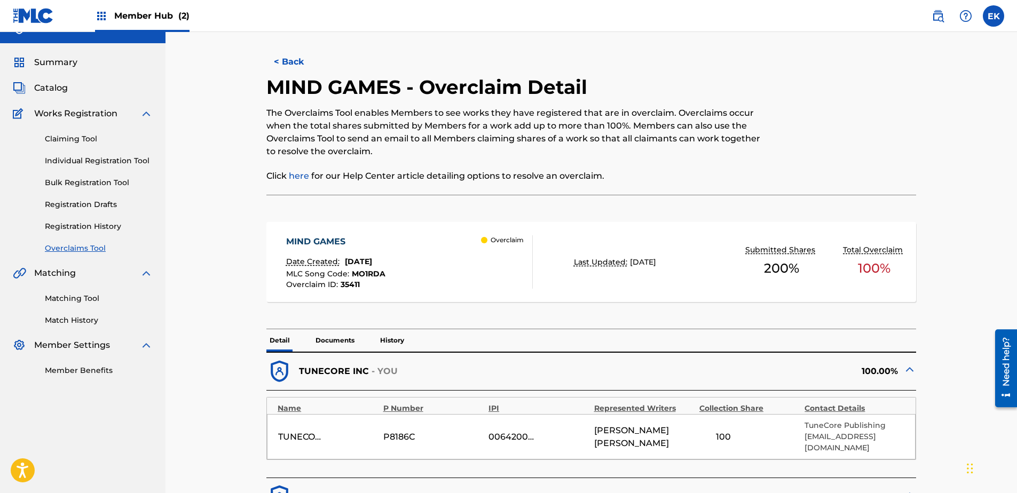
scroll to position [0, 0]
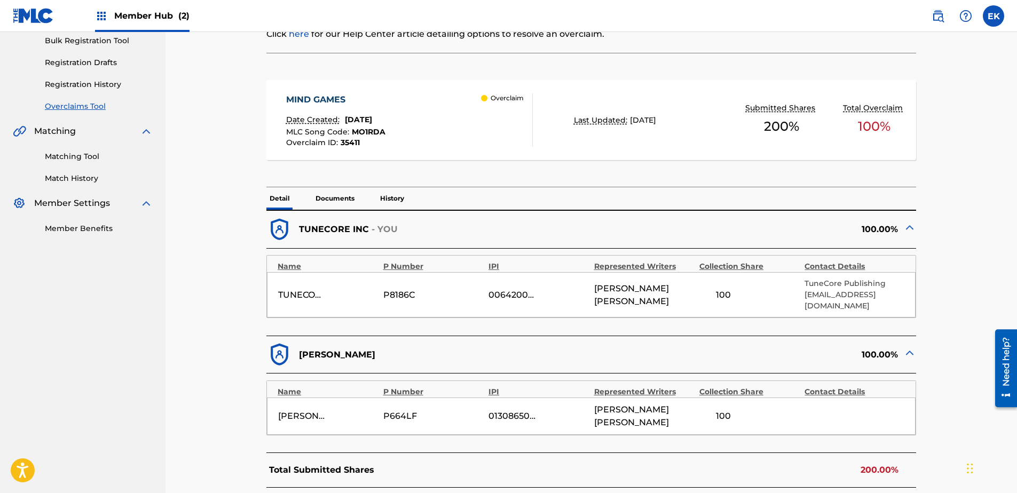
click at [343, 195] on p "Documents" at bounding box center [334, 198] width 45 height 22
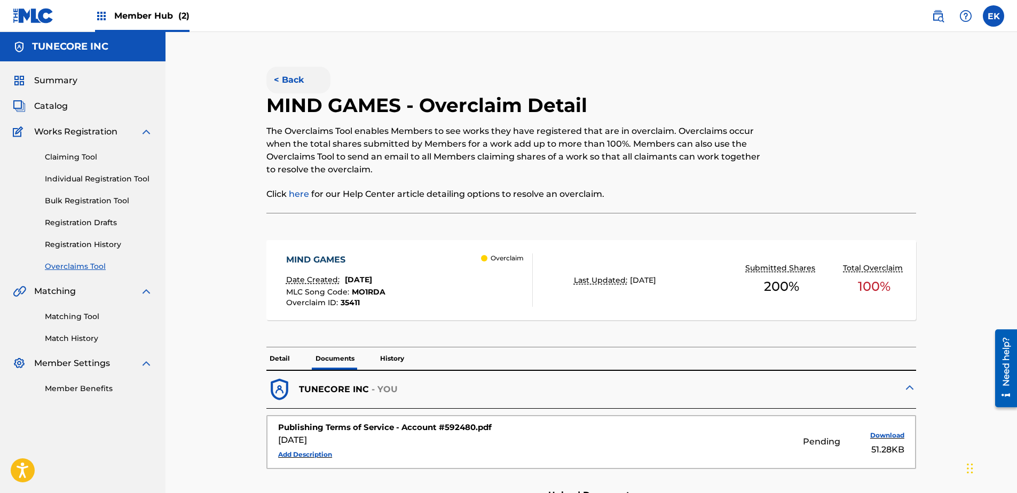
click at [291, 77] on button "< Back" at bounding box center [298, 80] width 64 height 27
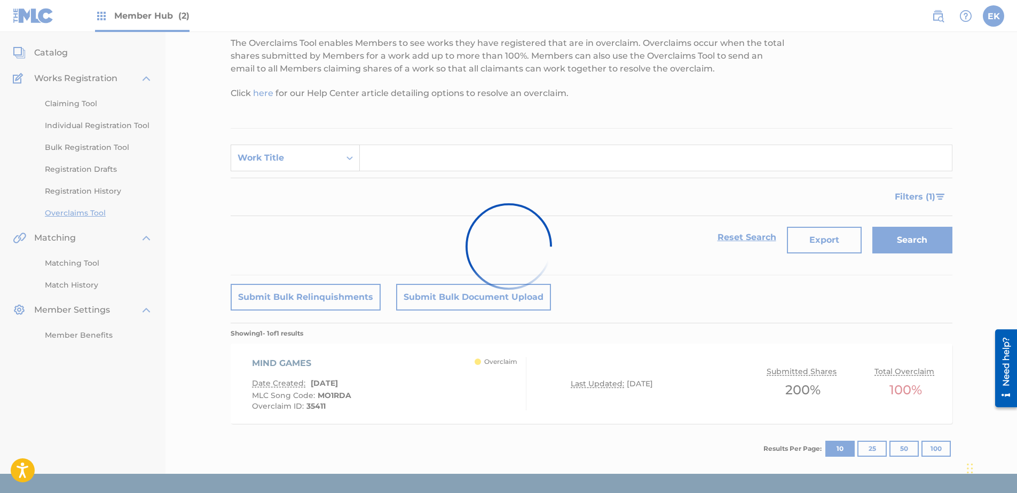
click at [319, 156] on div "Work Title" at bounding box center [286, 158] width 96 height 13
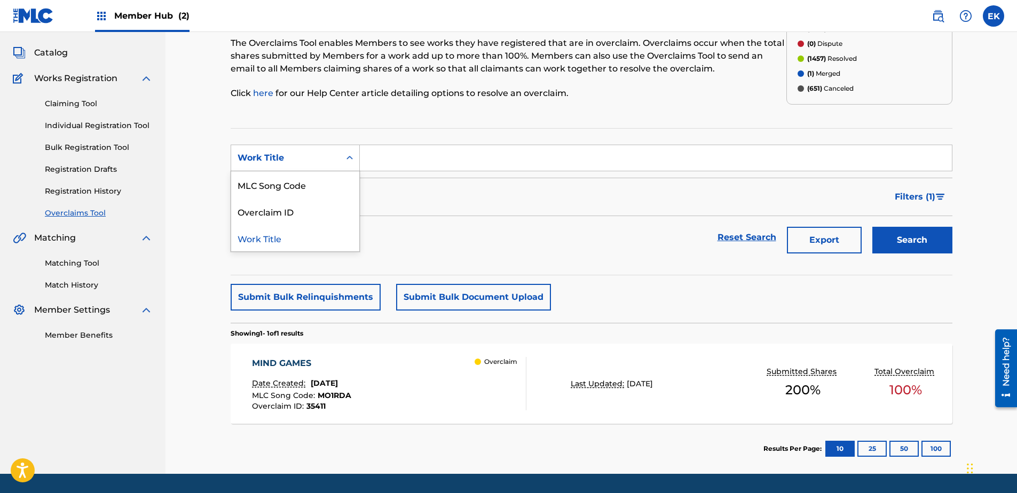
click at [319, 156] on div "Work Title" at bounding box center [286, 158] width 96 height 13
click at [313, 154] on div "Work Title" at bounding box center [286, 158] width 96 height 13
click at [301, 184] on div "MLC Song Code" at bounding box center [295, 184] width 128 height 27
click at [402, 156] on input "Search Form" at bounding box center [656, 158] width 592 height 26
paste input "W54RN7"
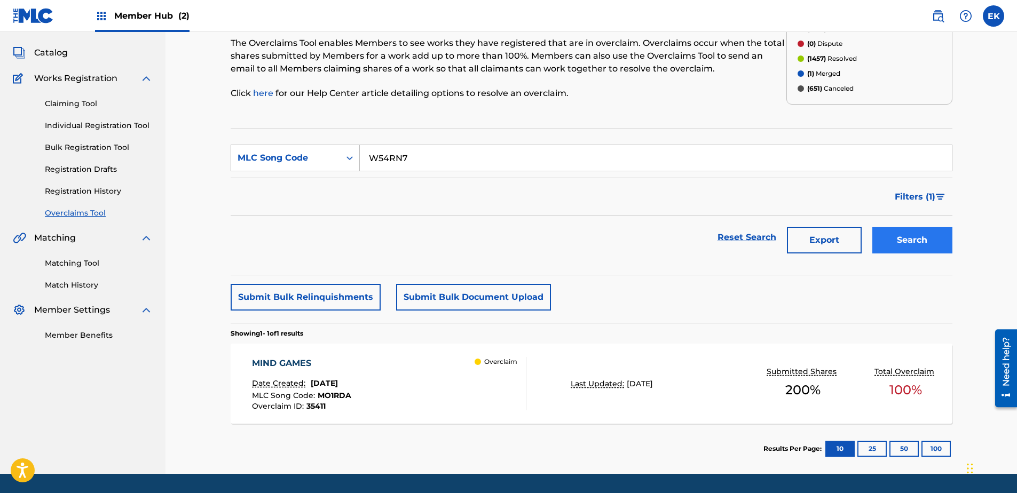
type input "W54RN7"
click at [914, 237] on button "Search" at bounding box center [913, 240] width 80 height 27
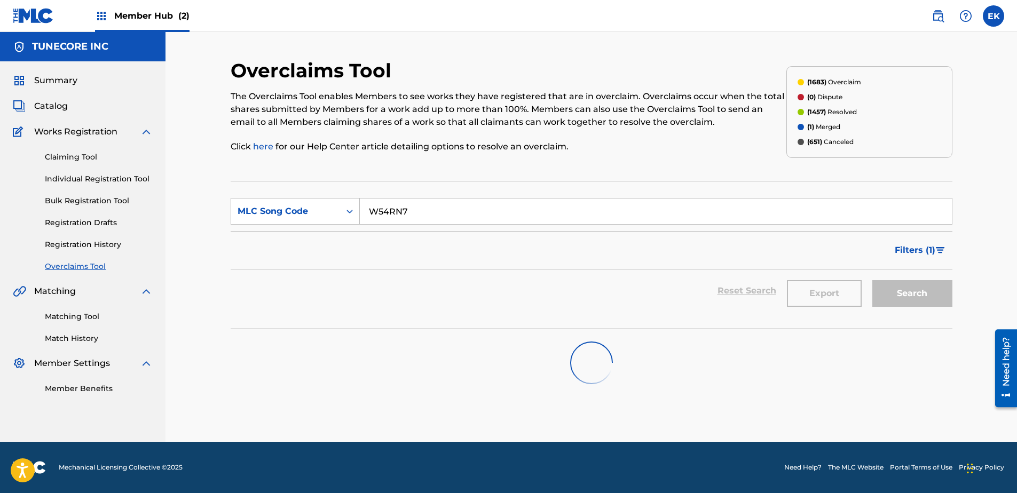
scroll to position [0, 0]
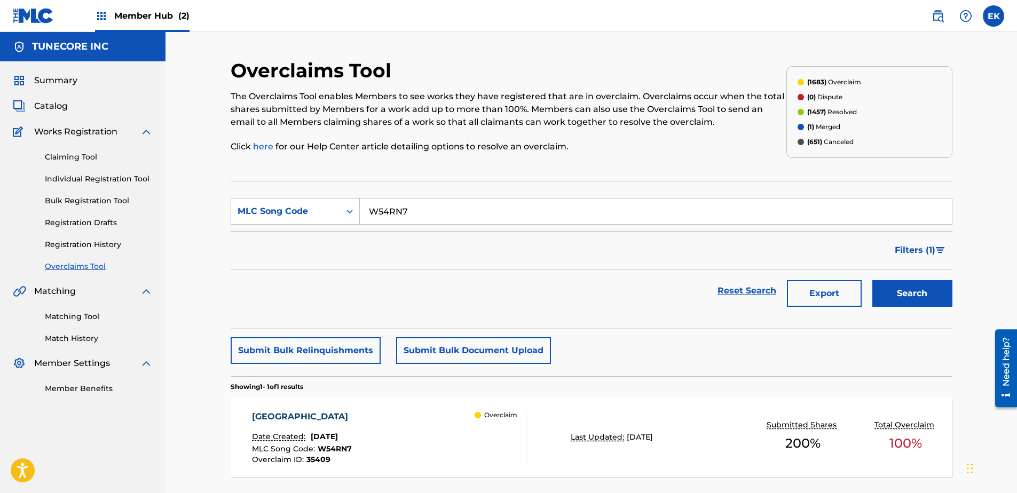
click at [317, 416] on div "[GEOGRAPHIC_DATA]" at bounding box center [302, 417] width 101 height 13
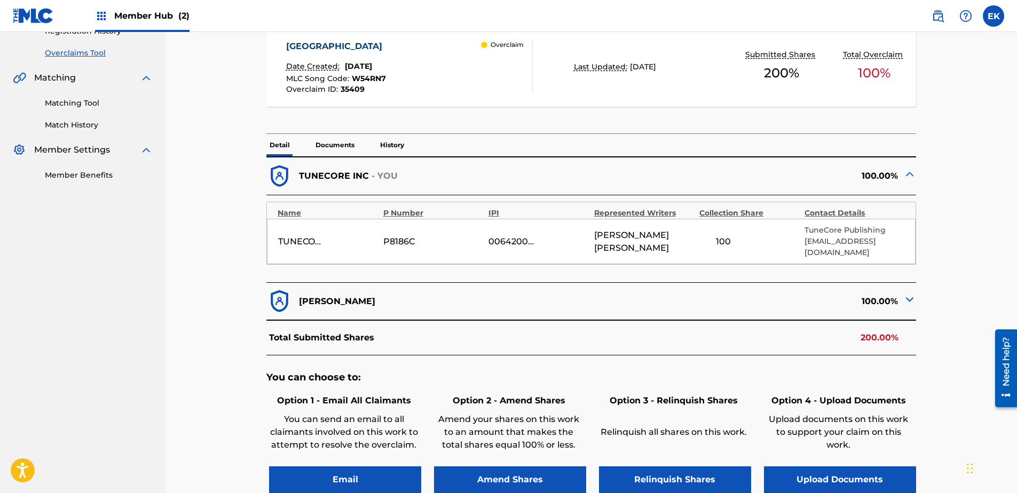
click at [325, 146] on p "Documents" at bounding box center [334, 145] width 45 height 22
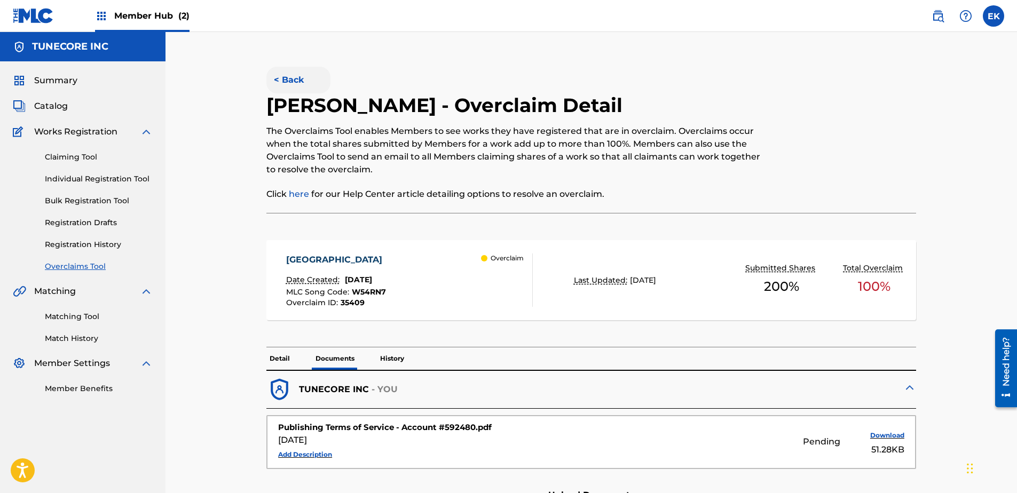
click at [296, 81] on button "< Back" at bounding box center [298, 80] width 64 height 27
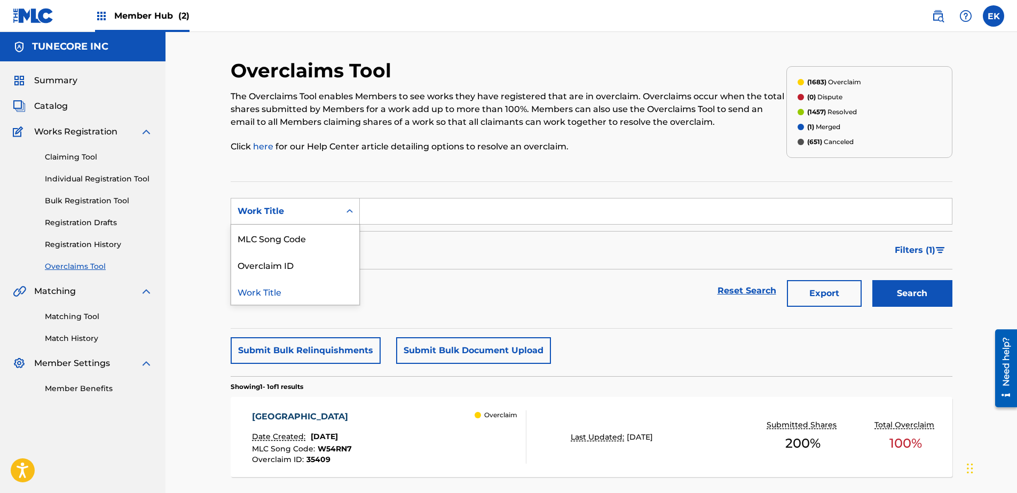
click at [327, 205] on div "Work Title" at bounding box center [286, 211] width 96 height 13
drag, startPoint x: 309, startPoint y: 241, endPoint x: 332, endPoint y: 231, distance: 24.6
click at [309, 241] on div "MLC Song Code" at bounding box center [295, 238] width 128 height 27
click at [408, 213] on input "Search Form" at bounding box center [656, 212] width 592 height 26
paste input "MO1G6H"
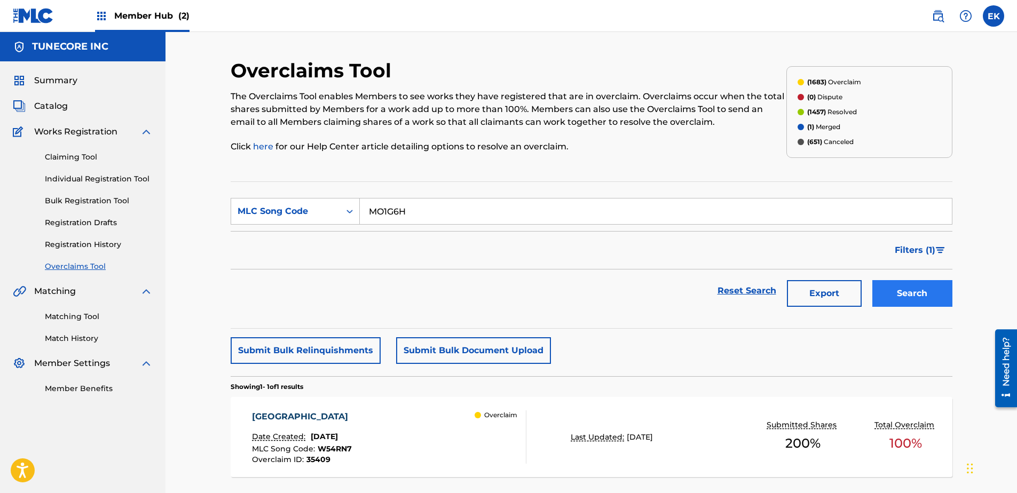
type input "MO1G6H"
click at [909, 301] on button "Search" at bounding box center [913, 293] width 80 height 27
click at [407, 425] on div "MILK & COOKIES Date Created: [DATE] MLC Song Code : MO1G6H Overclaim ID : 35404…" at bounding box center [389, 437] width 274 height 53
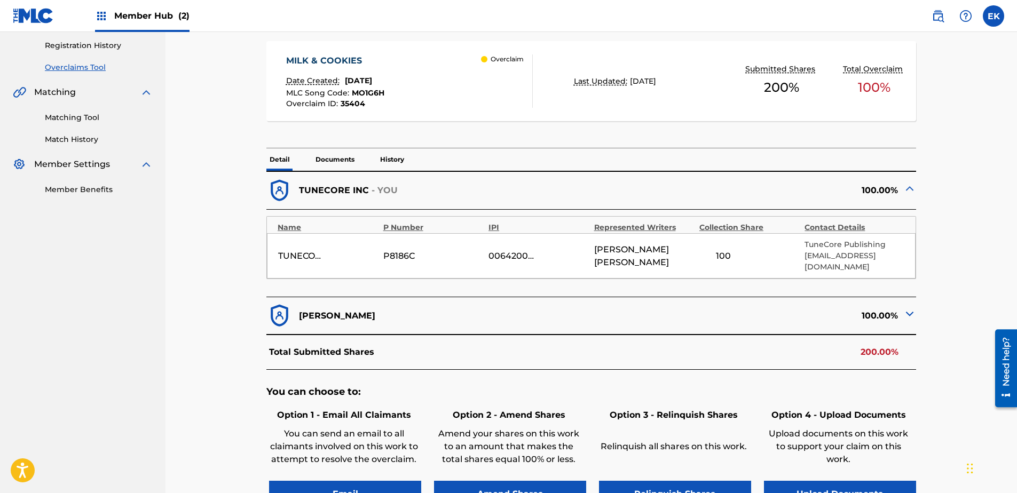
scroll to position [214, 0]
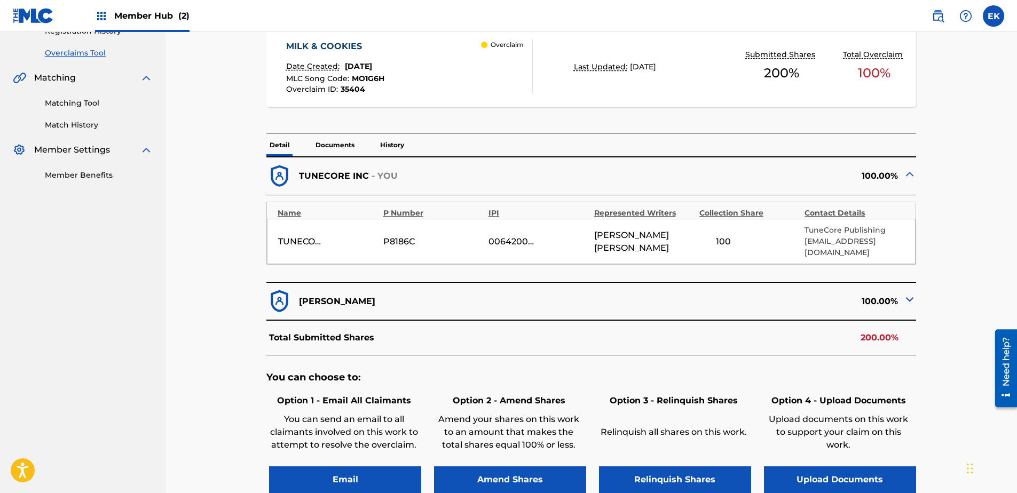
click at [906, 293] on img at bounding box center [910, 299] width 13 height 13
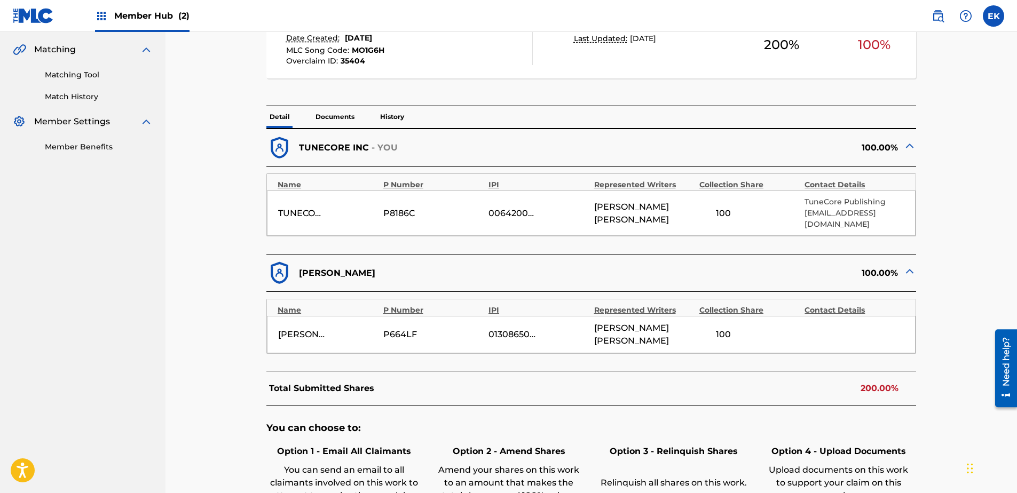
scroll to position [267, 0]
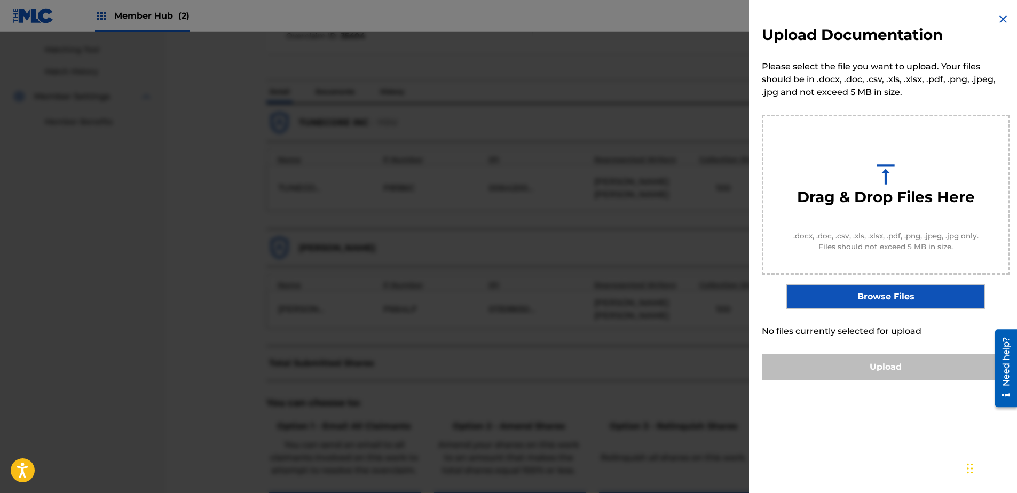
click at [999, 20] on img at bounding box center [1003, 19] width 13 height 13
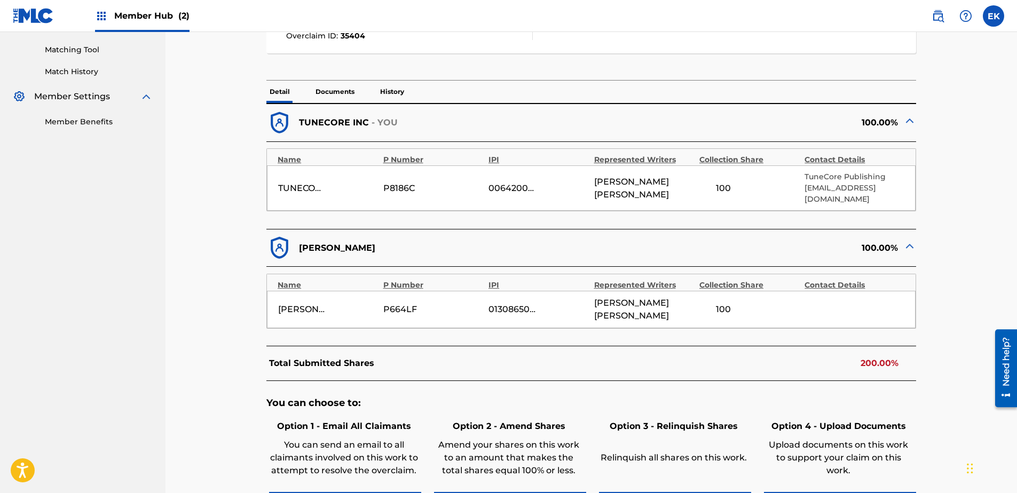
click at [340, 92] on p "Documents" at bounding box center [334, 92] width 45 height 22
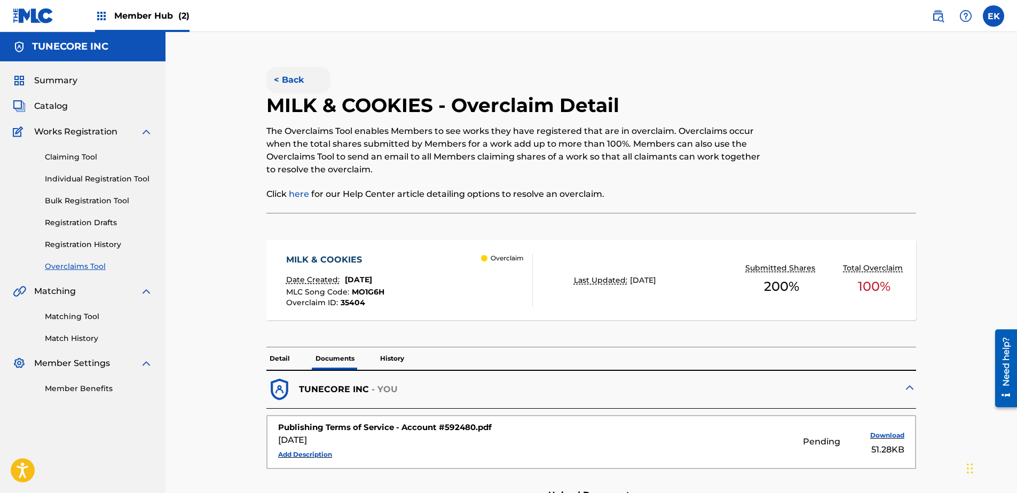
click at [290, 78] on button "< Back" at bounding box center [298, 80] width 64 height 27
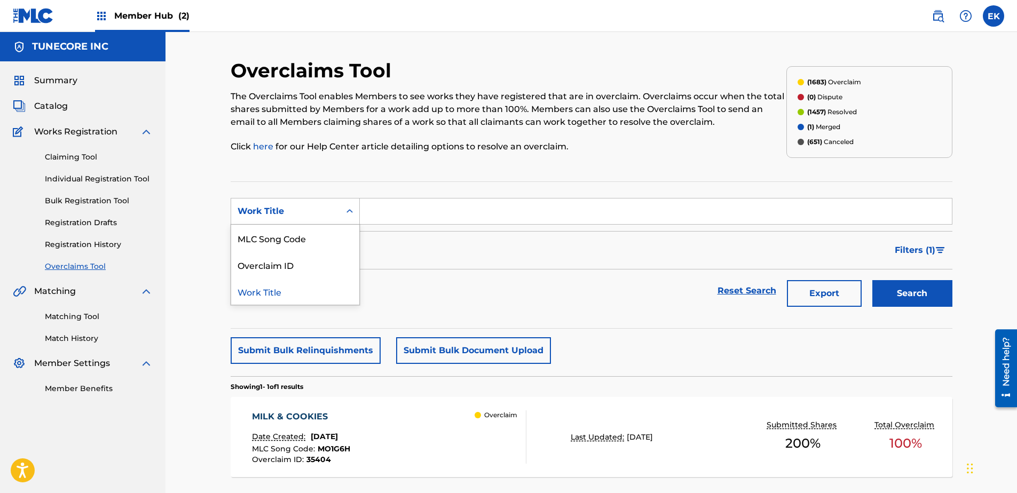
click at [342, 210] on div "Search Form" at bounding box center [349, 211] width 19 height 19
click at [325, 228] on div "MLC Song Code" at bounding box center [295, 238] width 128 height 27
click at [381, 206] on input "Search Form" at bounding box center [656, 212] width 592 height 26
paste input "W535BI"
type input "W535BI"
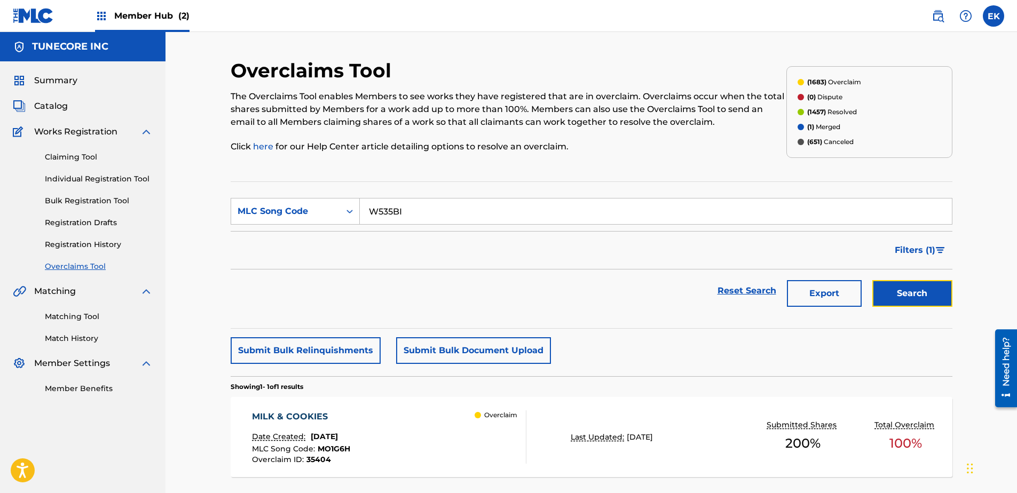
click at [904, 298] on button "Search" at bounding box center [913, 293] width 80 height 27
click at [469, 415] on div "WHO KNEW Date Created: [DATE] MLC Song Code : W535BI Overclaim ID : 35402 Overc…" at bounding box center [389, 437] width 274 height 53
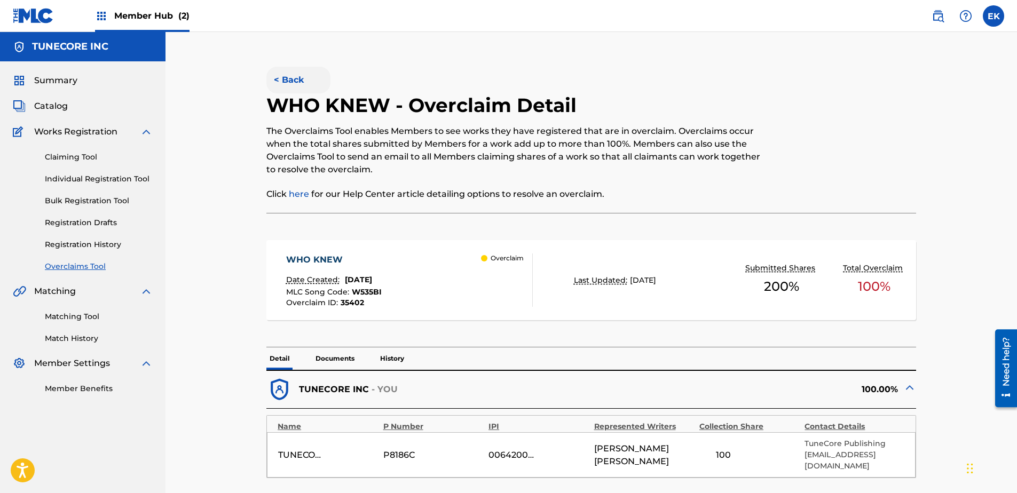
click at [295, 76] on button "< Back" at bounding box center [298, 80] width 64 height 27
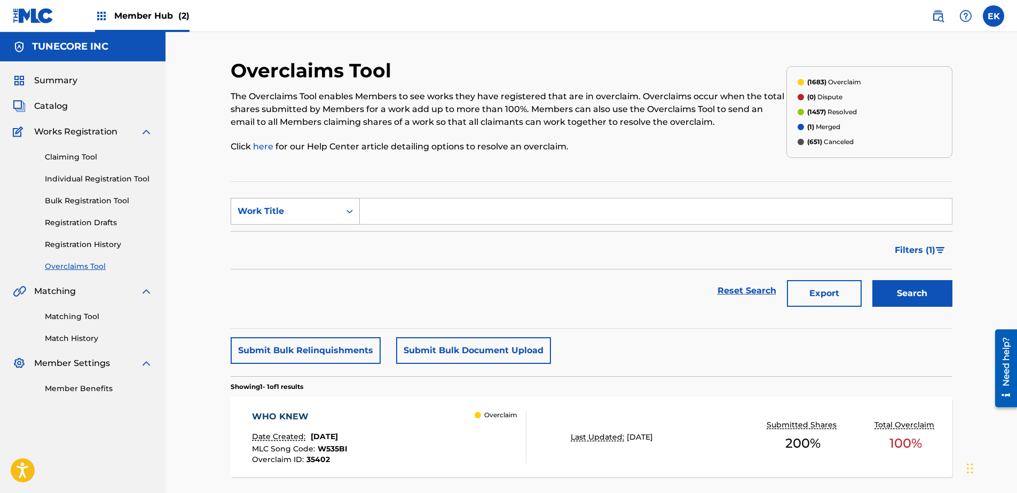
click at [345, 209] on icon "Search Form" at bounding box center [349, 211] width 11 height 11
click at [332, 235] on div "MLC Song Code" at bounding box center [295, 238] width 128 height 27
click at [373, 209] on input "Search Form" at bounding box center [656, 212] width 592 height 26
paste input "W535BI"
type input "W535BI"
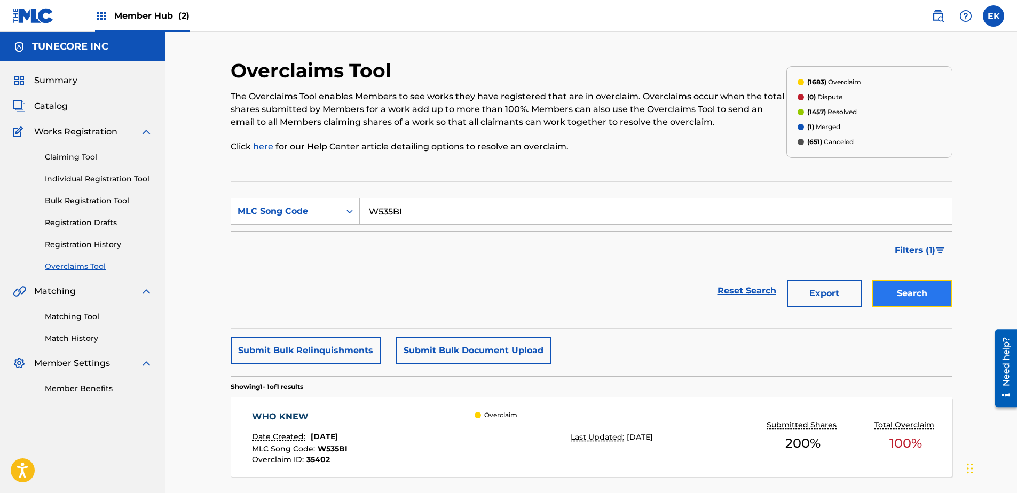
click at [894, 282] on button "Search" at bounding box center [913, 293] width 80 height 27
click at [480, 436] on div "Overclaim" at bounding box center [500, 437] width 51 height 53
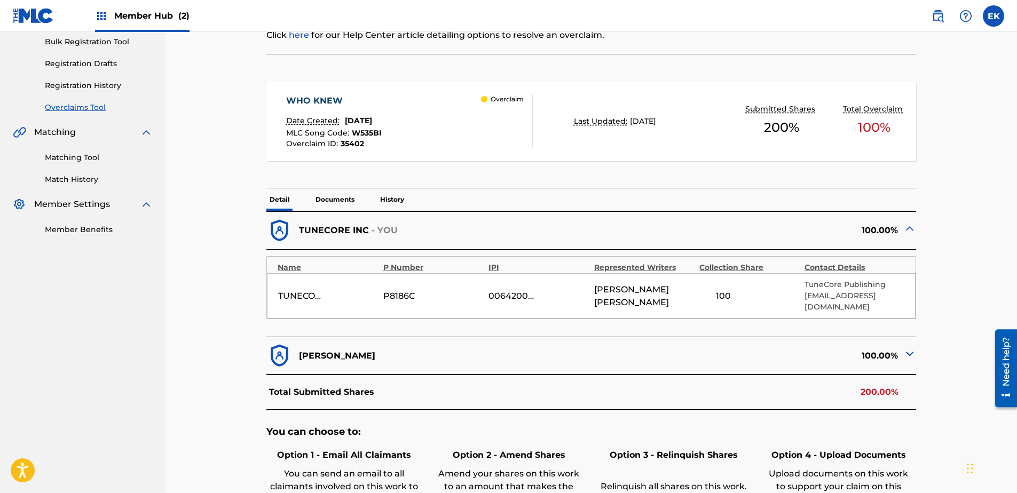
scroll to position [160, 0]
click at [335, 194] on p "Documents" at bounding box center [334, 198] width 45 height 22
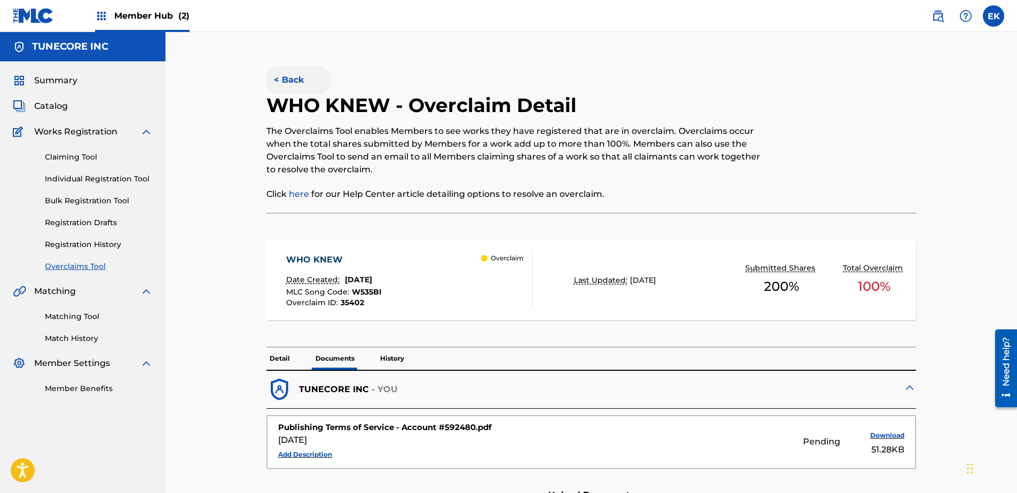
click at [287, 86] on button "< Back" at bounding box center [298, 80] width 64 height 27
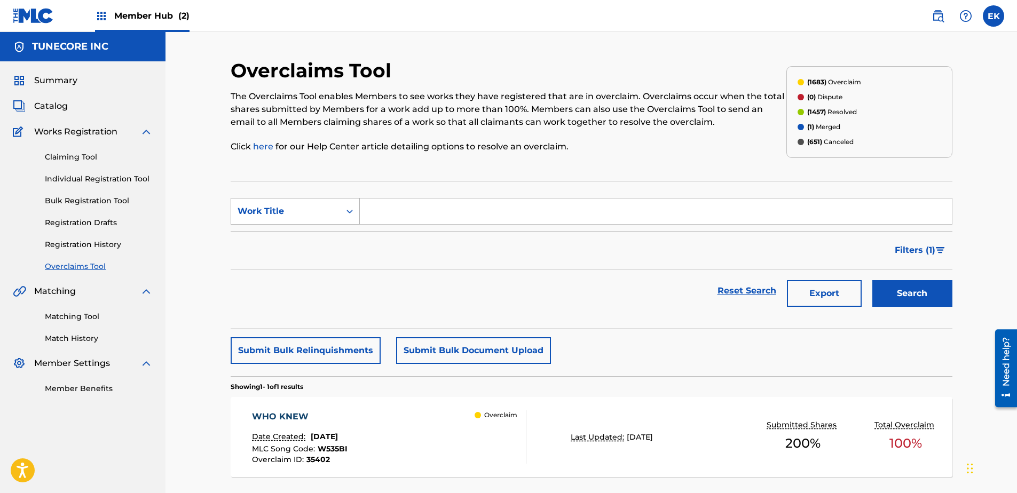
drag, startPoint x: 332, startPoint y: 206, endPoint x: 332, endPoint y: 218, distance: 12.3
click at [332, 207] on div "Work Title" at bounding box center [286, 211] width 96 height 13
click at [329, 239] on div "MLC Song Code" at bounding box center [295, 238] width 128 height 27
click at [382, 215] on input "Search Form" at bounding box center [656, 212] width 592 height 26
paste input "T47T15"
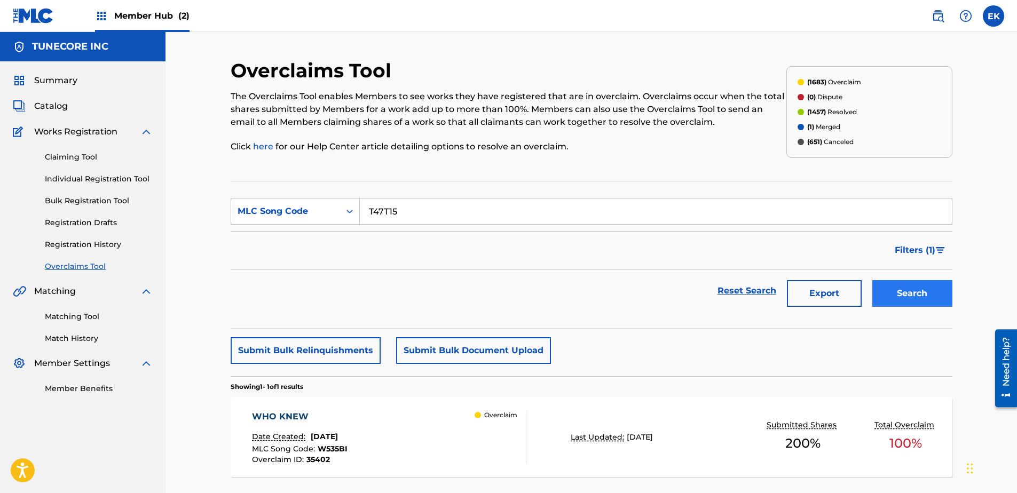
type input "T47T15"
click at [899, 295] on button "Search" at bounding box center [913, 293] width 80 height 27
click at [389, 456] on div "TRUST Date Created: [DATE] MLC Song Code : T47T15 Overclaim ID : 35401 Overclaim" at bounding box center [389, 437] width 274 height 53
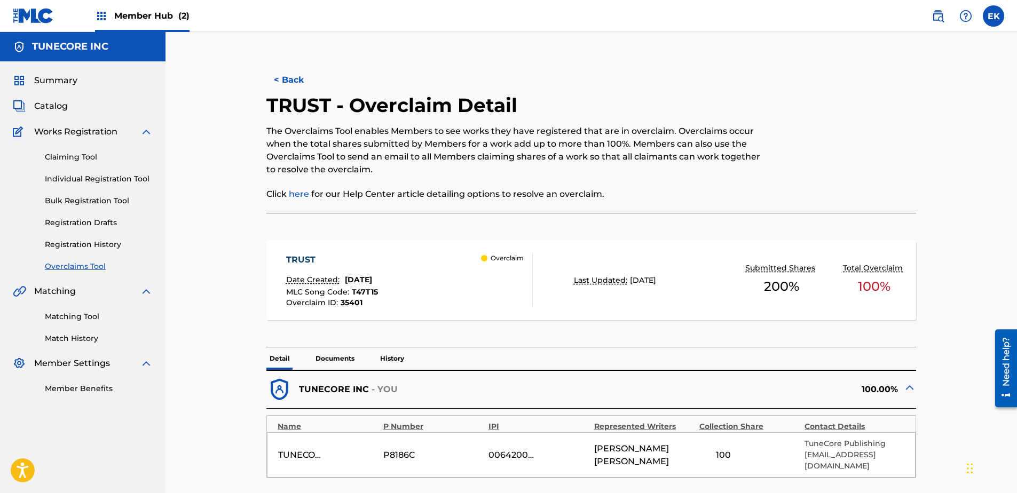
click at [354, 359] on p "Documents" at bounding box center [334, 359] width 45 height 22
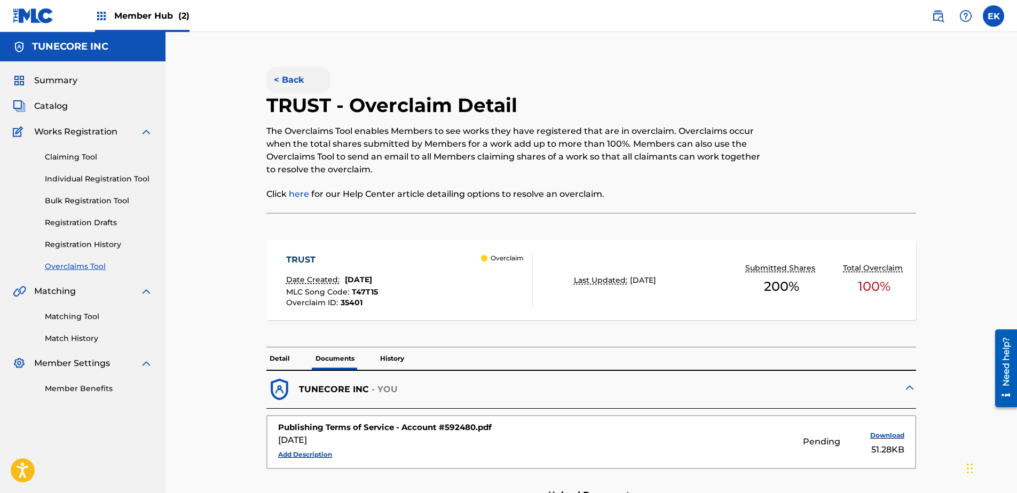
click at [291, 77] on button "< Back" at bounding box center [298, 80] width 64 height 27
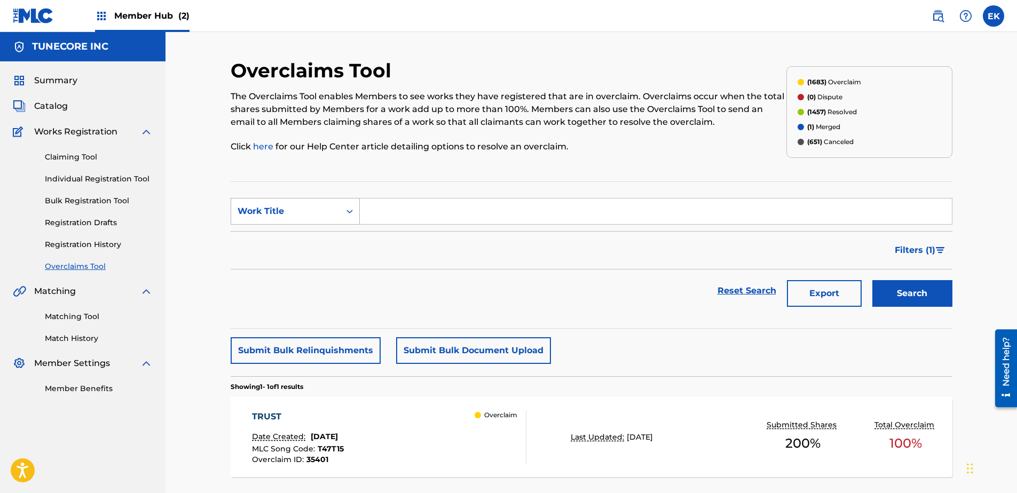
click at [320, 210] on div "Work Title" at bounding box center [286, 211] width 96 height 13
click at [319, 238] on div "MLC Song Code" at bounding box center [295, 238] width 128 height 27
click at [386, 213] on input "Search Form" at bounding box center [656, 212] width 592 height 26
paste input "PO7XJK"
type input "PO7XJK"
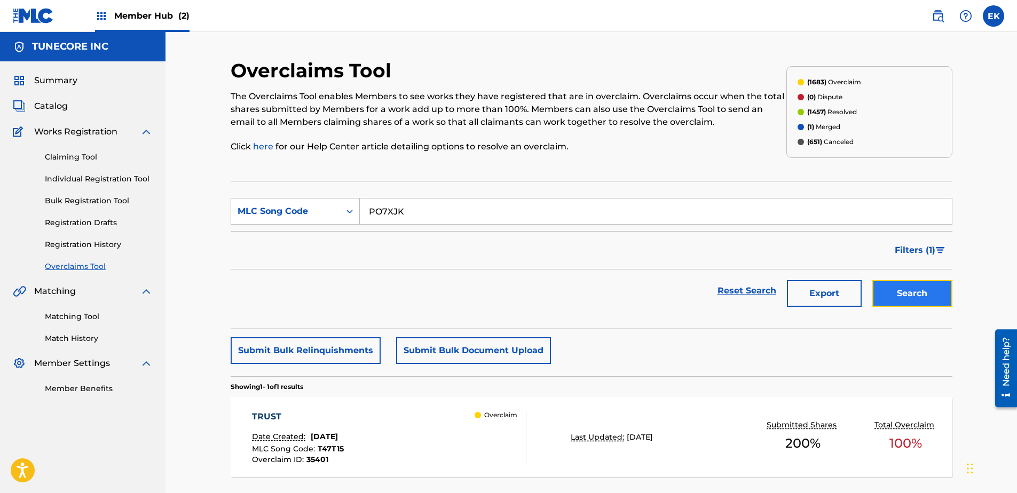
click at [883, 293] on button "Search" at bounding box center [913, 293] width 80 height 27
click at [392, 438] on div "PRYNCE VS. THE WORLD Date Created: [DATE] MLC Song Code : PO7XJK Overclaim ID :…" at bounding box center [389, 437] width 274 height 53
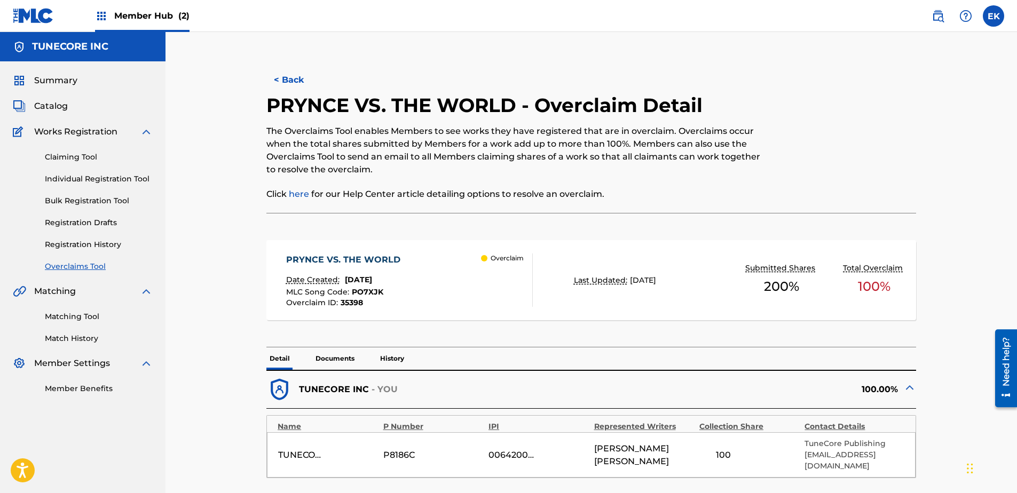
click at [347, 351] on p "Documents" at bounding box center [334, 359] width 45 height 22
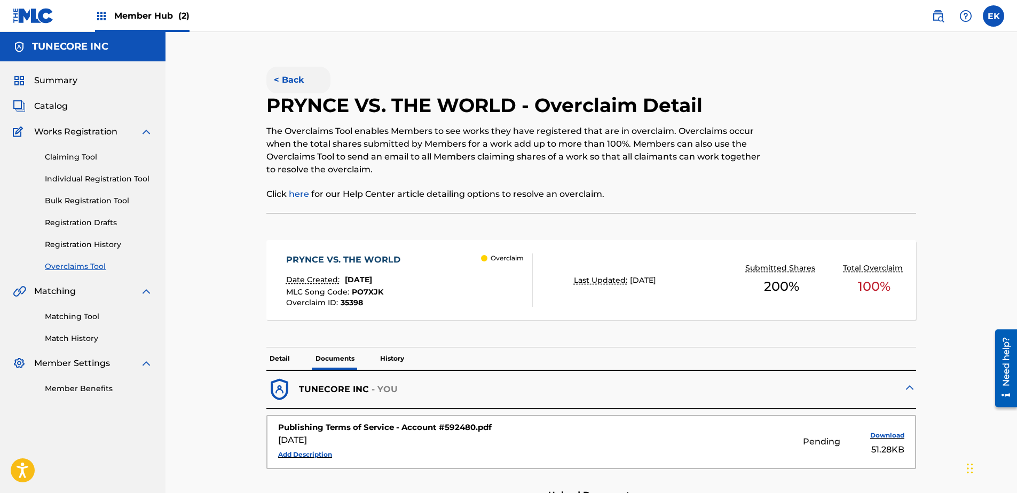
click at [301, 85] on button "< Back" at bounding box center [298, 80] width 64 height 27
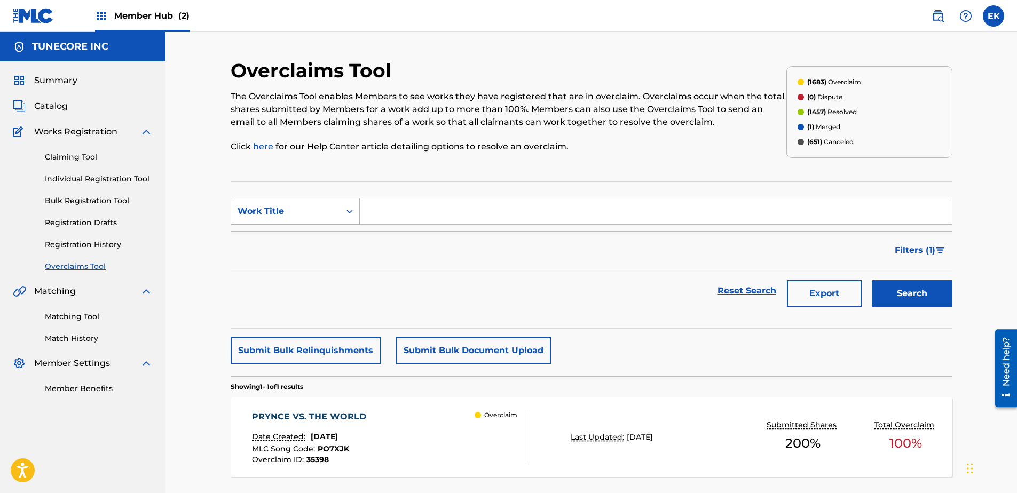
click at [343, 208] on div "Search Form" at bounding box center [349, 211] width 19 height 19
click at [335, 233] on div "MLC Song Code" at bounding box center [295, 238] width 128 height 27
drag, startPoint x: 344, startPoint y: 227, endPoint x: 370, endPoint y: 209, distance: 31.5
click at [370, 209] on input "Search Form" at bounding box center [656, 212] width 592 height 26
paste input "MO0608"
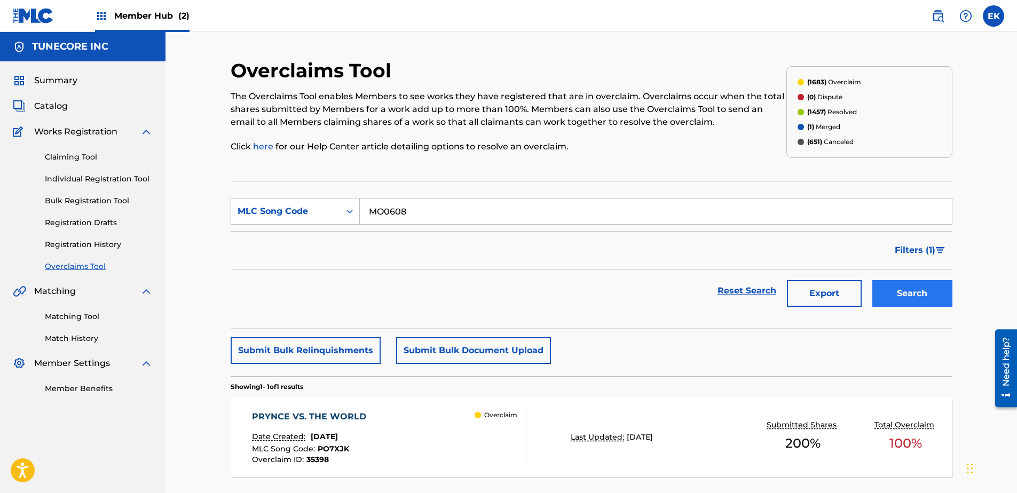
type input "MO0608"
drag, startPoint x: 913, startPoint y: 291, endPoint x: 853, endPoint y: 283, distance: 60.3
click at [909, 292] on button "Search" at bounding box center [913, 293] width 80 height 27
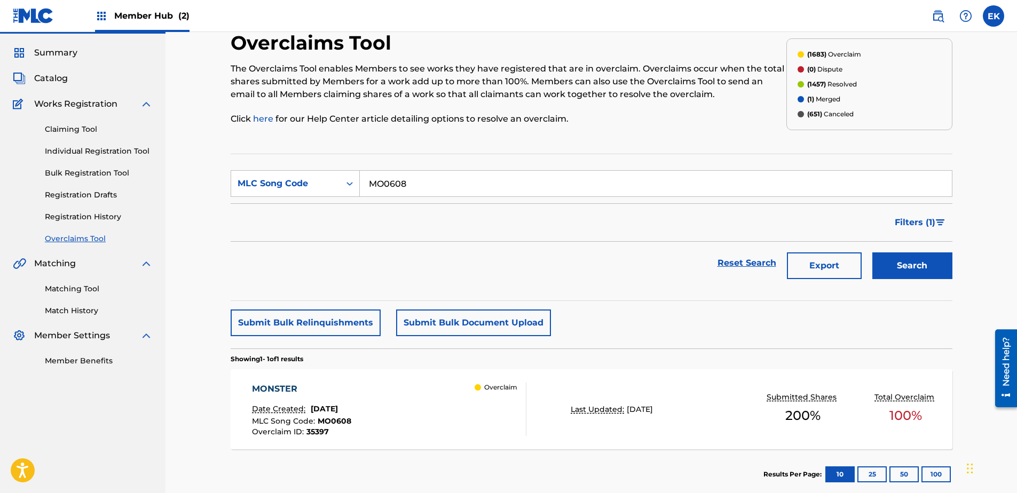
scroll to position [53, 0]
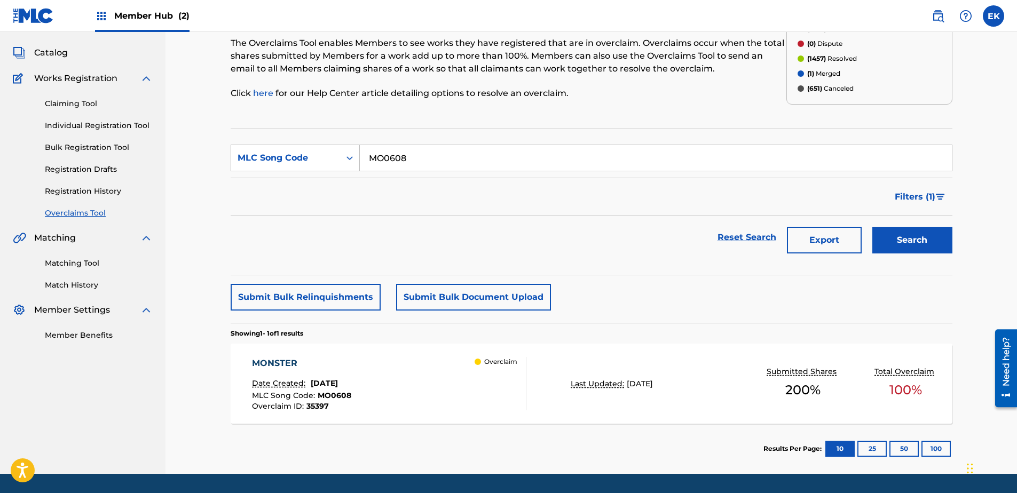
click at [351, 372] on div "MONSTER Date Created: [DATE] MLC Song Code : MO0608 Overclaim ID : 35397" at bounding box center [301, 383] width 99 height 53
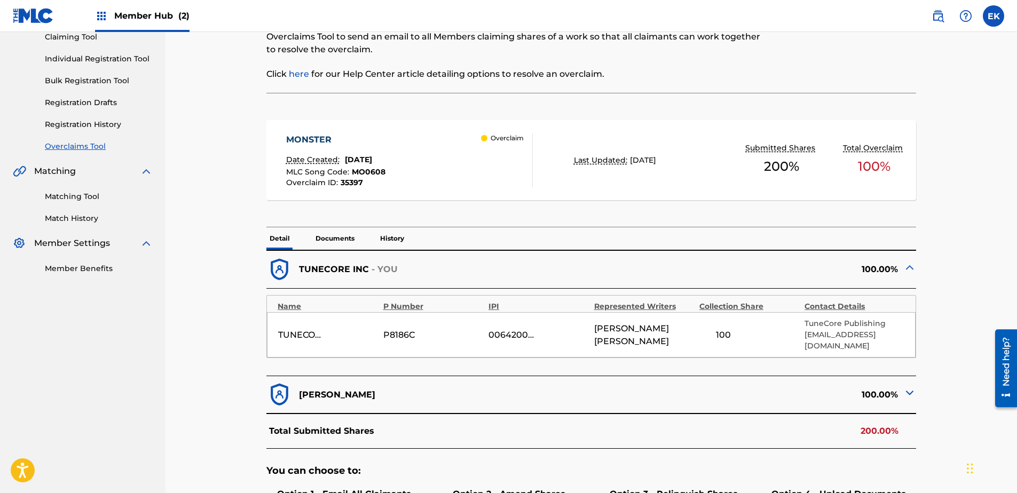
click at [339, 235] on p "Documents" at bounding box center [334, 238] width 45 height 22
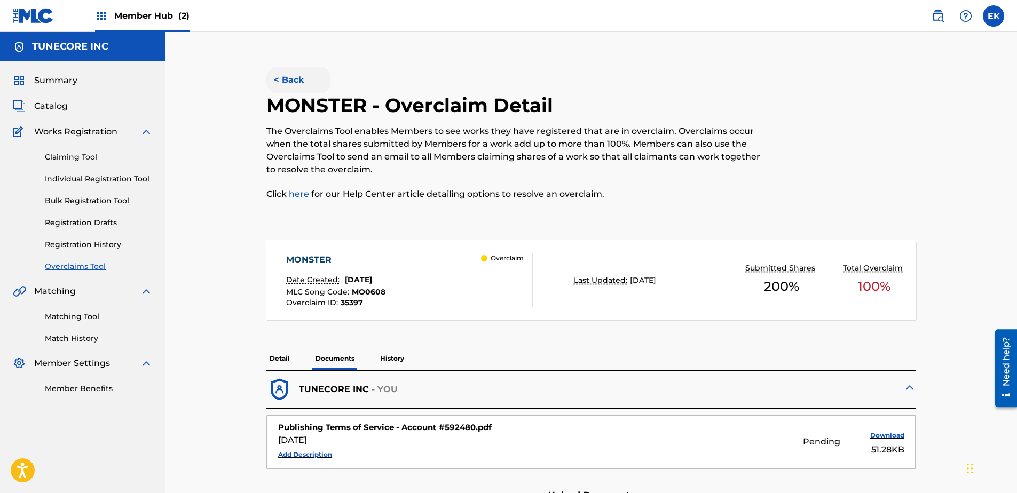
click at [290, 78] on button "< Back" at bounding box center [298, 80] width 64 height 27
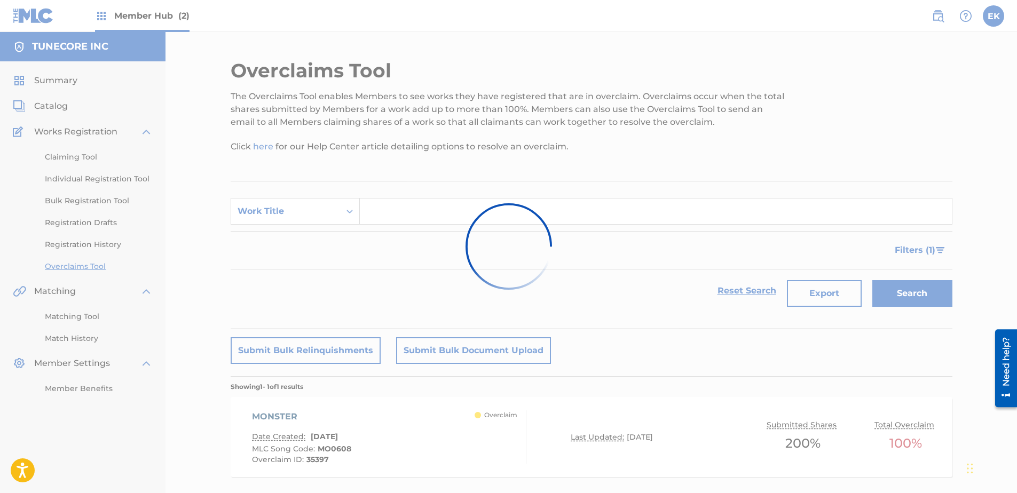
scroll to position [53, 0]
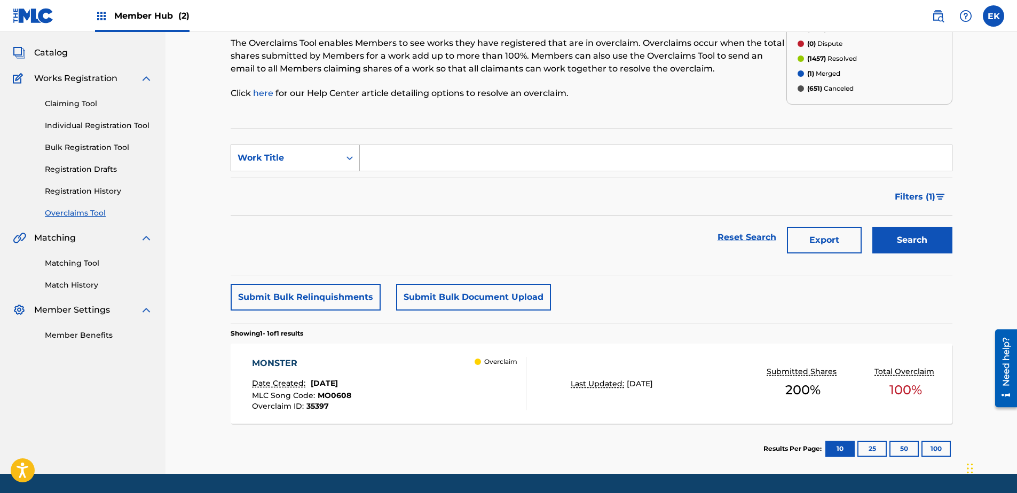
drag, startPoint x: 311, startPoint y: 158, endPoint x: 313, endPoint y: 165, distance: 7.8
click at [311, 158] on div "Work Title" at bounding box center [286, 158] width 96 height 13
drag, startPoint x: 316, startPoint y: 191, endPoint x: 354, endPoint y: 174, distance: 41.1
click at [317, 191] on div "MLC Song Code" at bounding box center [295, 184] width 128 height 27
click at [392, 161] on input "Search Form" at bounding box center [656, 158] width 592 height 26
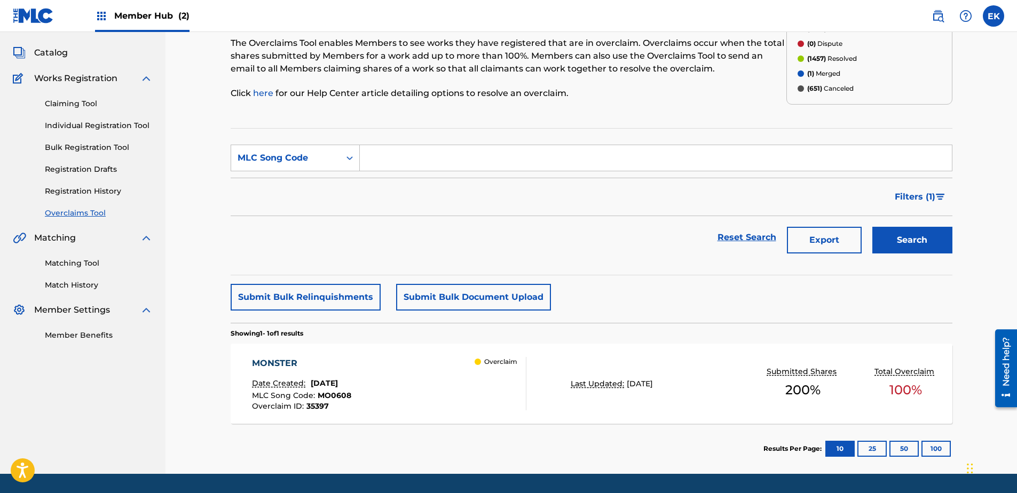
paste input "CK92SB"
type input "CK92SB"
click at [918, 235] on button "Search" at bounding box center [913, 240] width 80 height 27
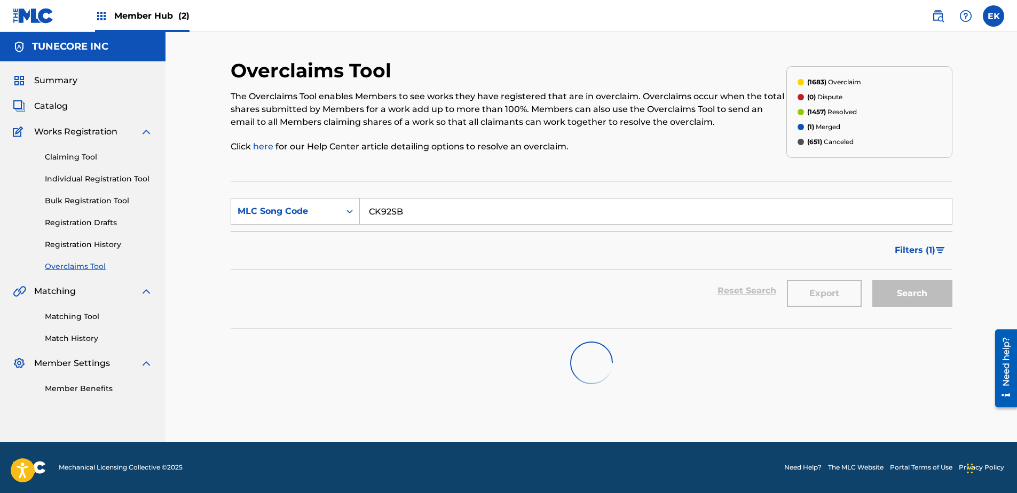
scroll to position [0, 0]
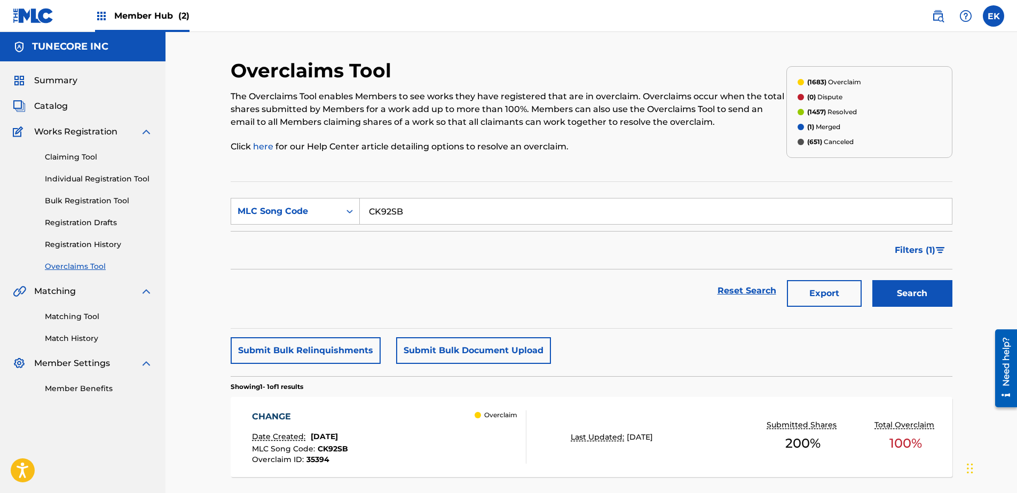
click at [324, 438] on span "[DATE]" at bounding box center [324, 437] width 27 height 10
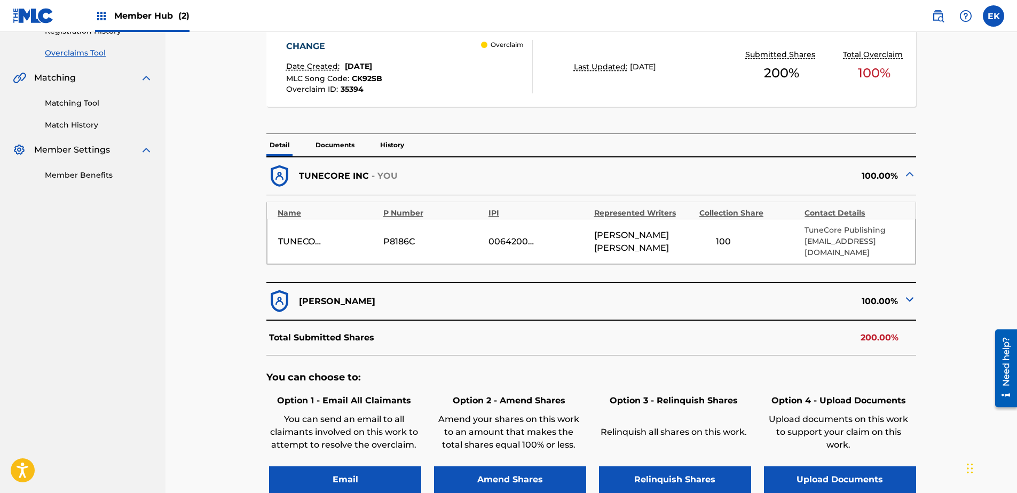
drag, startPoint x: 339, startPoint y: 150, endPoint x: 341, endPoint y: 143, distance: 7.3
click at [339, 149] on p "Documents" at bounding box center [334, 145] width 45 height 22
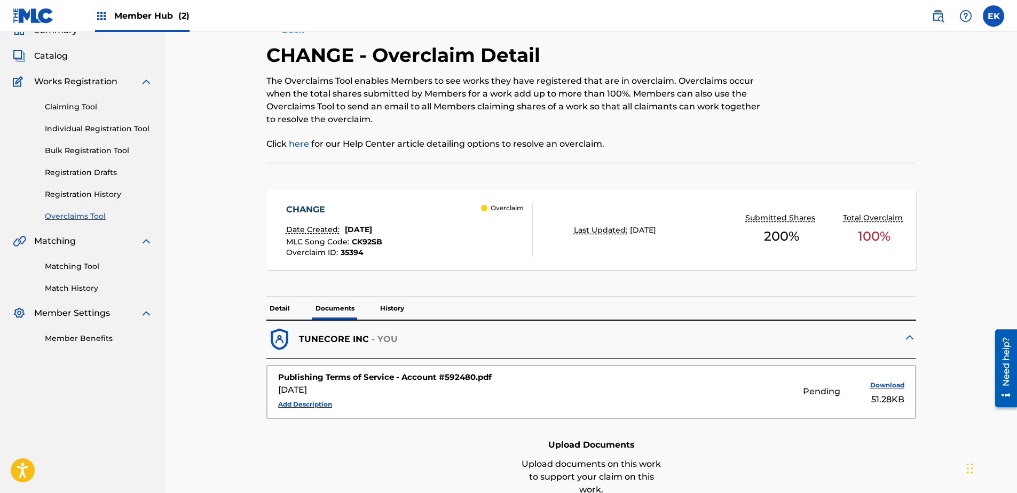
scroll to position [199, 0]
